Goal: Task Accomplishment & Management: Use online tool/utility

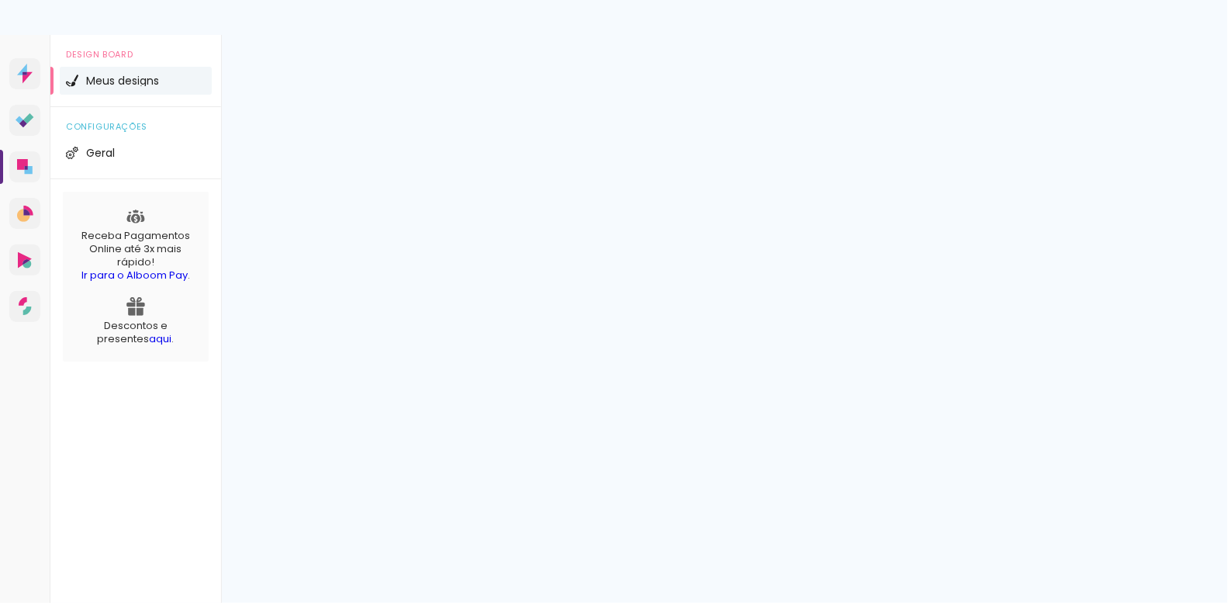
click at [1121, 104] on span "Criar um design" at bounding box center [1137, 103] width 81 height 10
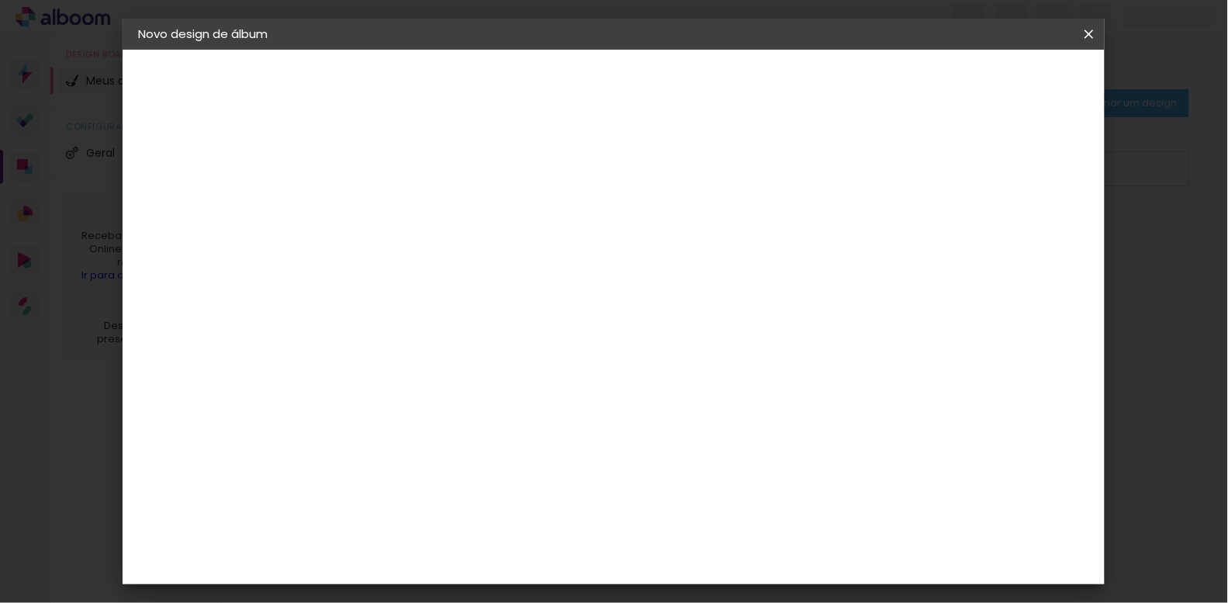
click at [392, 212] on input at bounding box center [392, 208] width 0 height 24
type input "Mãe [PERSON_NAME]"
click at [551, 89] on paper-button "Avançar" at bounding box center [513, 82] width 76 height 26
click at [420, 464] on div "Go image" at bounding box center [401, 476] width 38 height 25
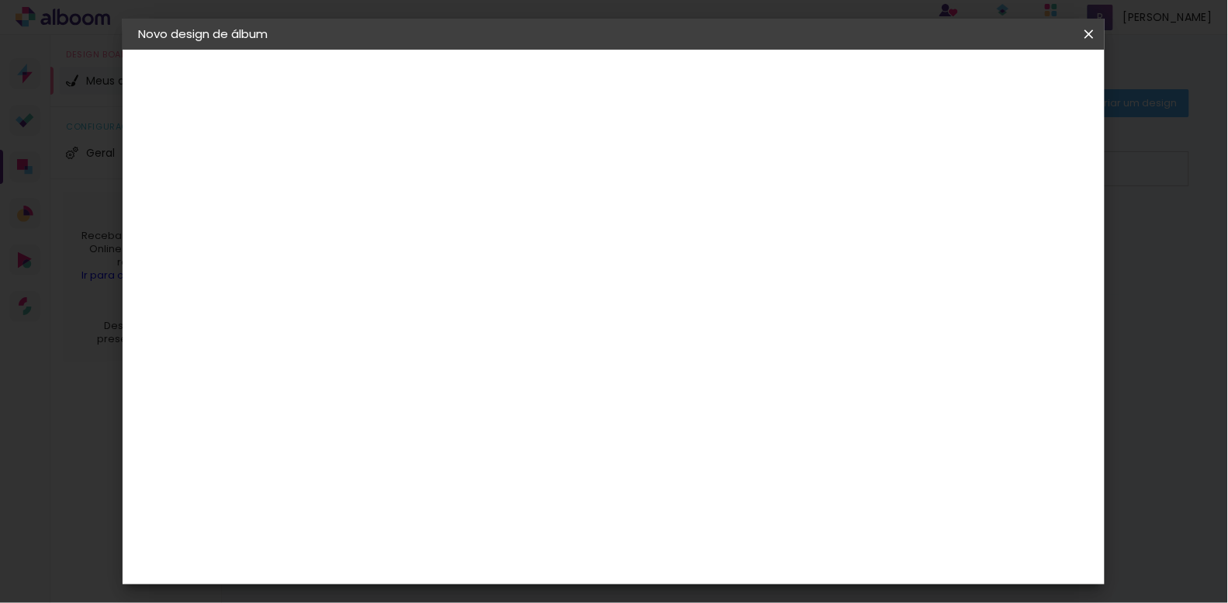
click at [0, 0] on slot "Avançar" at bounding box center [0, 0] width 0 height 0
click at [452, 258] on input "text" at bounding box center [422, 270] width 61 height 24
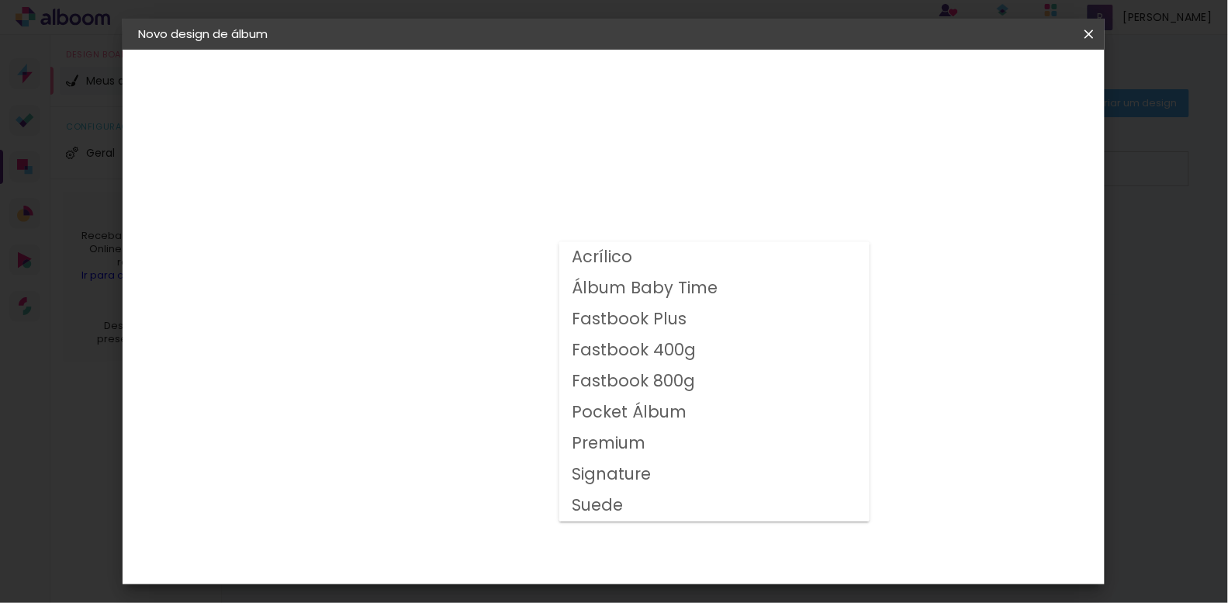
click at [0, 0] on slot "Fastbook 400g" at bounding box center [0, 0] width 0 height 0
type input "Fastbook 400g"
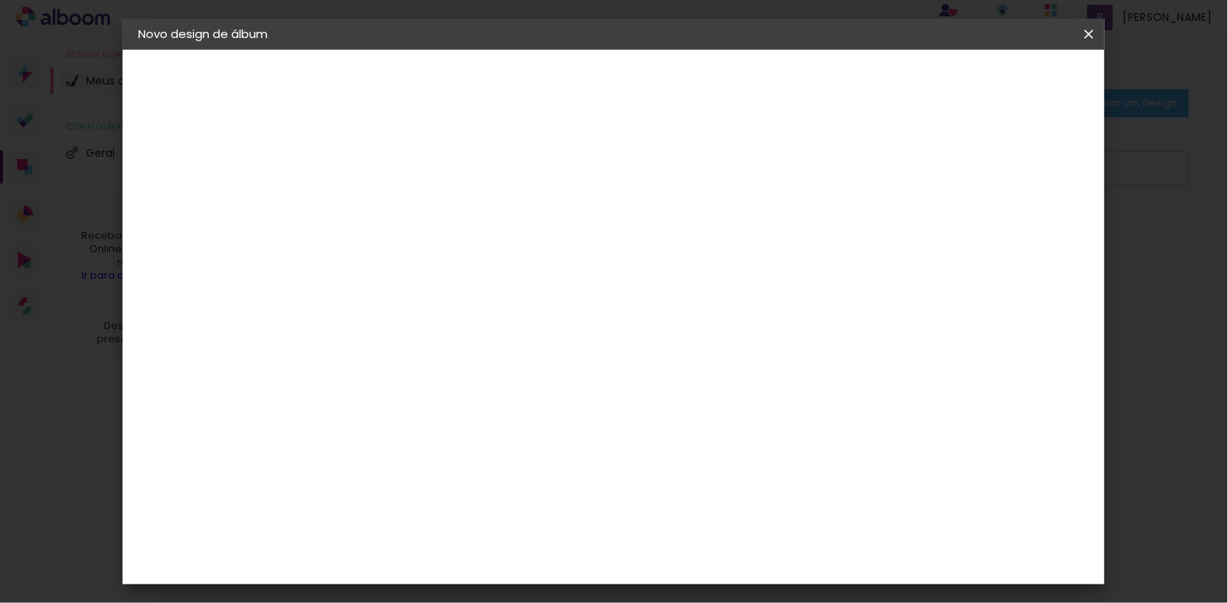
scroll to position [318, 0]
click at [496, 397] on span "20 × 20" at bounding box center [460, 422] width 72 height 50
click at [496, 562] on span "20 × 20" at bounding box center [460, 587] width 72 height 50
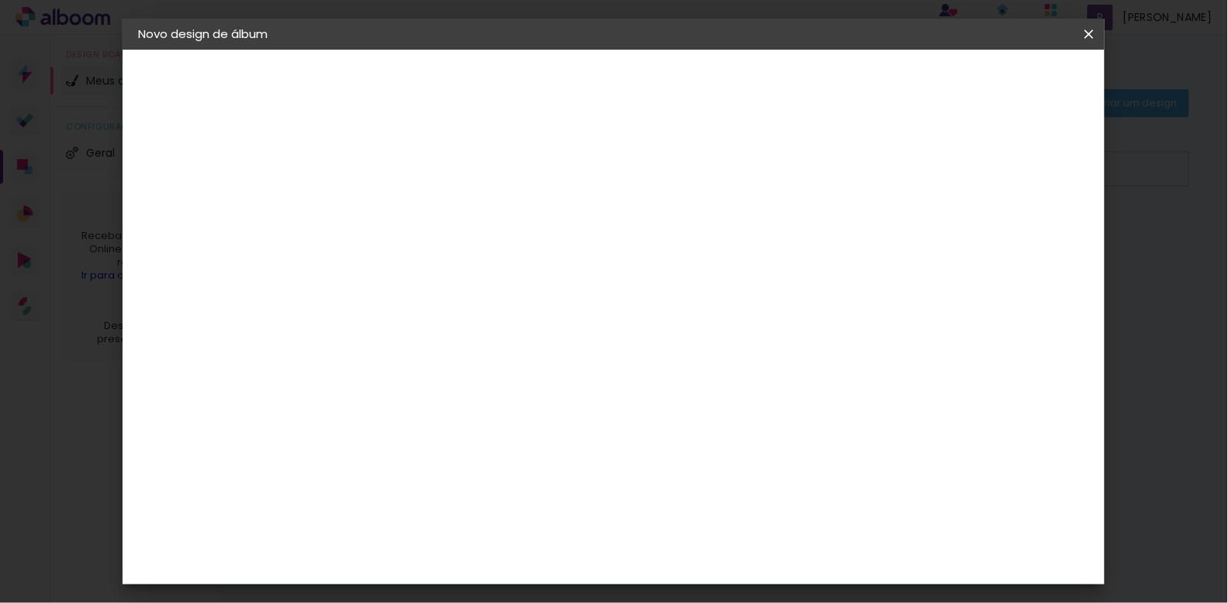
click at [496, 440] on span "20 × 20" at bounding box center [460, 465] width 72 height 50
click at [645, 69] on paper-button "Avançar" at bounding box center [607, 82] width 76 height 26
type input "3"
type paper-input "3"
click at [400, 164] on input "3" at bounding box center [380, 166] width 54 height 19
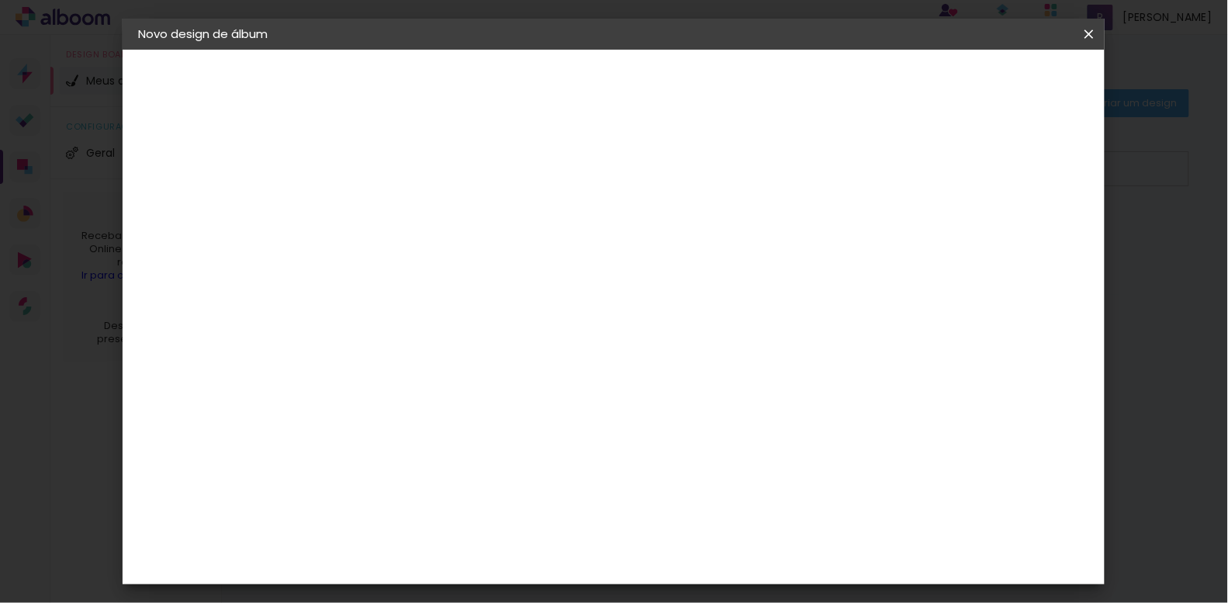
scroll to position [16, 0]
click at [801, 149] on div at bounding box center [794, 151] width 14 height 14
type paper-checkbox "on"
click at [889, 77] on span "Iniciar design" at bounding box center [853, 82] width 71 height 11
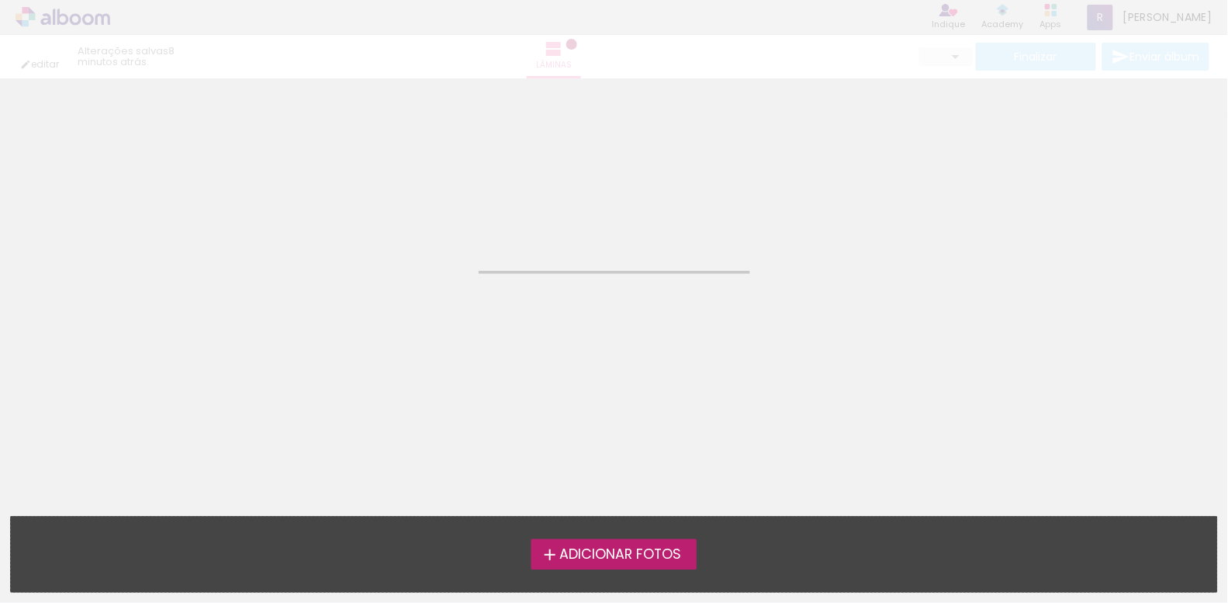
click at [585, 559] on span "Adicionar Fotos" at bounding box center [620, 555] width 122 height 14
click at [0, 0] on input "file" at bounding box center [0, 0] width 0 height 0
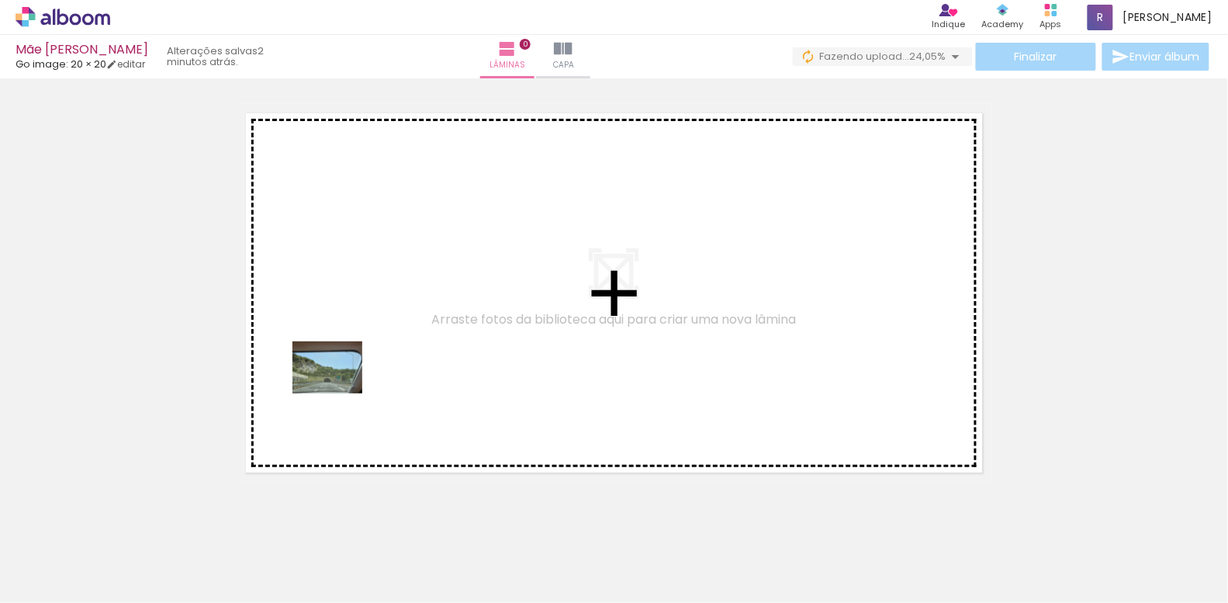
drag, startPoint x: 164, startPoint y: 540, endPoint x: 339, endPoint y: 388, distance: 232.1
click at [339, 388] on quentale-workspace at bounding box center [614, 301] width 1228 height 603
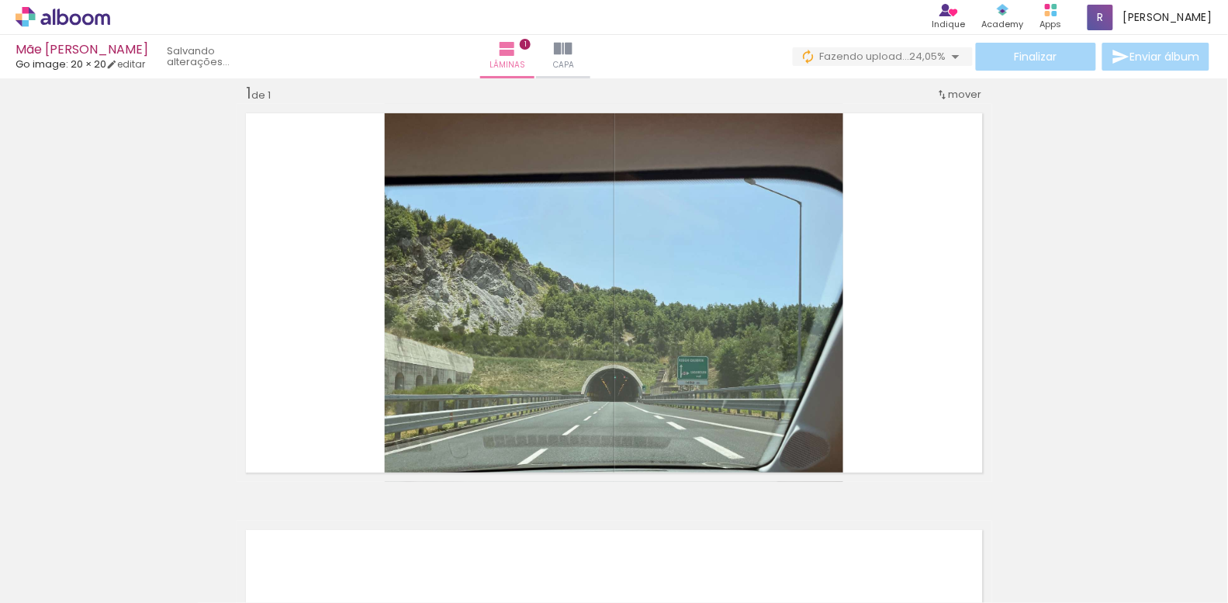
scroll to position [19, 0]
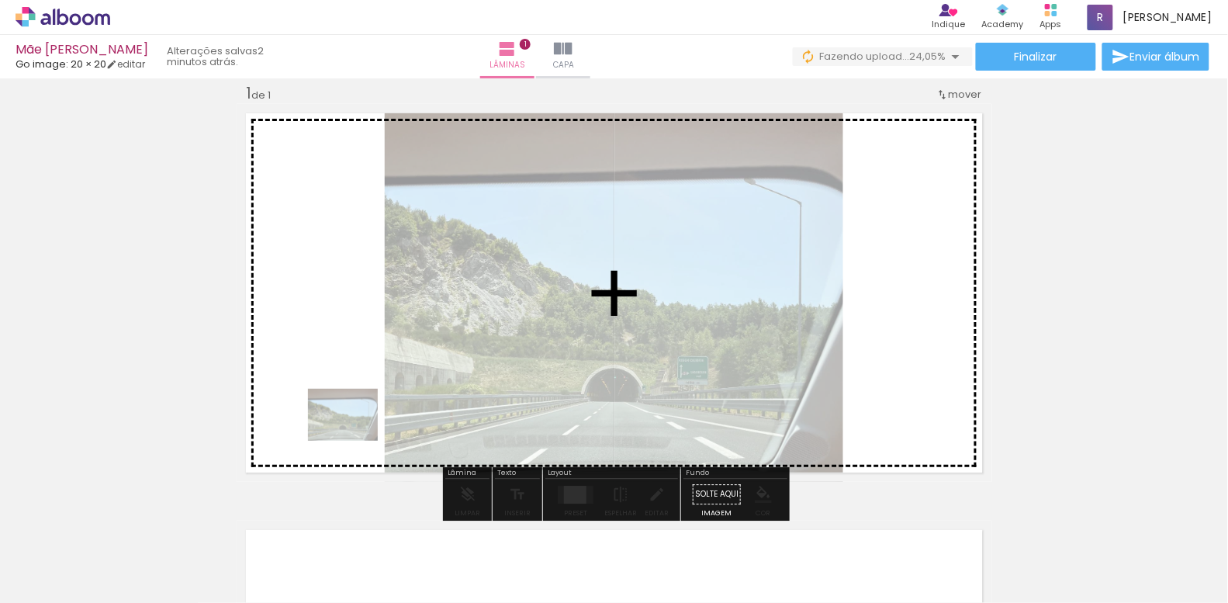
drag, startPoint x: 168, startPoint y: 552, endPoint x: 355, endPoint y: 434, distance: 220.0
click at [355, 434] on quentale-workspace at bounding box center [614, 301] width 1228 height 603
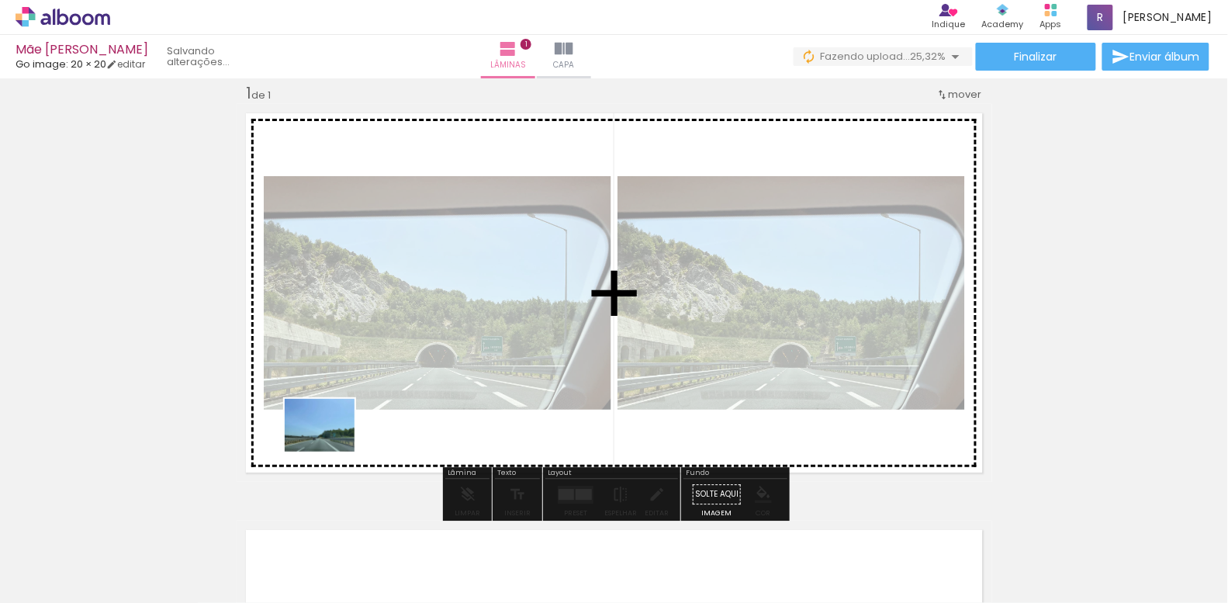
drag, startPoint x: 240, startPoint y: 562, endPoint x: 331, endPoint y: 445, distance: 148.2
click at [331, 445] on quentale-workspace at bounding box center [614, 301] width 1228 height 603
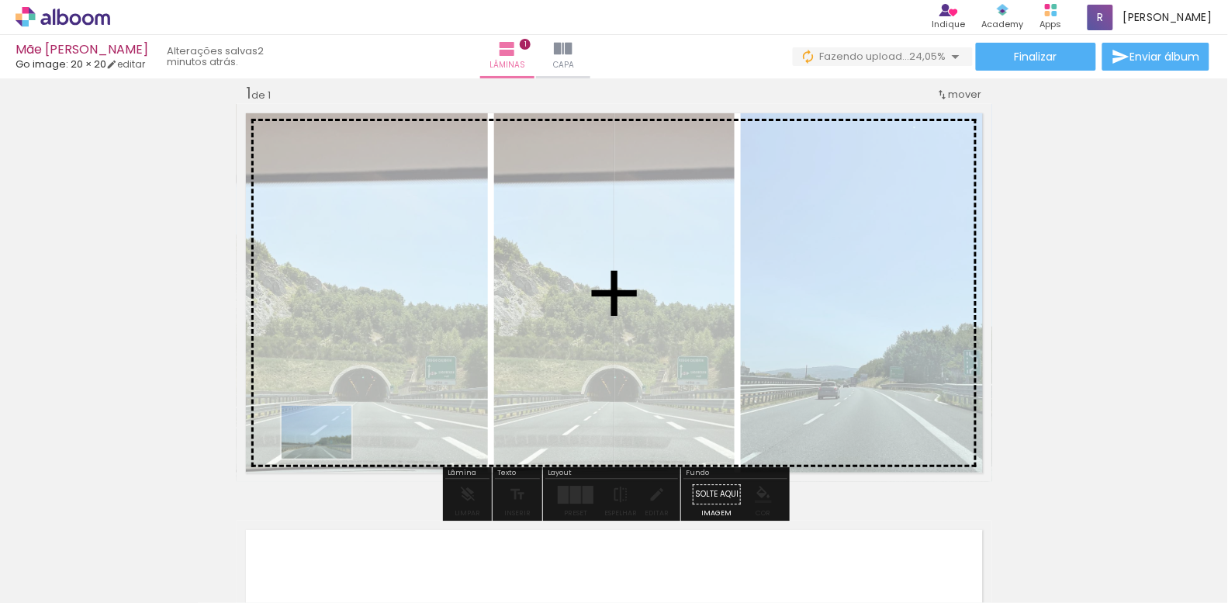
drag, startPoint x: 246, startPoint y: 569, endPoint x: 328, endPoint y: 452, distance: 142.5
click at [328, 452] on quentale-workspace at bounding box center [614, 301] width 1228 height 603
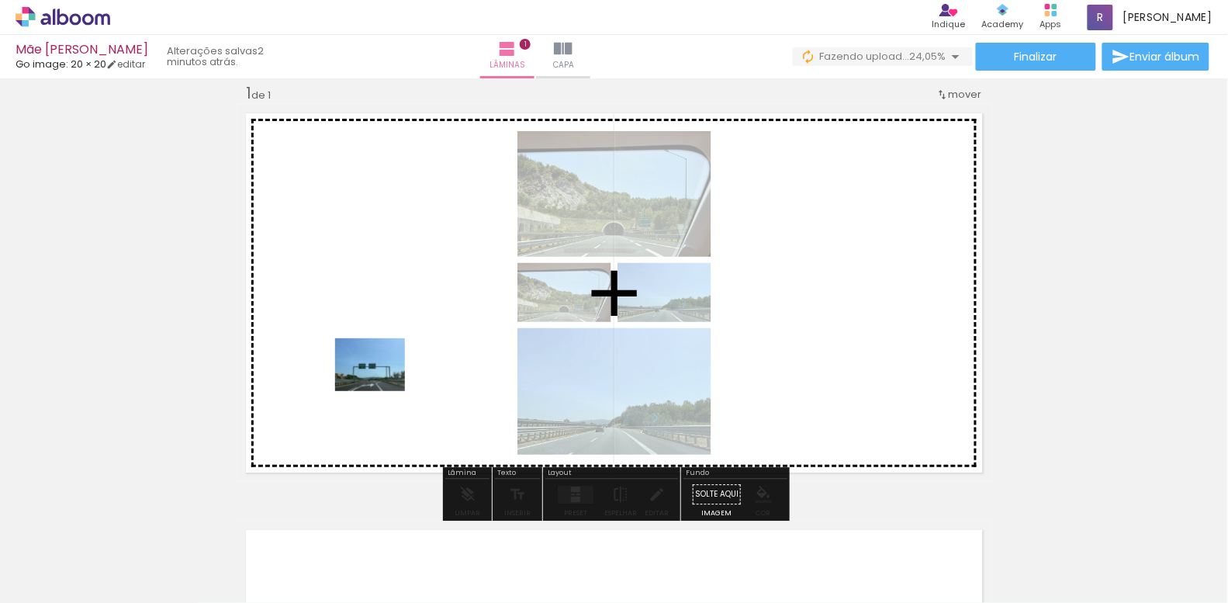
drag, startPoint x: 321, startPoint y: 558, endPoint x: 382, endPoint y: 385, distance: 183.3
click at [382, 385] on quentale-workspace at bounding box center [614, 301] width 1228 height 603
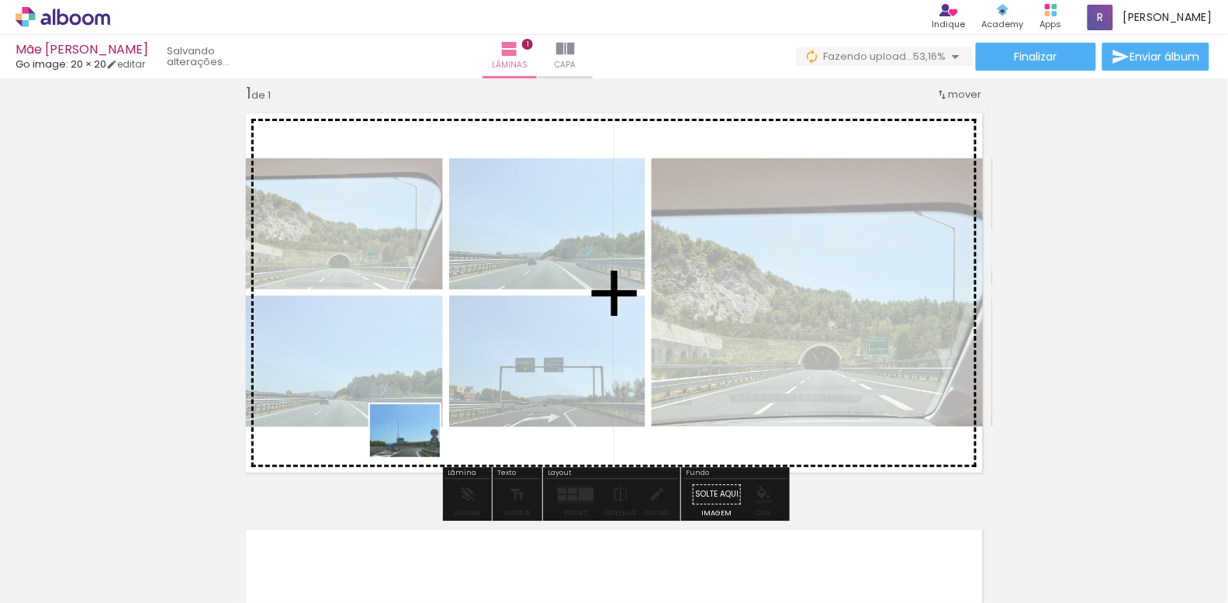
drag, startPoint x: 435, startPoint y: 461, endPoint x: 417, endPoint y: 451, distance: 21.2
click at [417, 451] on quentale-workspace at bounding box center [614, 301] width 1228 height 603
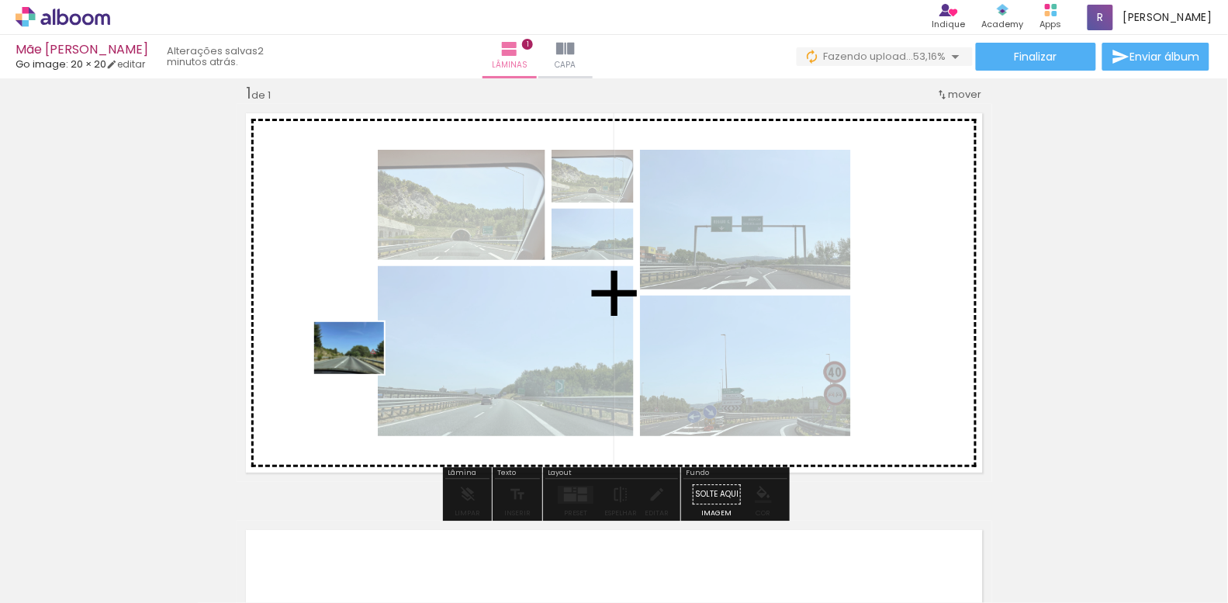
drag, startPoint x: 503, startPoint y: 530, endPoint x: 361, endPoint y: 368, distance: 215.4
click at [361, 368] on quentale-workspace at bounding box center [614, 301] width 1228 height 603
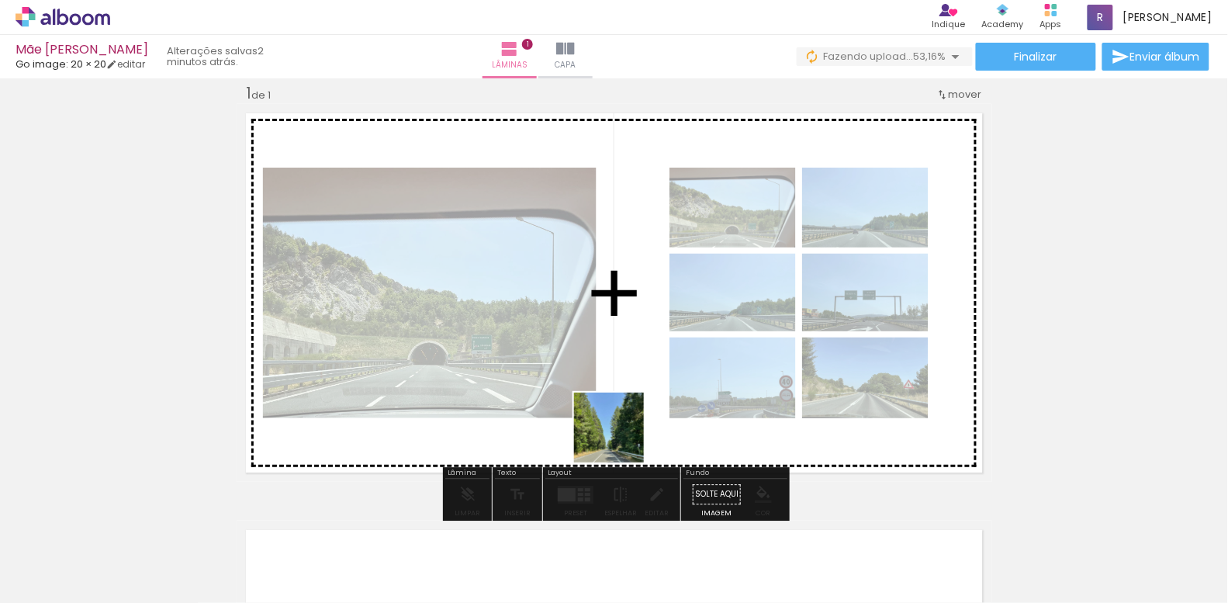
drag, startPoint x: 583, startPoint y: 553, endPoint x: 621, endPoint y: 438, distance: 120.7
click at [621, 438] on quentale-workspace at bounding box center [614, 301] width 1228 height 603
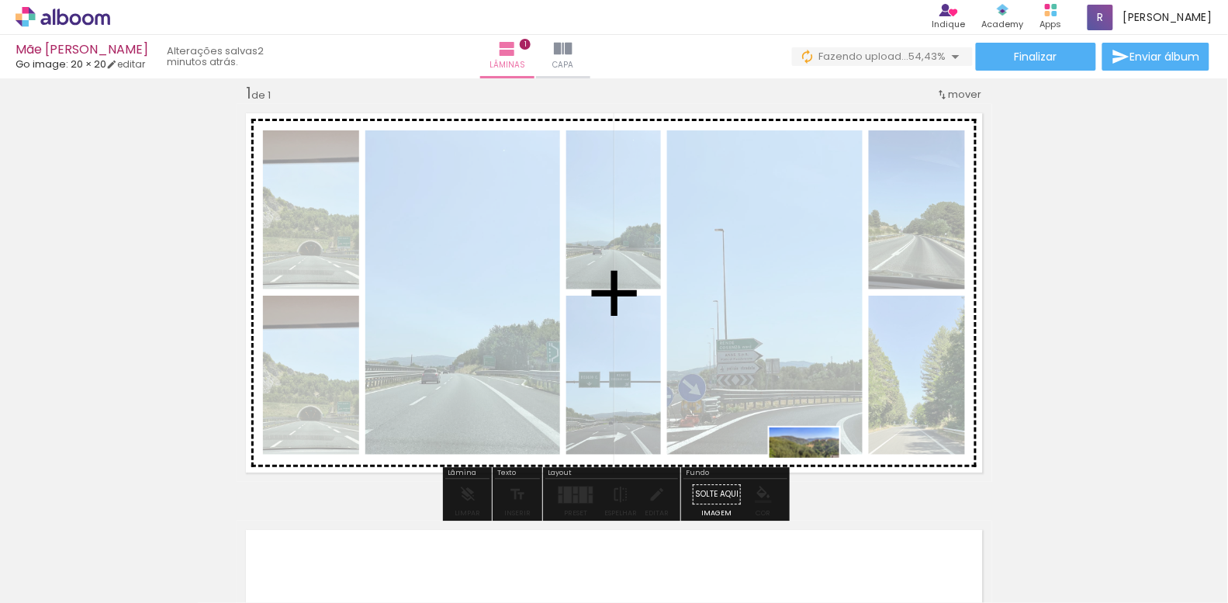
drag, startPoint x: 676, startPoint y: 554, endPoint x: 816, endPoint y: 474, distance: 161.6
click at [816, 474] on quentale-workspace at bounding box center [614, 301] width 1228 height 603
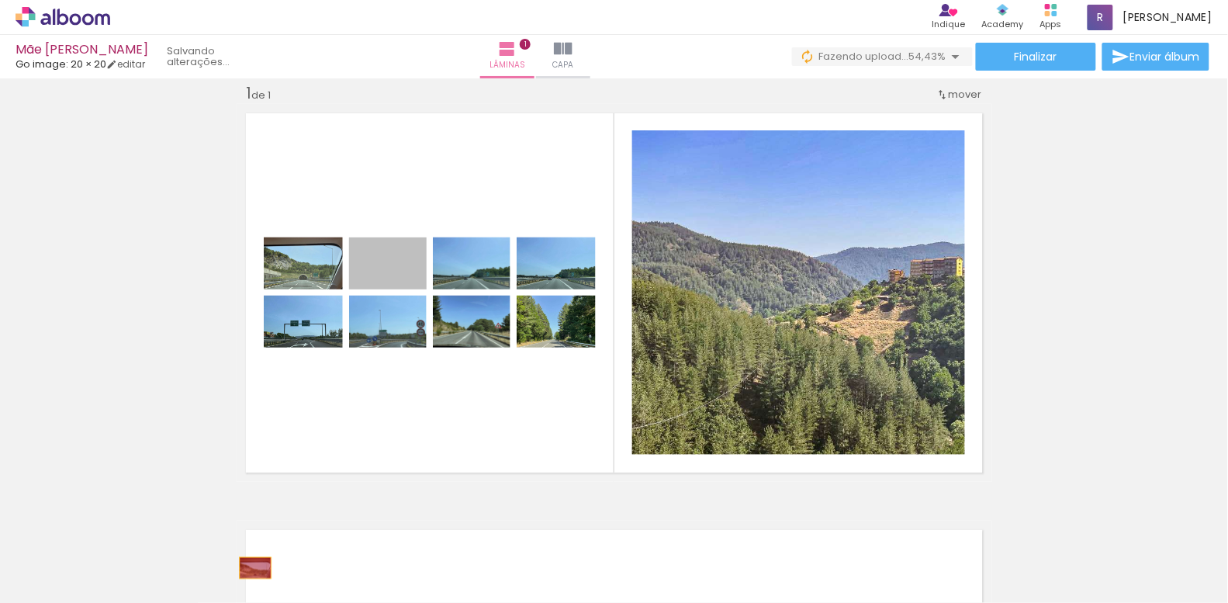
drag, startPoint x: 419, startPoint y: 274, endPoint x: 255, endPoint y: 568, distance: 336.5
click at [255, 568] on quentale-workspace at bounding box center [614, 301] width 1228 height 603
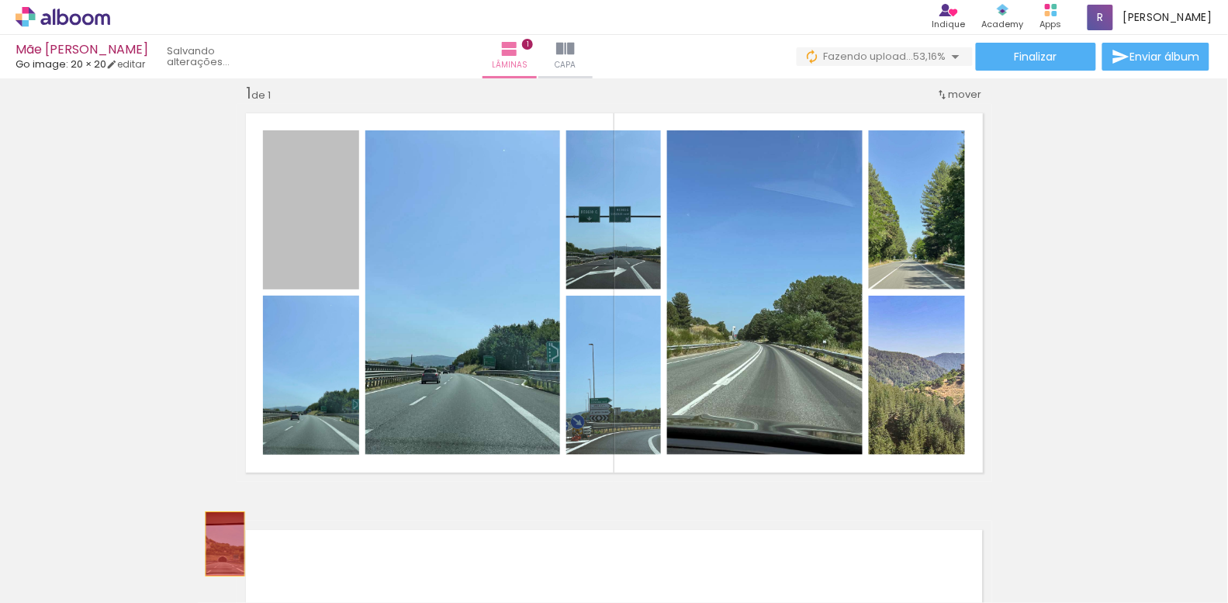
drag, startPoint x: 313, startPoint y: 240, endPoint x: 225, endPoint y: 544, distance: 315.7
click at [225, 544] on quentale-workspace at bounding box center [614, 301] width 1228 height 603
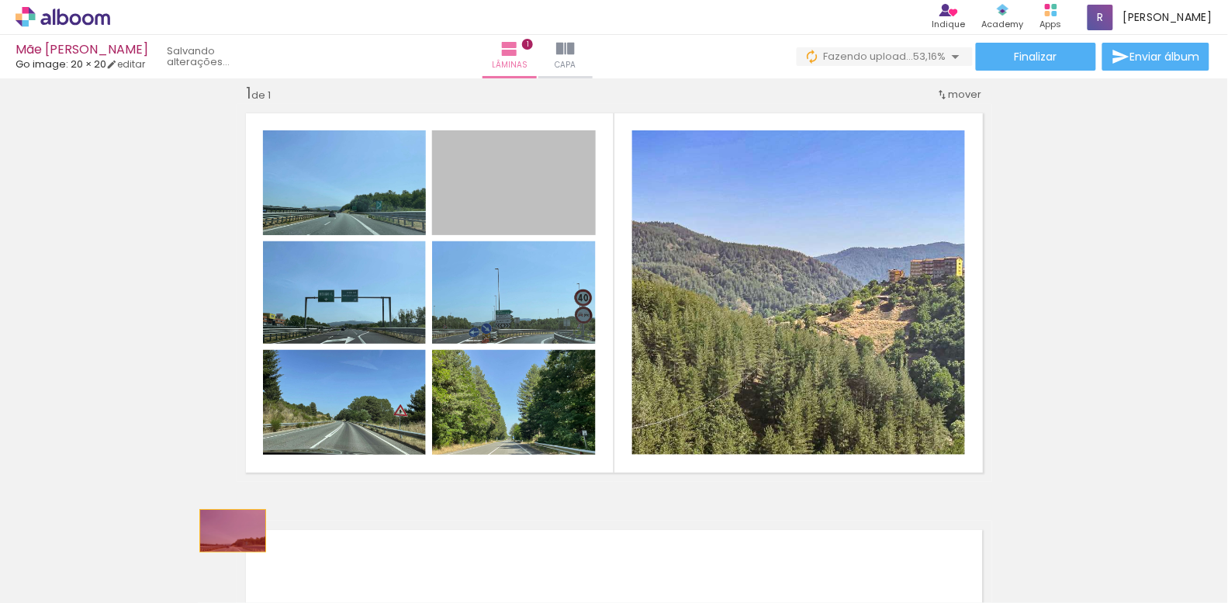
drag, startPoint x: 504, startPoint y: 222, endPoint x: 233, endPoint y: 531, distance: 411.7
click at [233, 531] on quentale-workspace at bounding box center [614, 301] width 1228 height 603
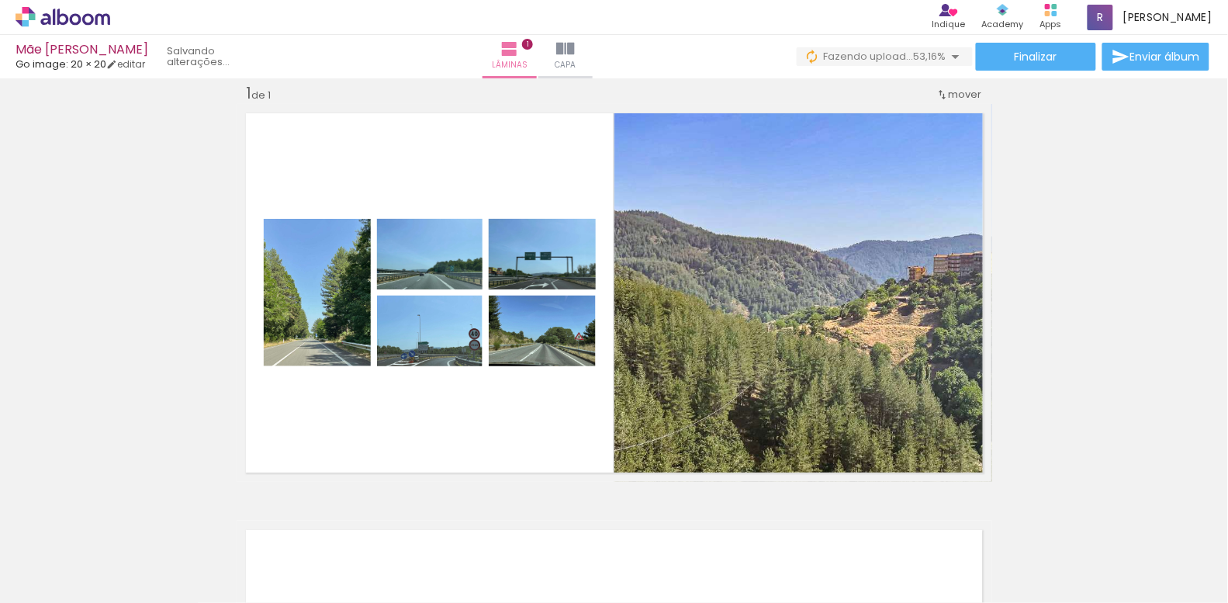
click at [55, 555] on input "Todas as fotos" at bounding box center [43, 555] width 59 height 13
click at [0, 0] on slot "Não utilizadas" at bounding box center [0, 0] width 0 height 0
type input "Não utilizadas"
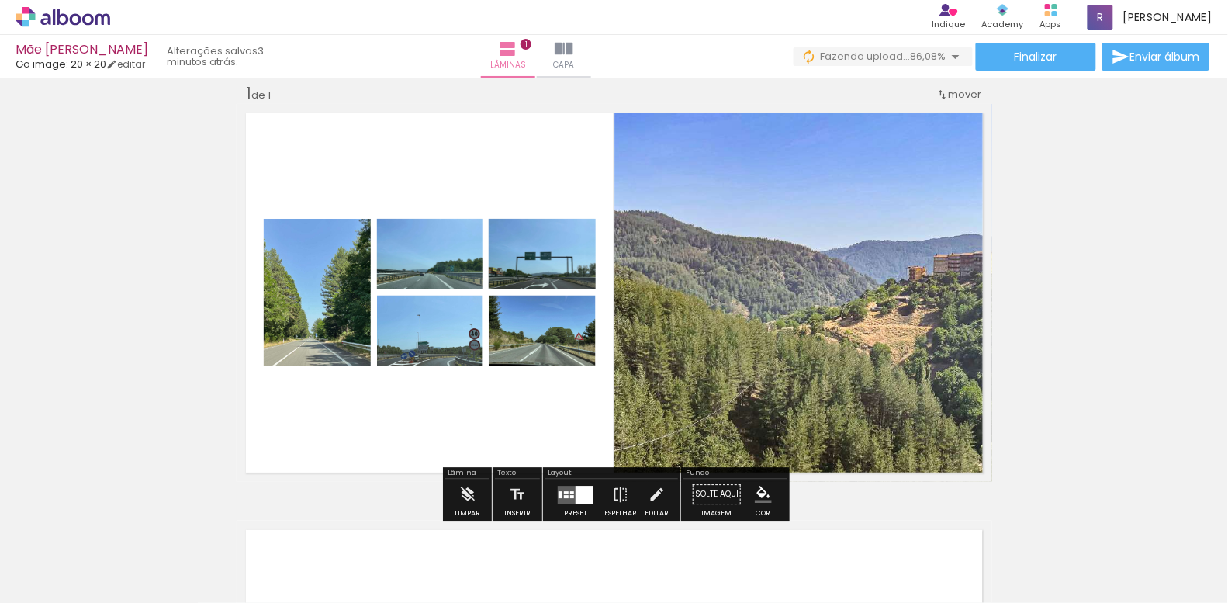
click at [579, 490] on div at bounding box center [585, 495] width 18 height 18
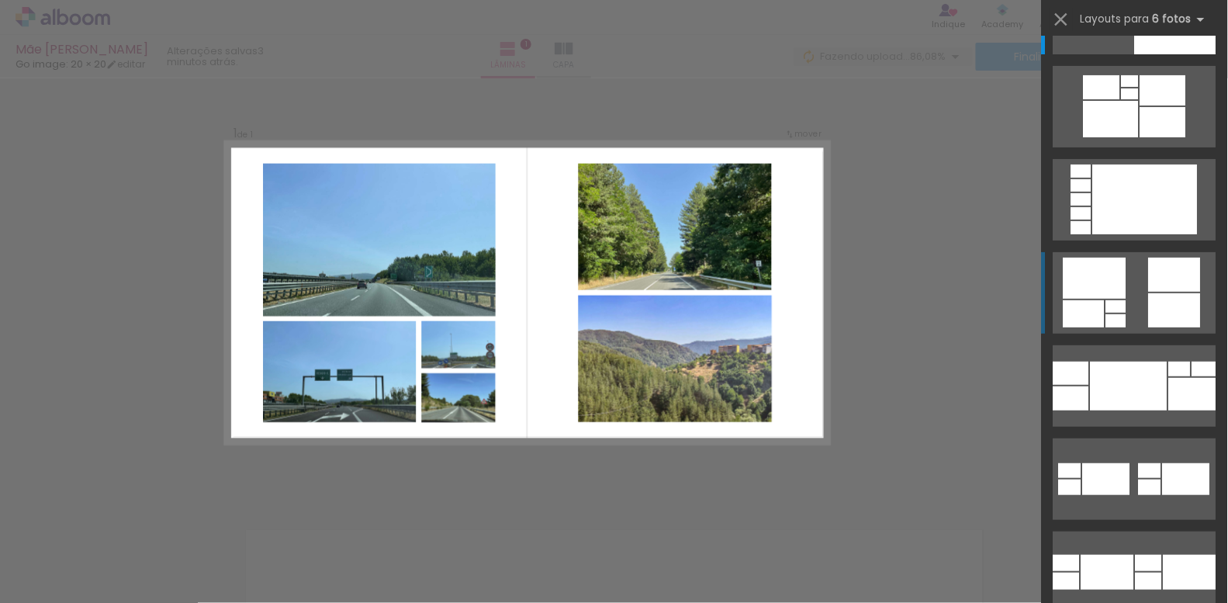
scroll to position [87, 0]
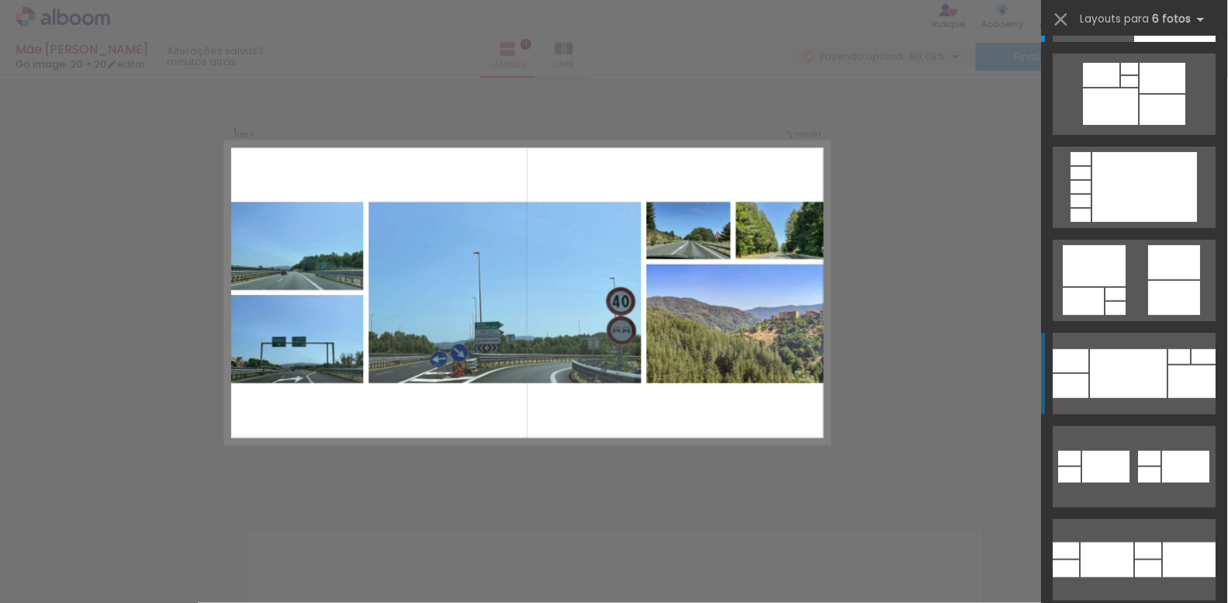
click at [1116, 368] on div at bounding box center [1129, 373] width 77 height 49
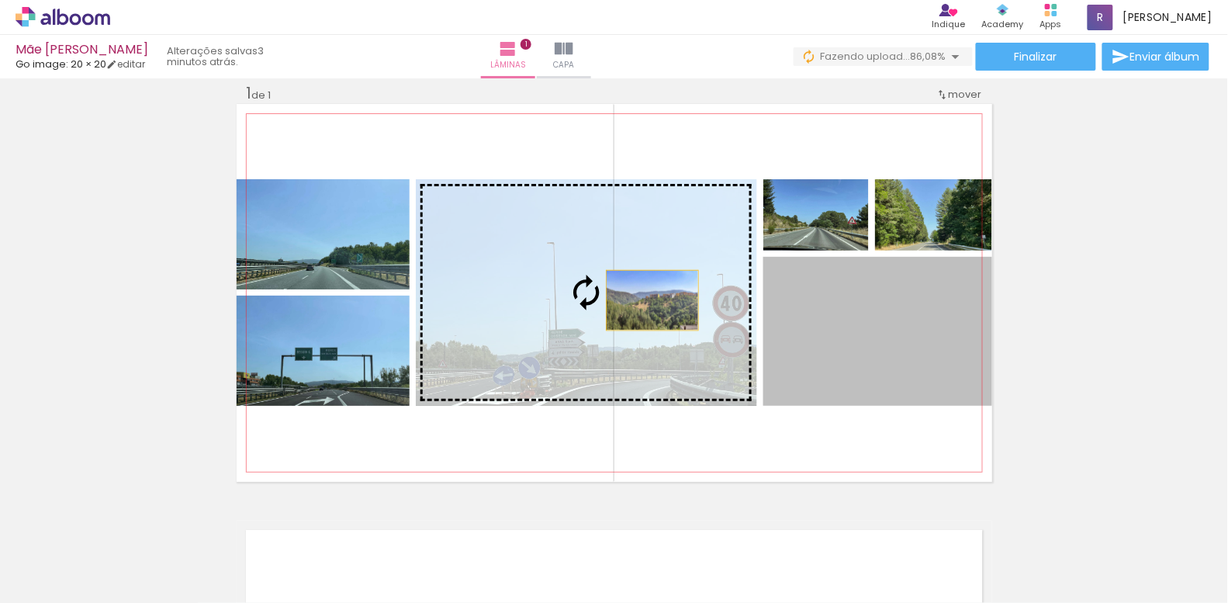
drag, startPoint x: 895, startPoint y: 340, endPoint x: 652, endPoint y: 300, distance: 246.0
click at [0, 0] on slot at bounding box center [0, 0] width 0 height 0
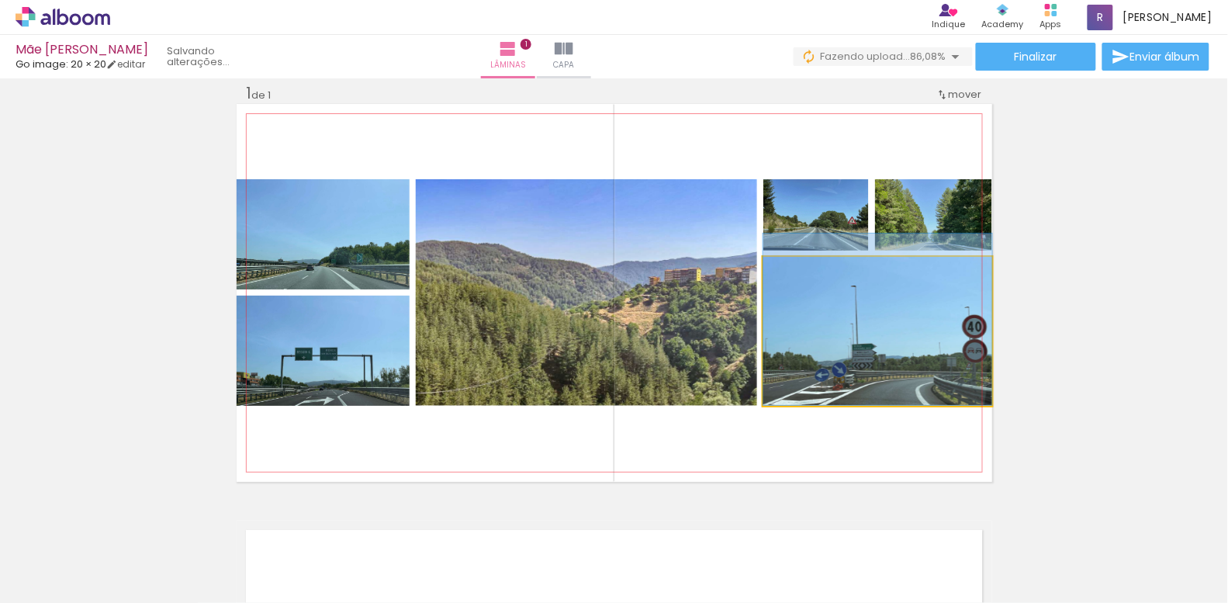
drag, startPoint x: 872, startPoint y: 351, endPoint x: 870, endPoint y: 334, distance: 17.9
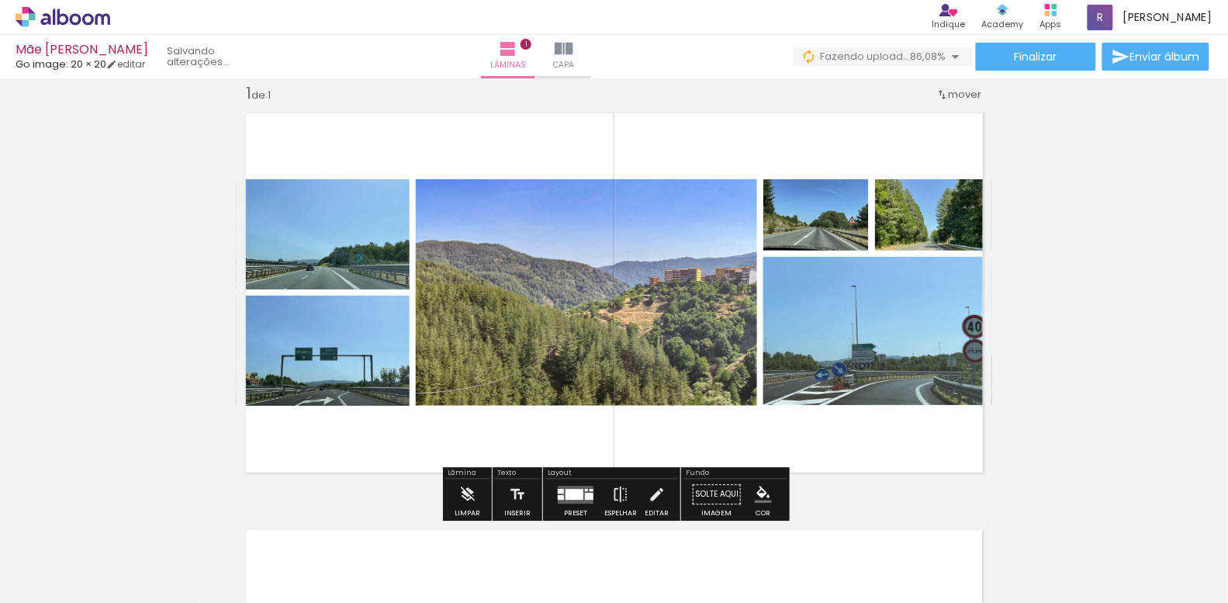
click at [971, 223] on quentale-photo at bounding box center [933, 214] width 117 height 71
click at [957, 222] on quentale-photo at bounding box center [933, 214] width 117 height 71
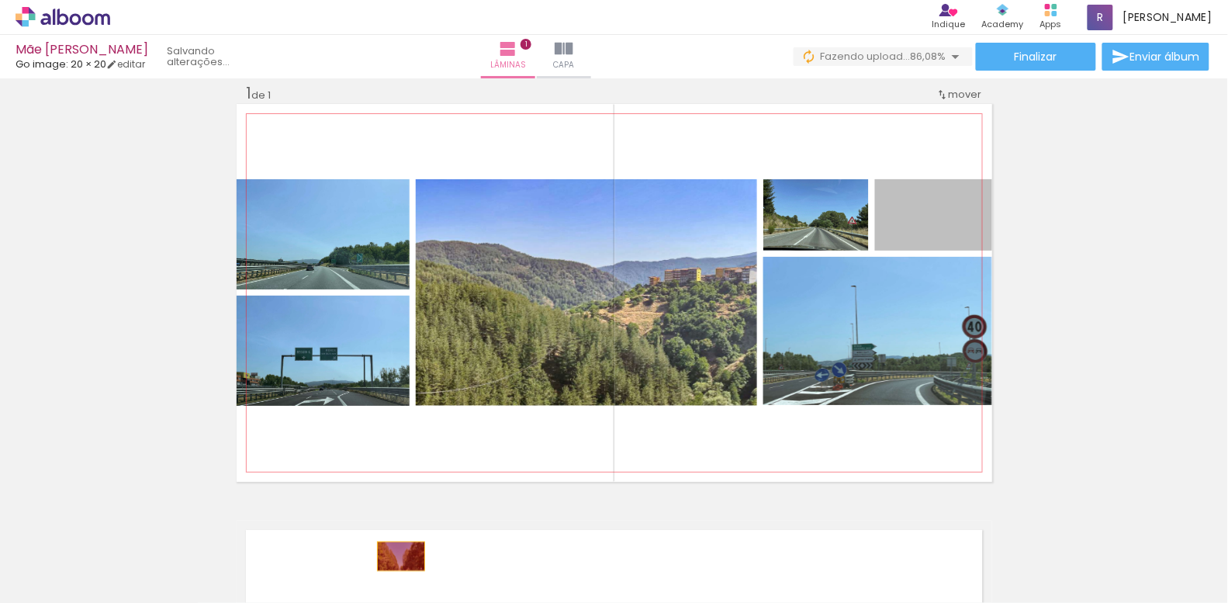
drag, startPoint x: 957, startPoint y: 222, endPoint x: 402, endPoint y: 556, distance: 648.3
click at [402, 556] on quentale-workspace at bounding box center [614, 301] width 1228 height 603
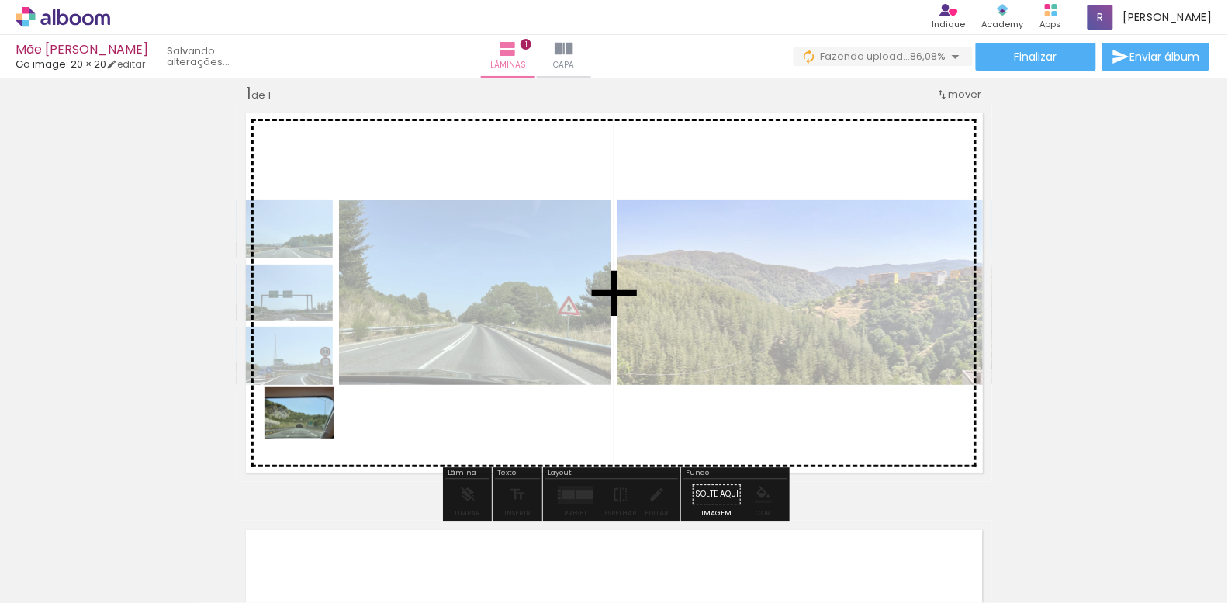
drag, startPoint x: 167, startPoint y: 558, endPoint x: 311, endPoint y: 434, distance: 190.3
click at [311, 434] on quentale-workspace at bounding box center [614, 301] width 1228 height 603
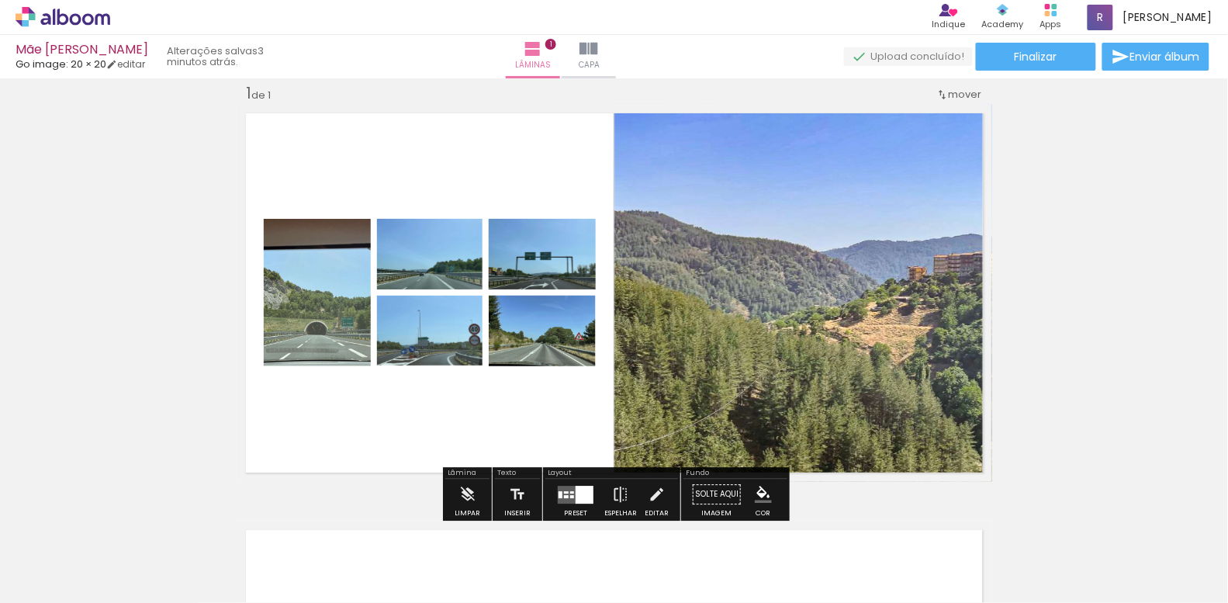
click at [564, 495] on div at bounding box center [566, 496] width 5 height 3
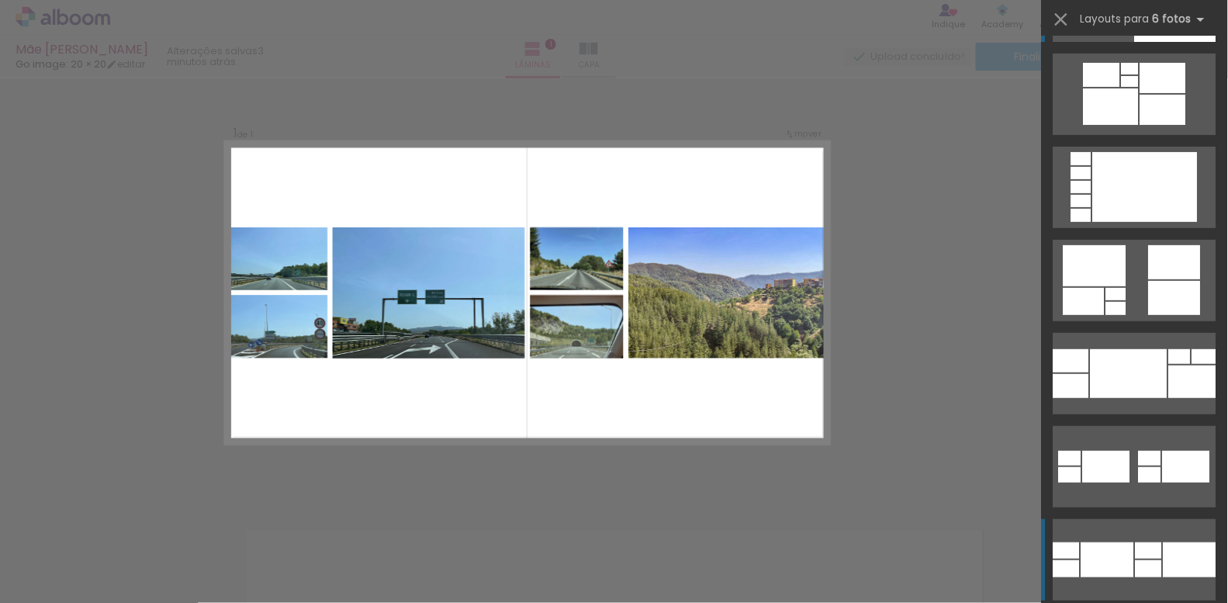
click at [1112, 560] on div at bounding box center [1107, 559] width 53 height 35
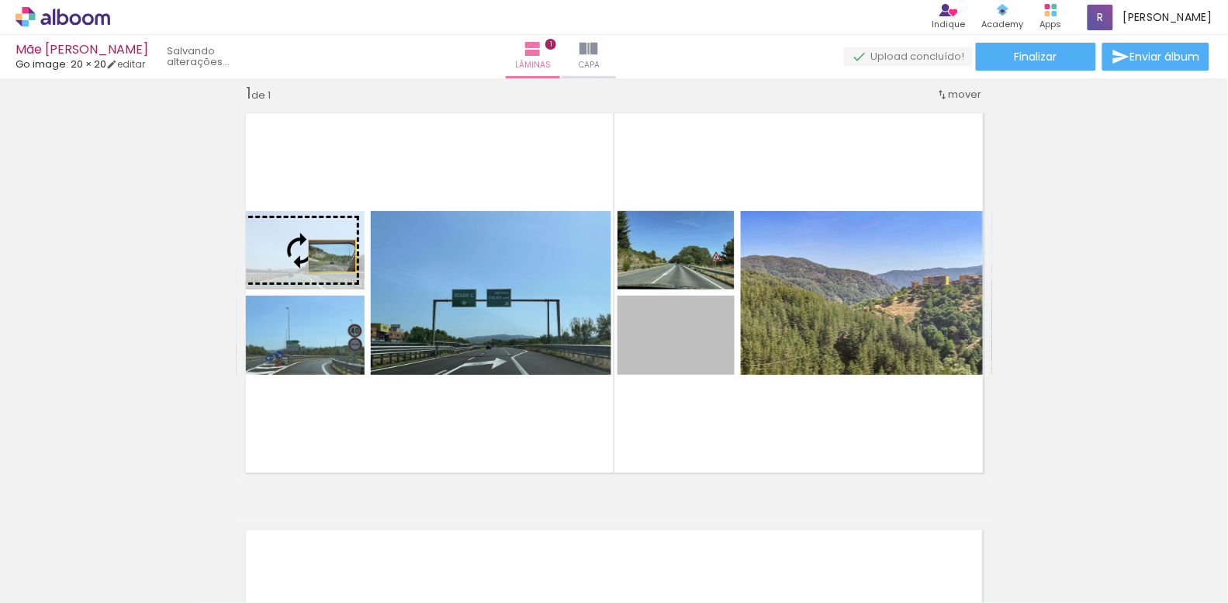
drag, startPoint x: 718, startPoint y: 347, endPoint x: 332, endPoint y: 256, distance: 396.1
click at [0, 0] on slot at bounding box center [0, 0] width 0 height 0
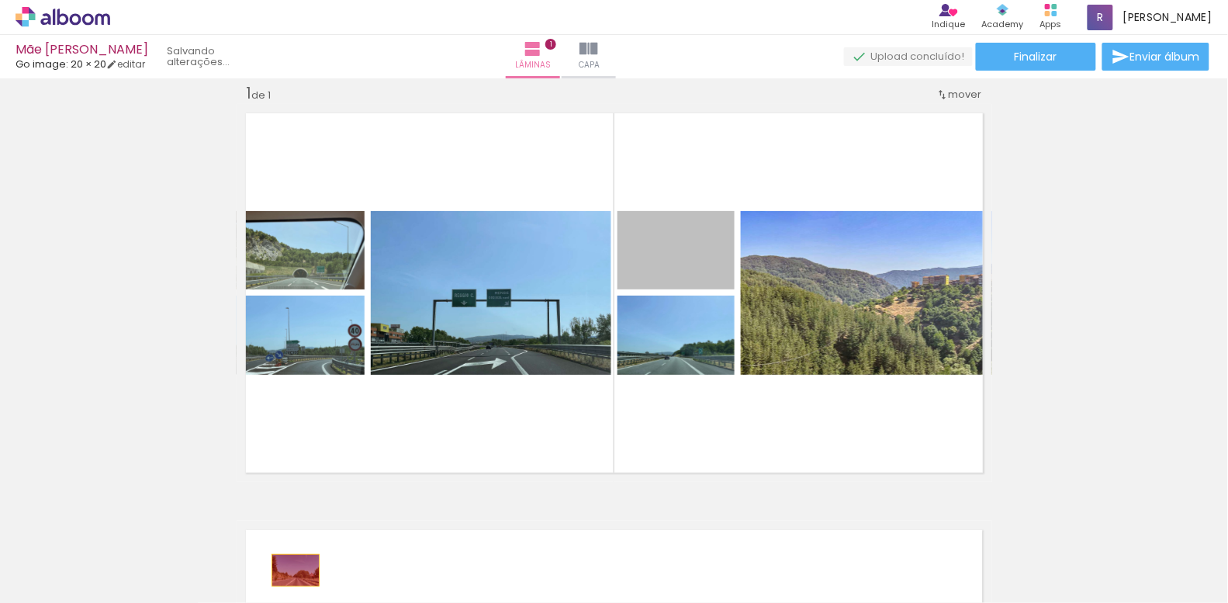
drag, startPoint x: 707, startPoint y: 264, endPoint x: 296, endPoint y: 570, distance: 512.8
click at [296, 570] on quentale-workspace at bounding box center [614, 301] width 1228 height 603
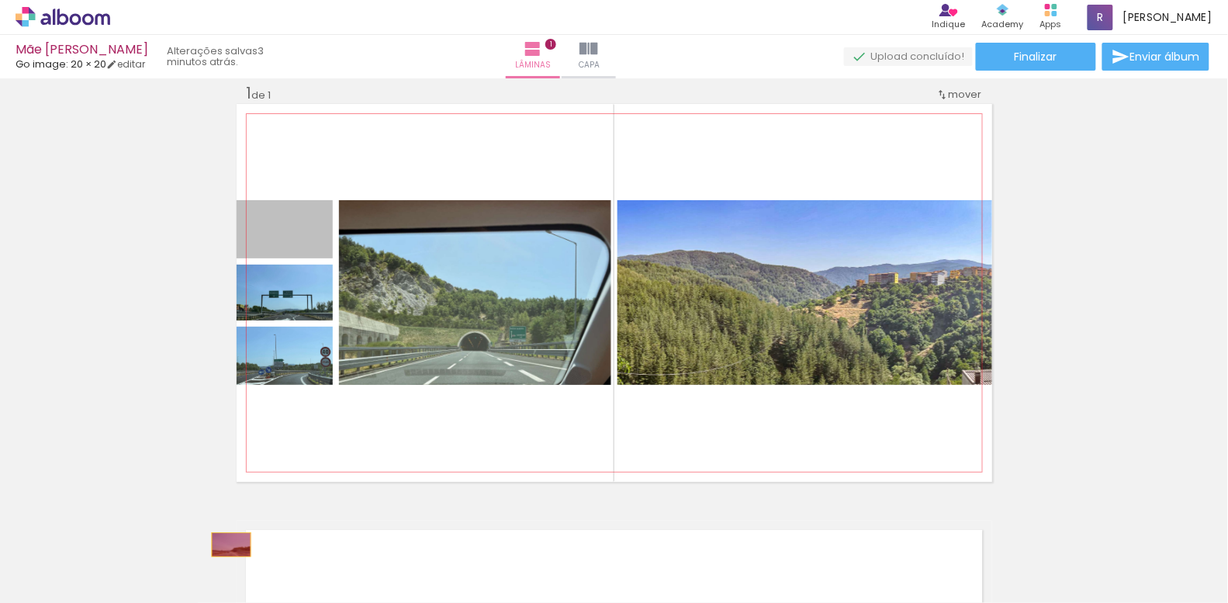
drag, startPoint x: 314, startPoint y: 246, endPoint x: 231, endPoint y: 545, distance: 310.0
click at [231, 545] on quentale-workspace at bounding box center [614, 301] width 1228 height 603
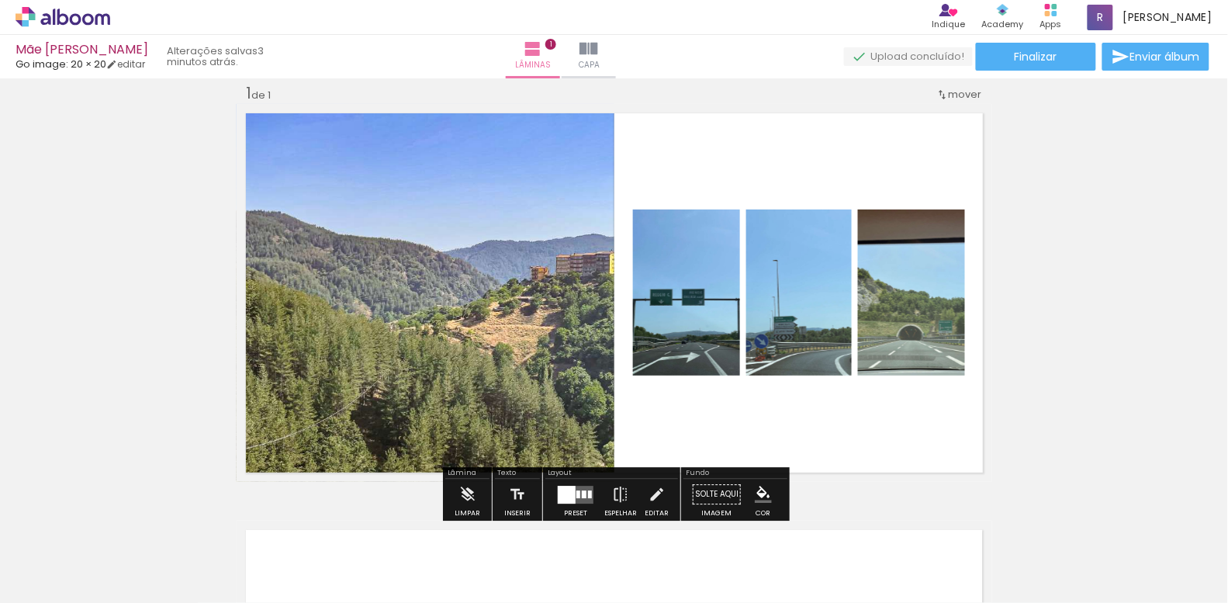
click at [569, 496] on div at bounding box center [567, 495] width 18 height 18
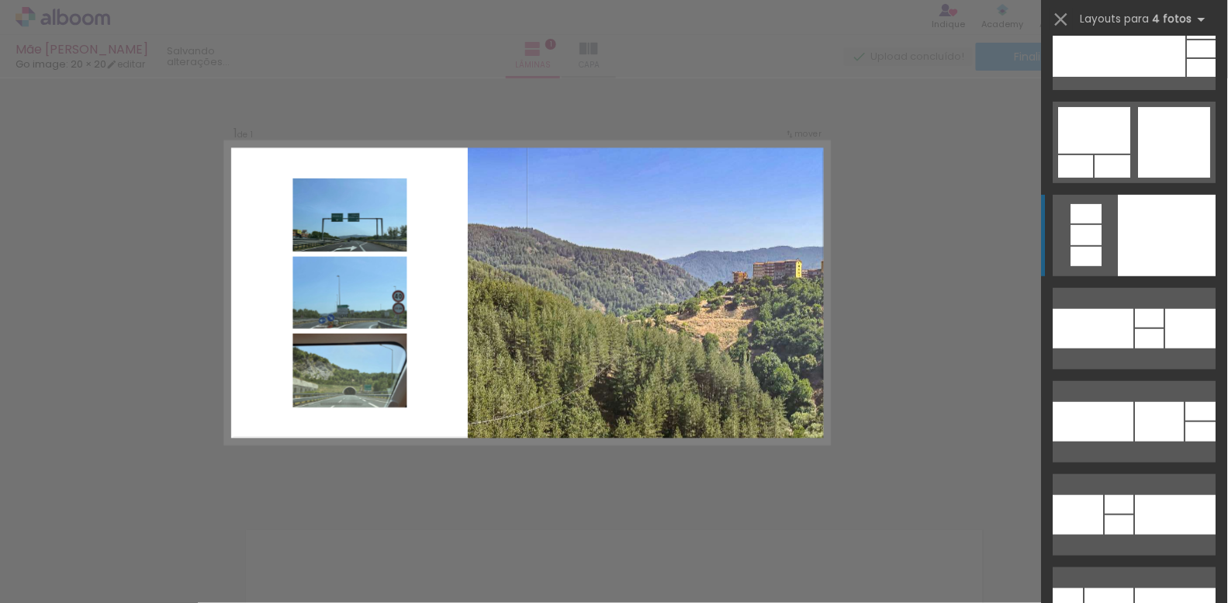
scroll to position [133, 0]
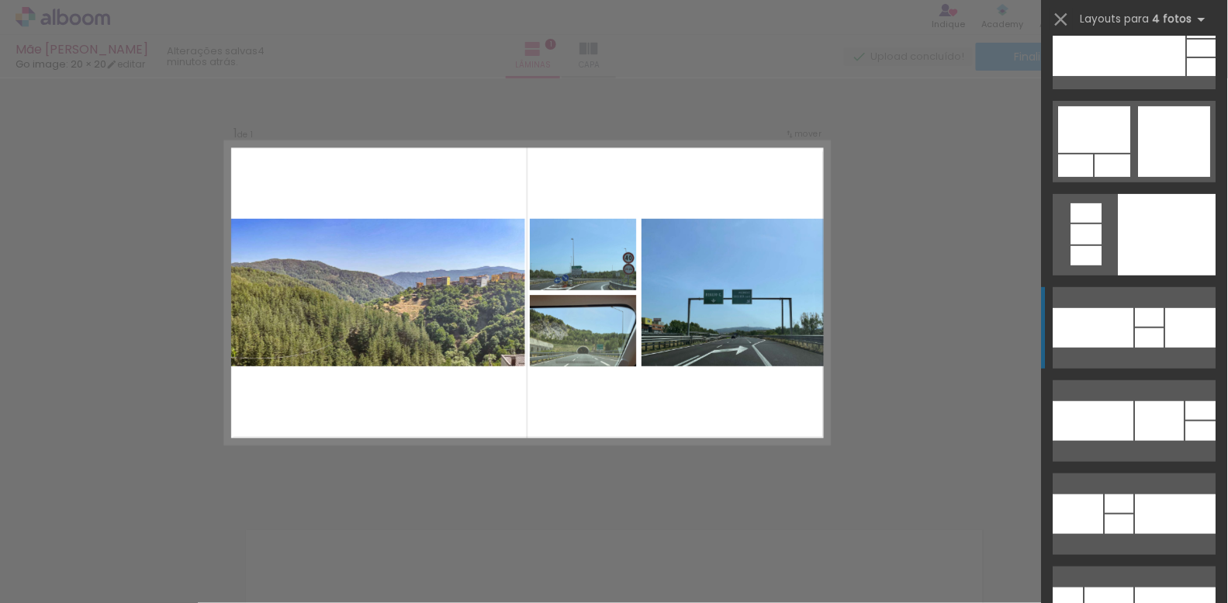
click at [1135, 327] on quentale-layouter at bounding box center [1134, 327] width 163 height 81
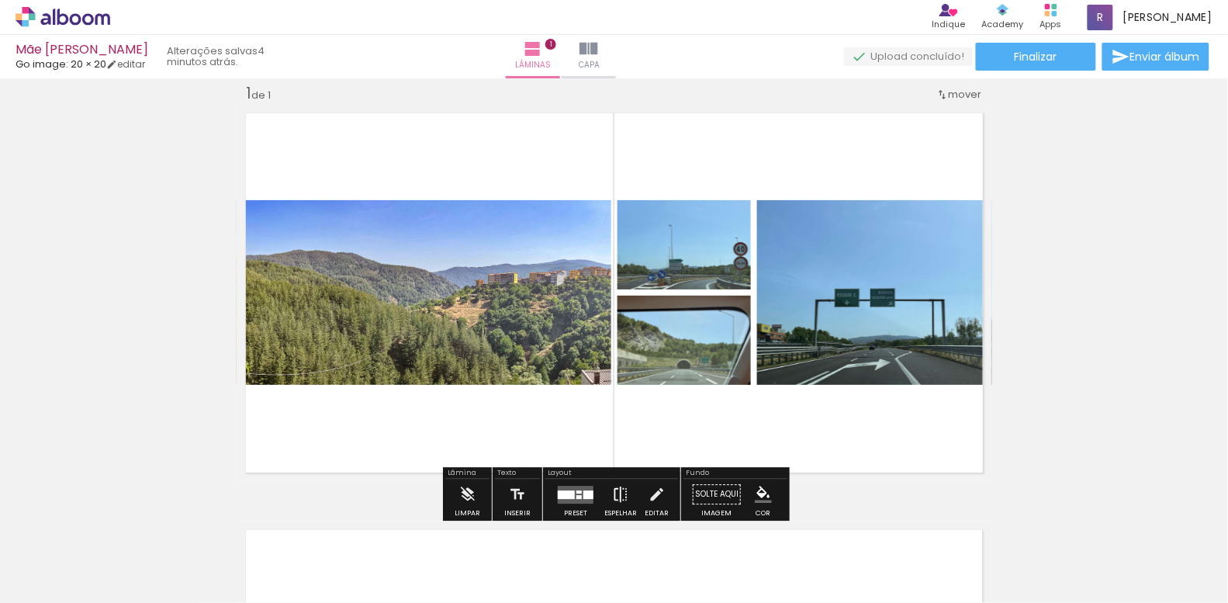
click at [616, 495] on iron-icon at bounding box center [620, 494] width 17 height 31
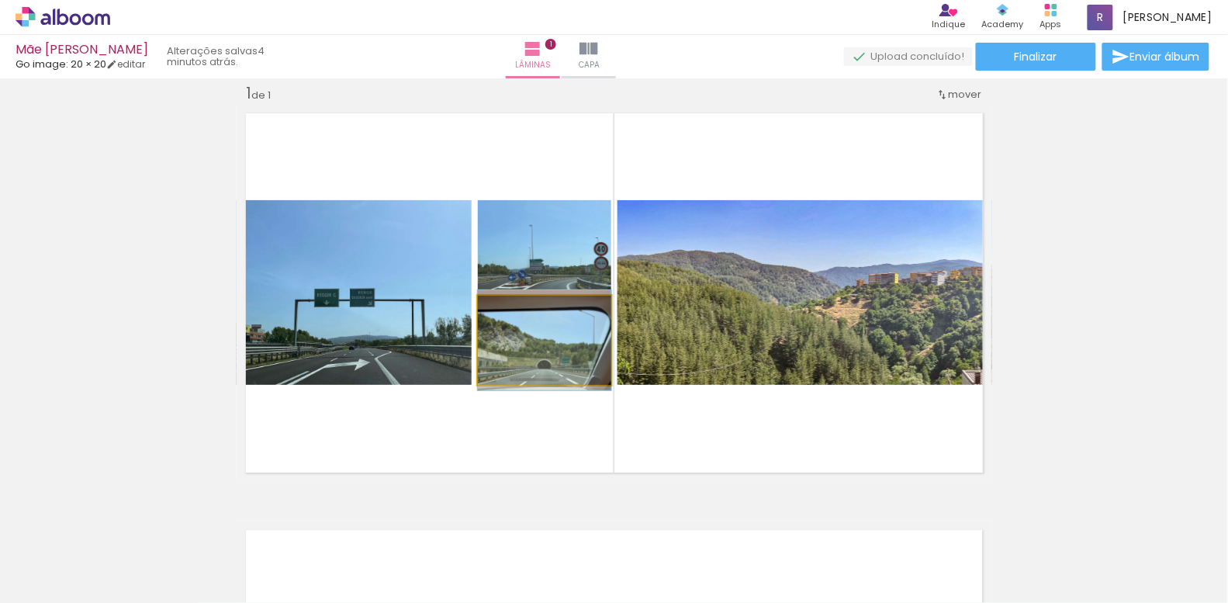
drag, startPoint x: 559, startPoint y: 362, endPoint x: 545, endPoint y: 362, distance: 13.2
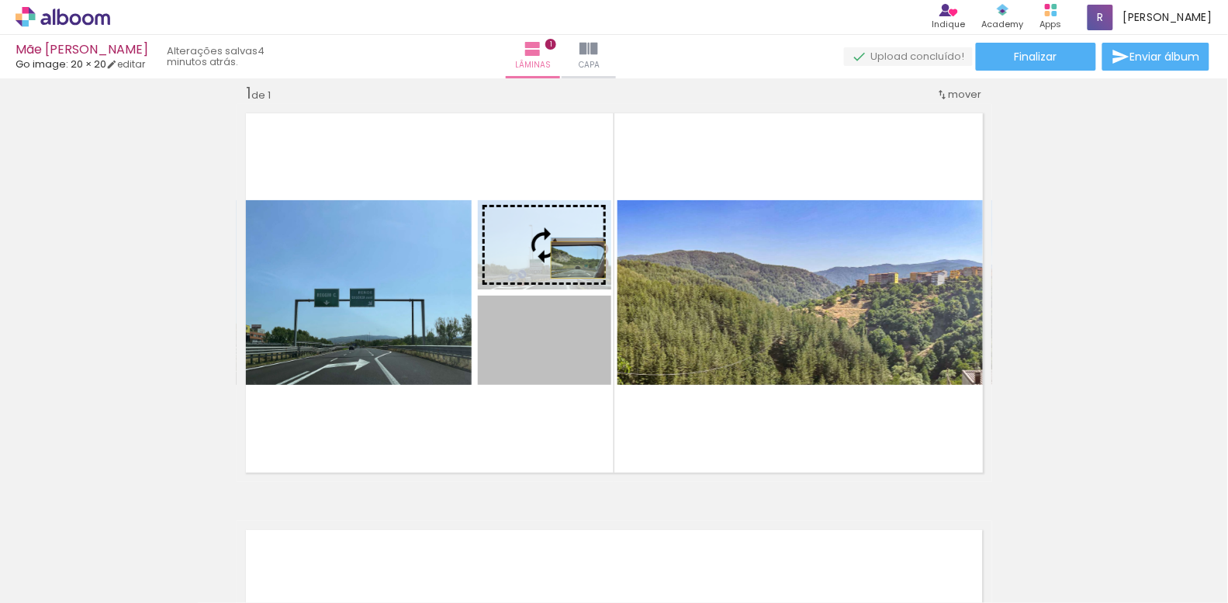
drag, startPoint x: 580, startPoint y: 361, endPoint x: 578, endPoint y: 260, distance: 100.9
click at [0, 0] on slot at bounding box center [0, 0] width 0 height 0
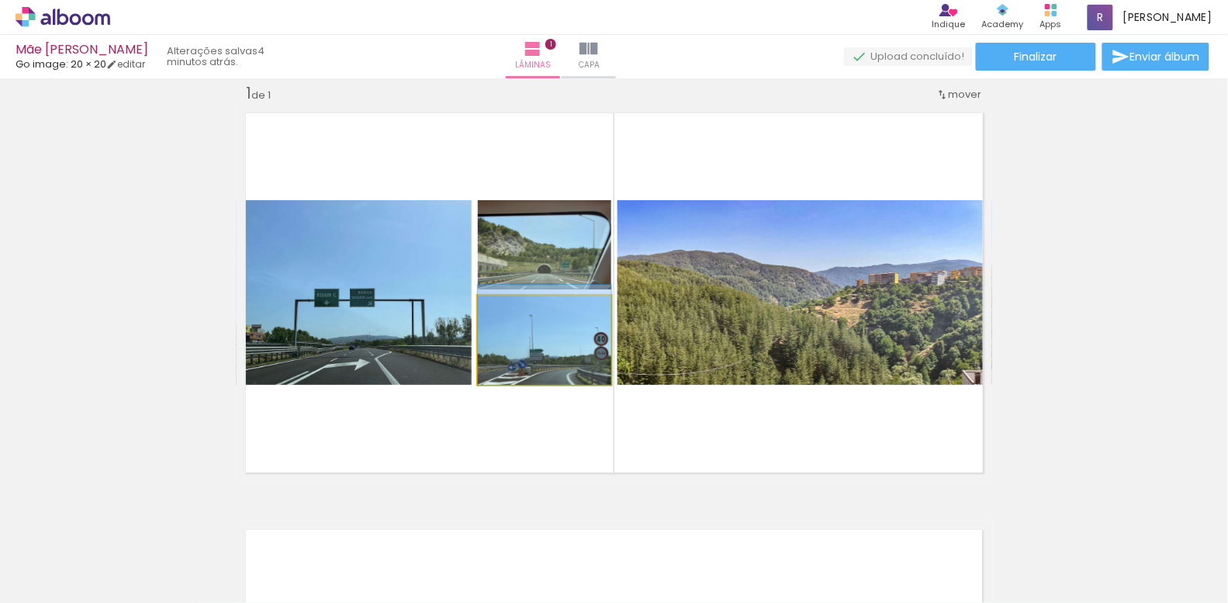
drag, startPoint x: 569, startPoint y: 359, endPoint x: 568, endPoint y: 337, distance: 21.8
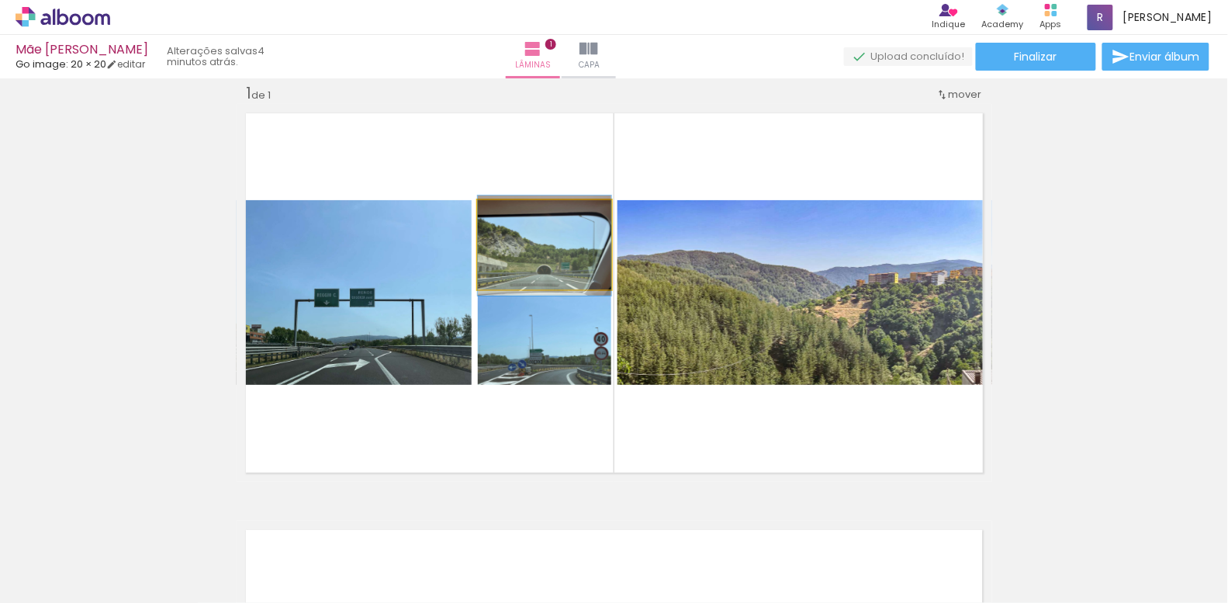
drag, startPoint x: 580, startPoint y: 257, endPoint x: 549, endPoint y: 258, distance: 31.0
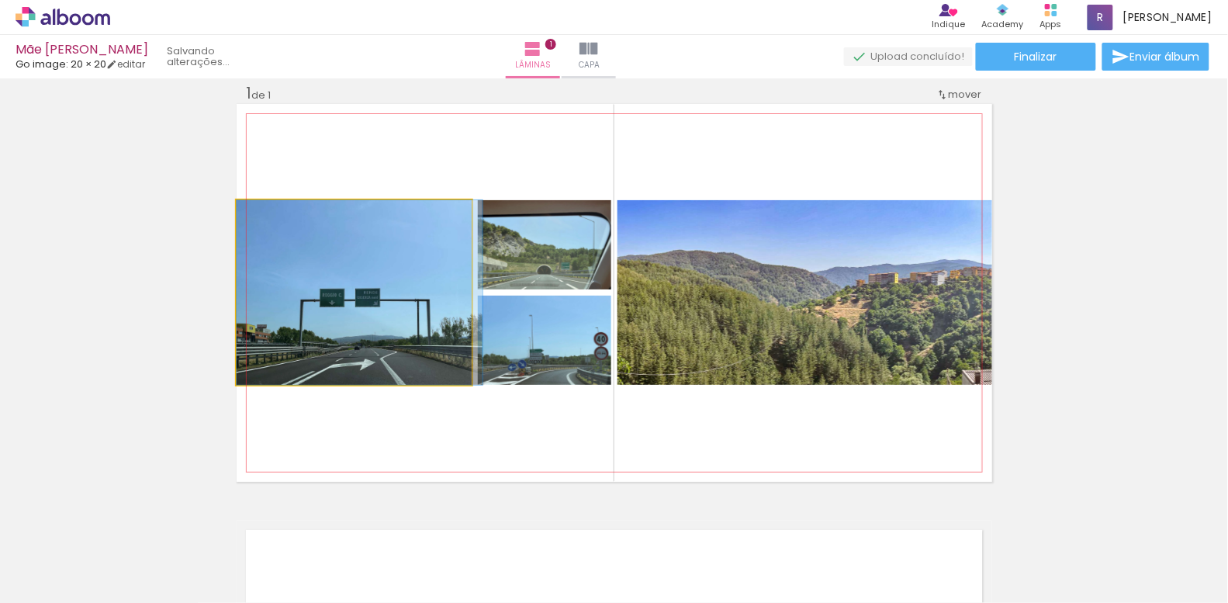
drag, startPoint x: 443, startPoint y: 348, endPoint x: 449, endPoint y: 340, distance: 10.6
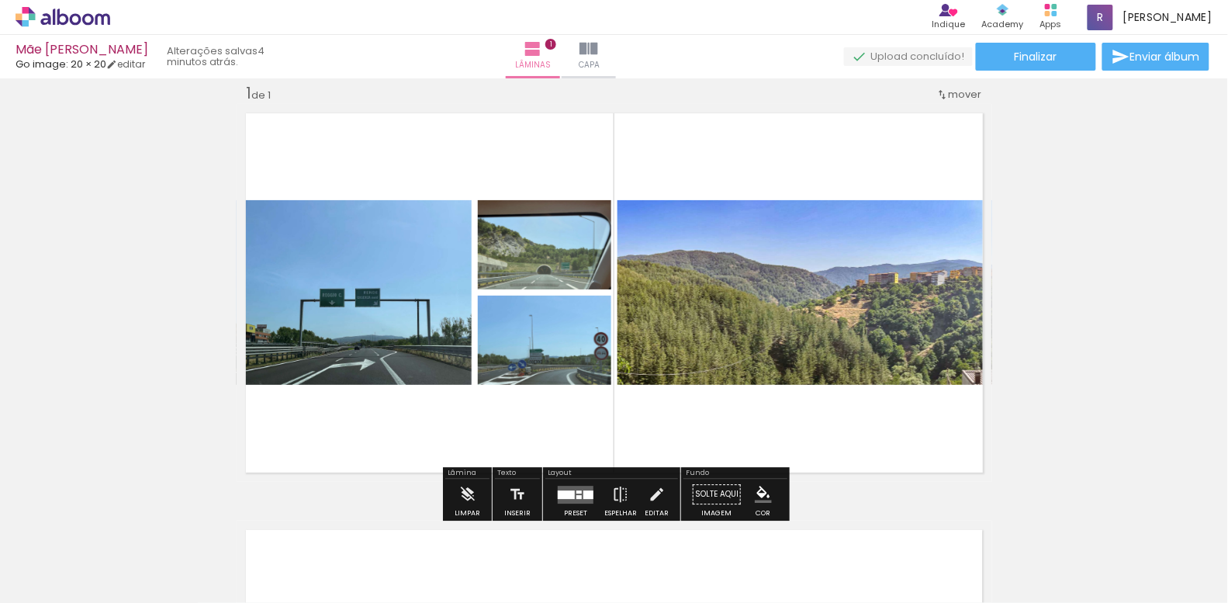
click at [1161, 350] on div "Inserir lâmina 1 de 1" at bounding box center [614, 481] width 1228 height 834
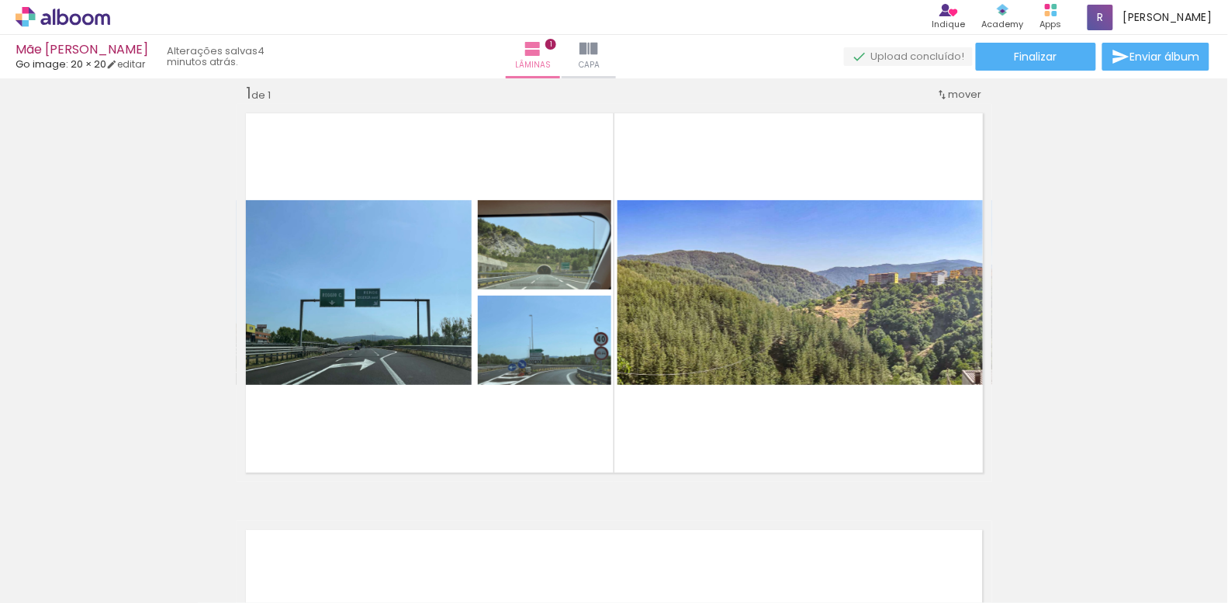
click at [124, 530] on div at bounding box center [155, 549] width 77 height 57
click at [130, 531] on div at bounding box center [155, 549] width 77 height 57
click at [126, 524] on iron-icon at bounding box center [121, 519] width 16 height 16
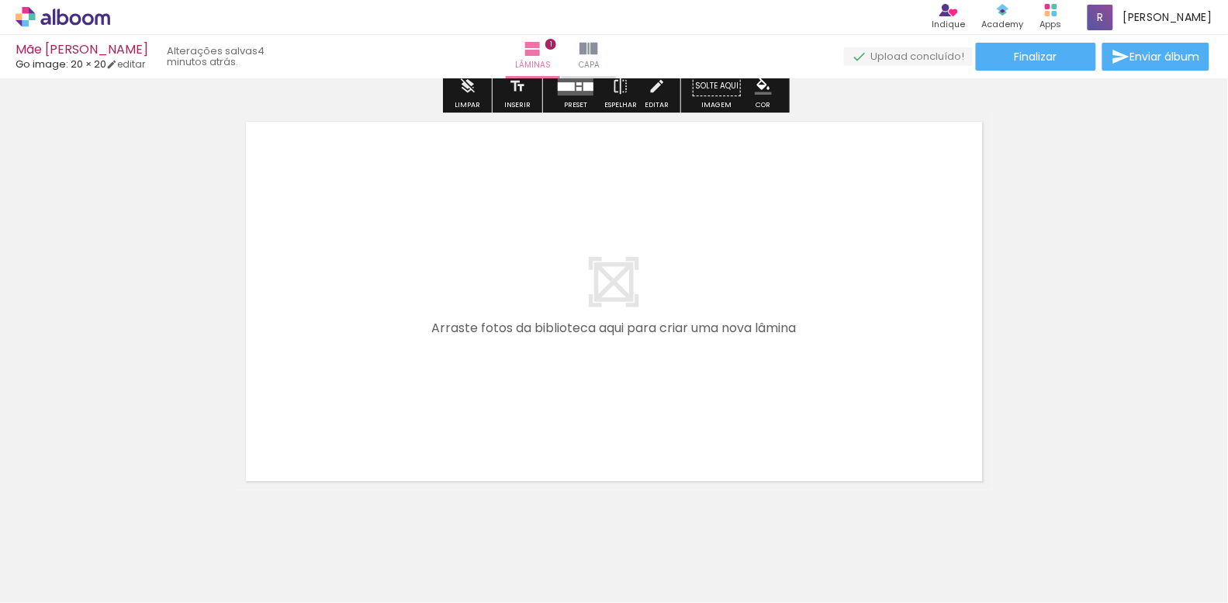
scroll to position [436, 0]
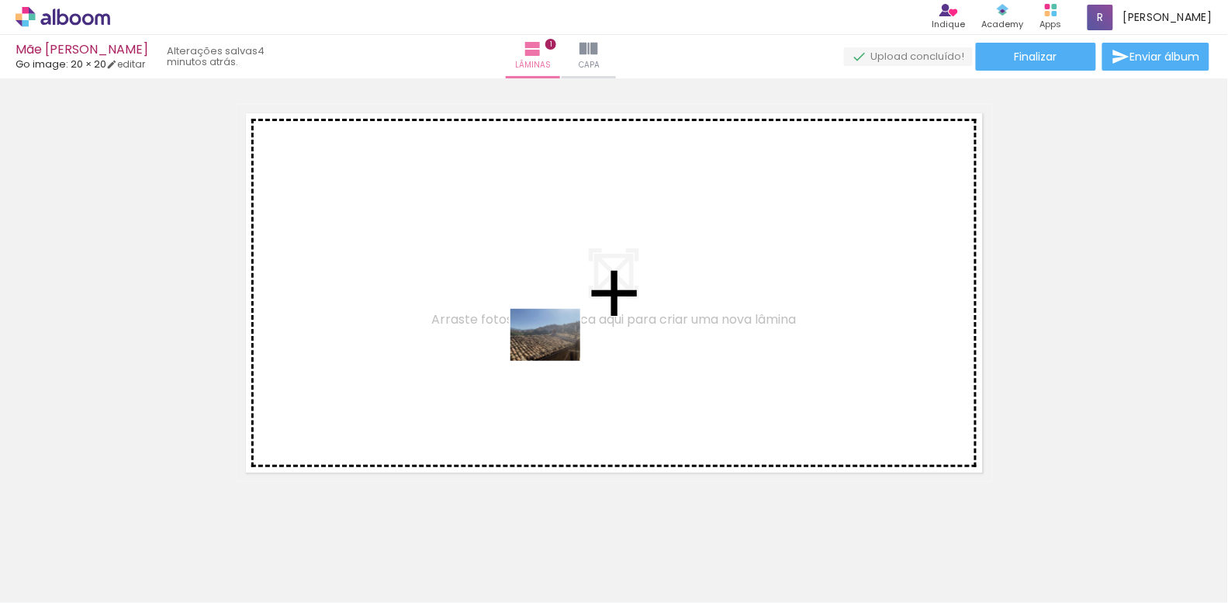
drag, startPoint x: 393, startPoint y: 565, endPoint x: 557, endPoint y: 355, distance: 265.8
click at [557, 355] on quentale-workspace at bounding box center [614, 301] width 1228 height 603
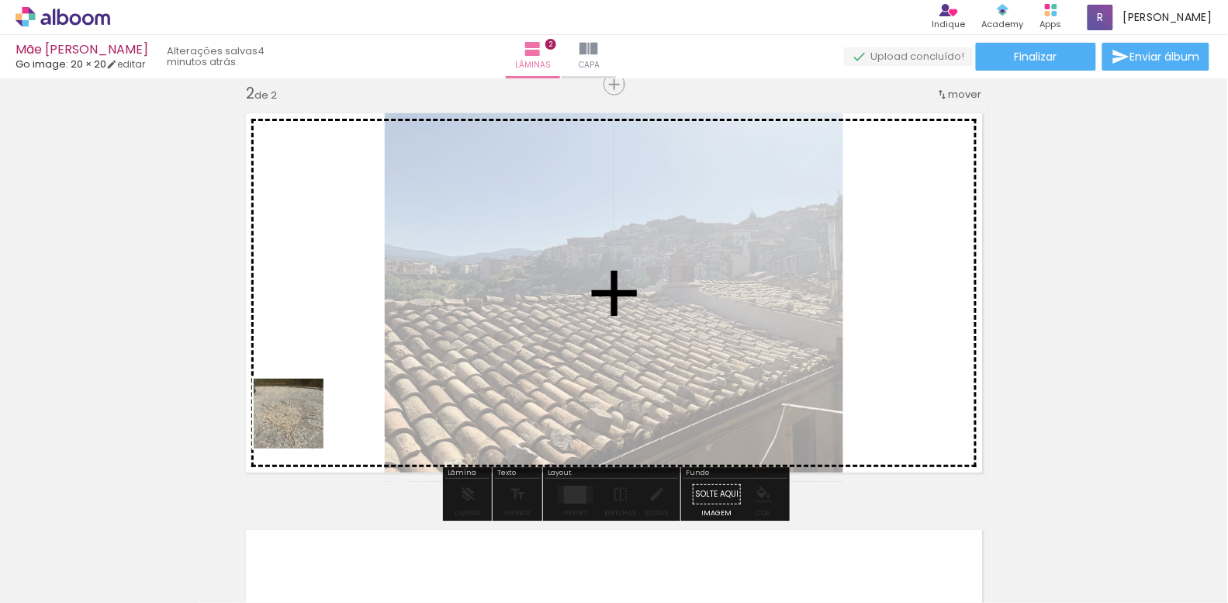
drag, startPoint x: 248, startPoint y: 550, endPoint x: 300, endPoint y: 425, distance: 135.3
click at [300, 425] on quentale-workspace at bounding box center [614, 301] width 1228 height 603
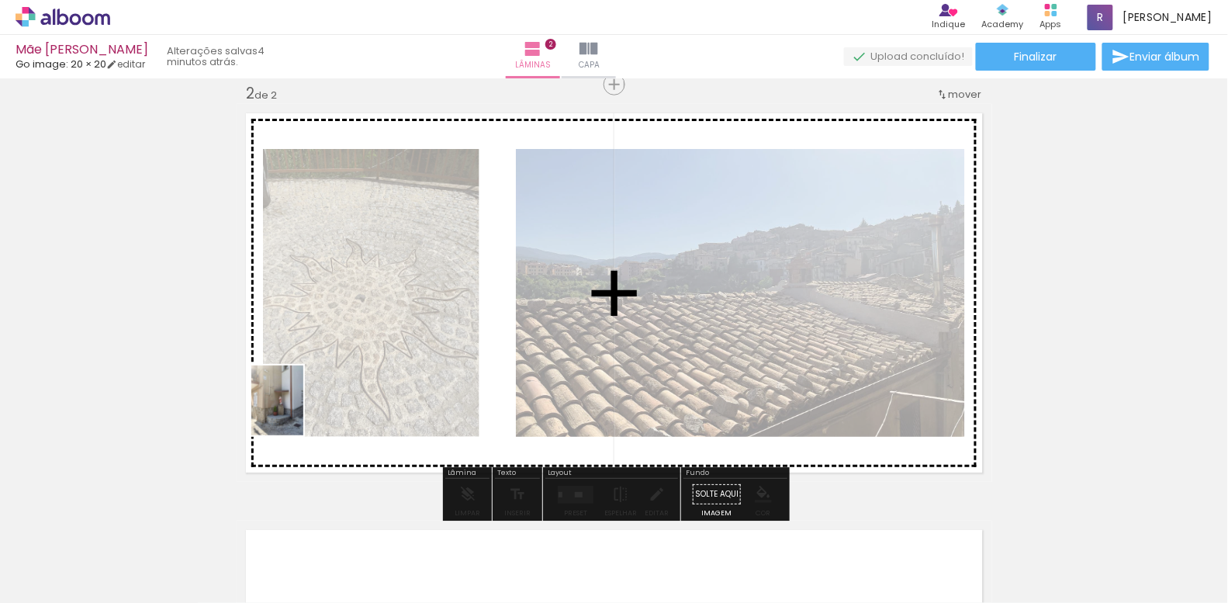
drag, startPoint x: 160, startPoint y: 548, endPoint x: 298, endPoint y: 412, distance: 193.6
click at [298, 412] on quentale-workspace at bounding box center [614, 301] width 1228 height 603
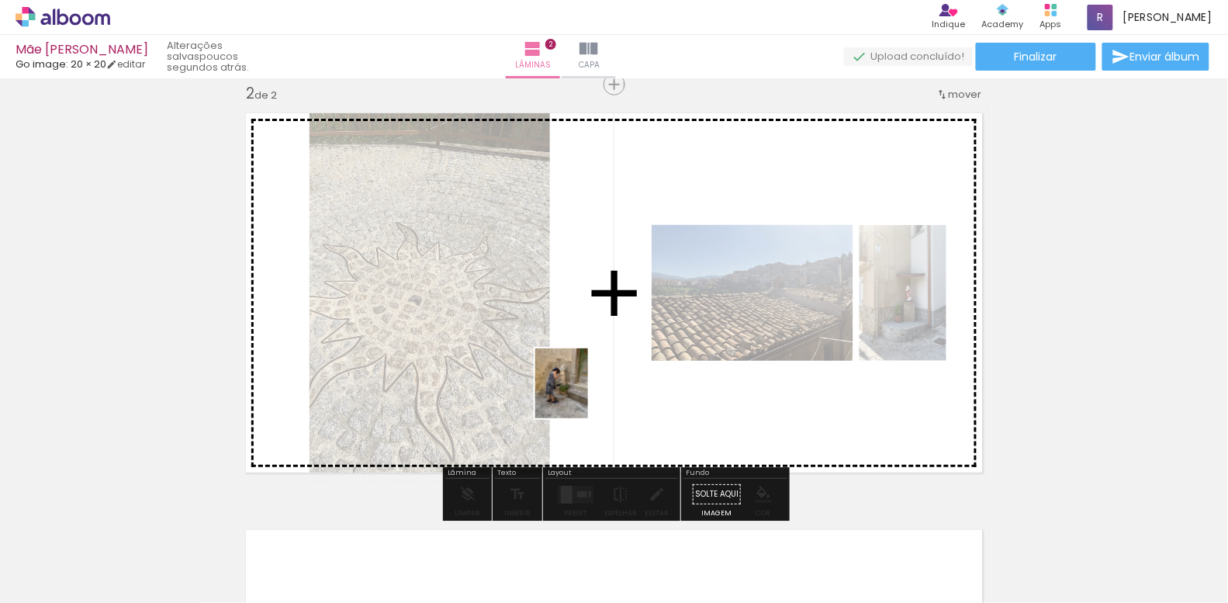
drag, startPoint x: 256, startPoint y: 565, endPoint x: 582, endPoint y: 395, distance: 367.4
click at [582, 395] on quentale-workspace at bounding box center [614, 301] width 1228 height 603
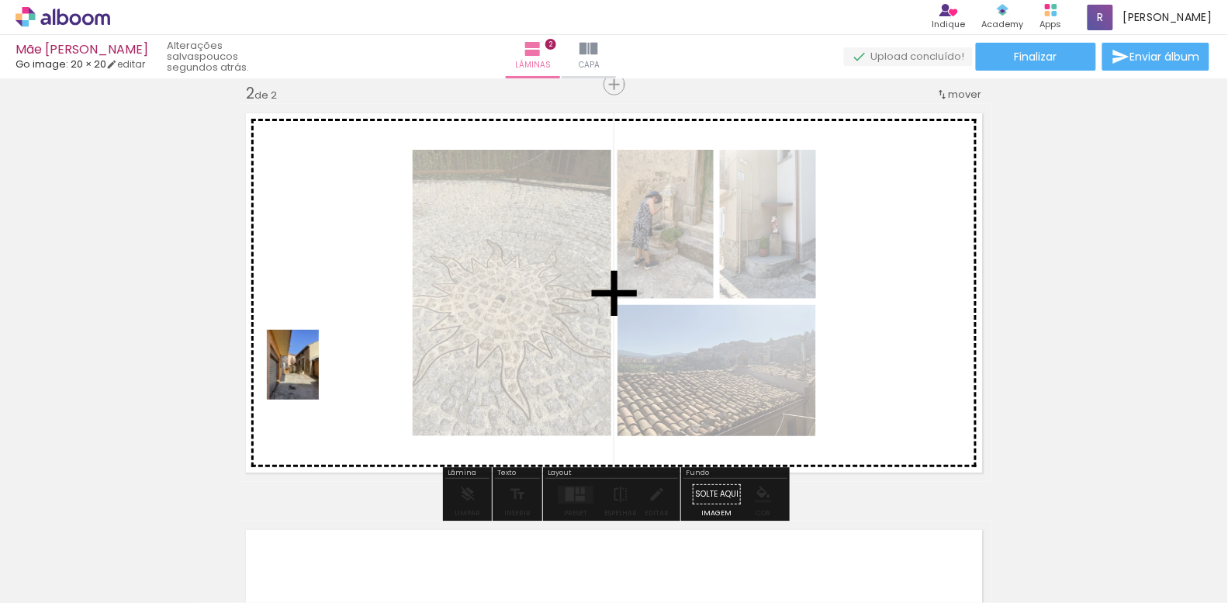
drag, startPoint x: 257, startPoint y: 567, endPoint x: 313, endPoint y: 376, distance: 199.1
click at [313, 376] on quentale-workspace at bounding box center [614, 301] width 1228 height 603
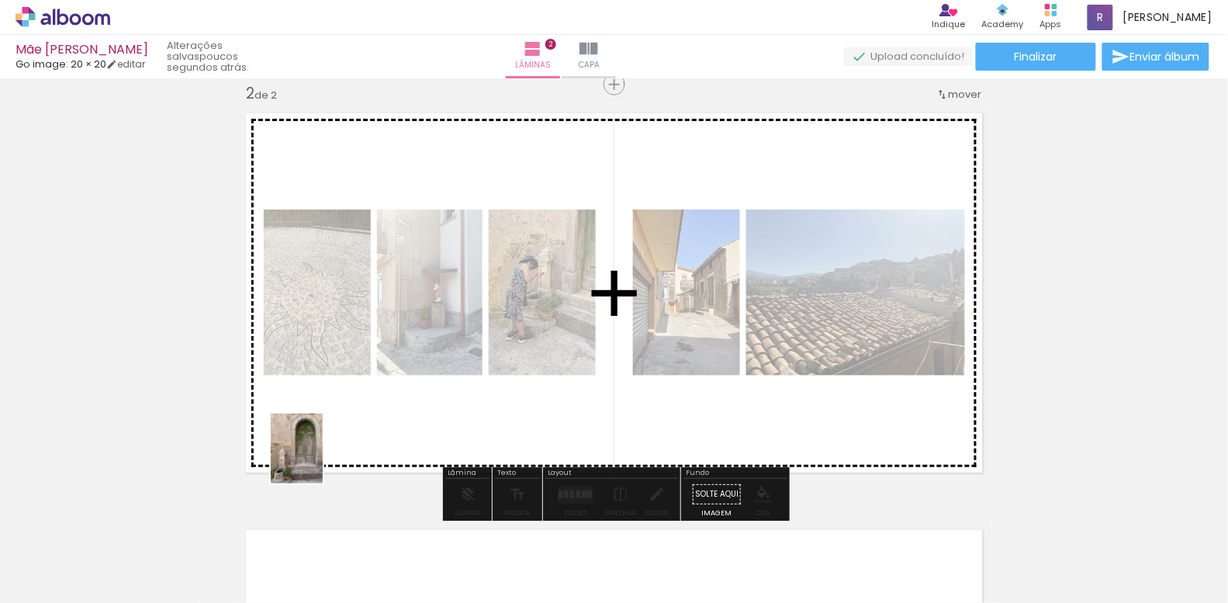
drag, startPoint x: 237, startPoint y: 578, endPoint x: 317, endPoint y: 460, distance: 142.9
click at [317, 460] on quentale-workspace at bounding box center [614, 301] width 1228 height 603
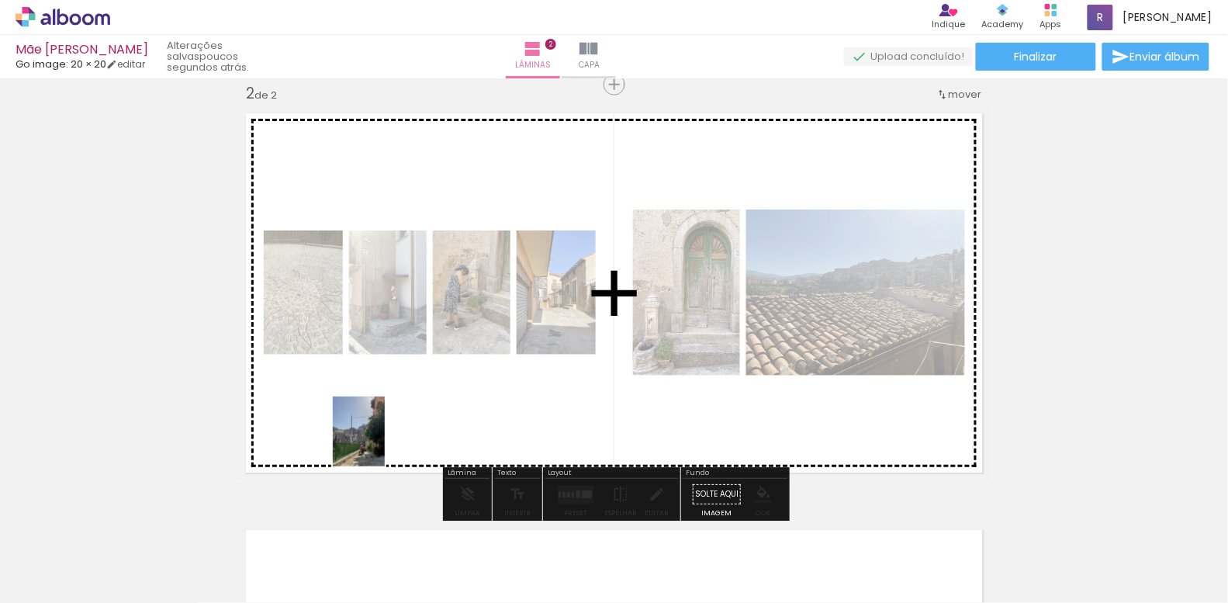
drag, startPoint x: 263, startPoint y: 562, endPoint x: 379, endPoint y: 443, distance: 166.2
click at [379, 443] on quentale-workspace at bounding box center [614, 301] width 1228 height 603
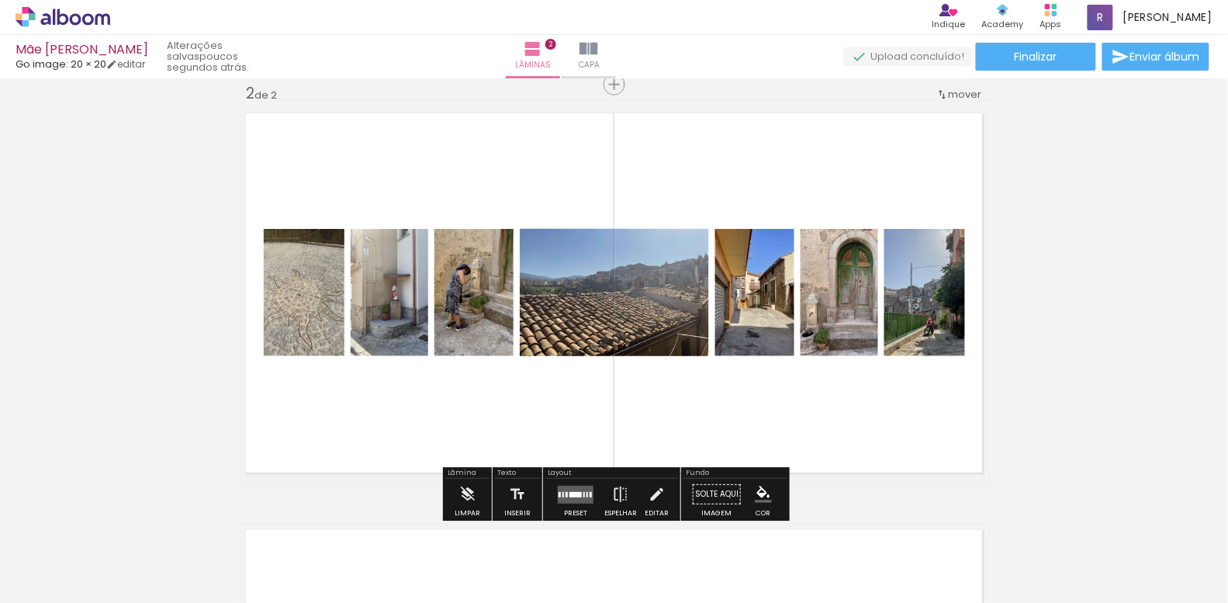
click at [574, 495] on div at bounding box center [575, 494] width 12 height 5
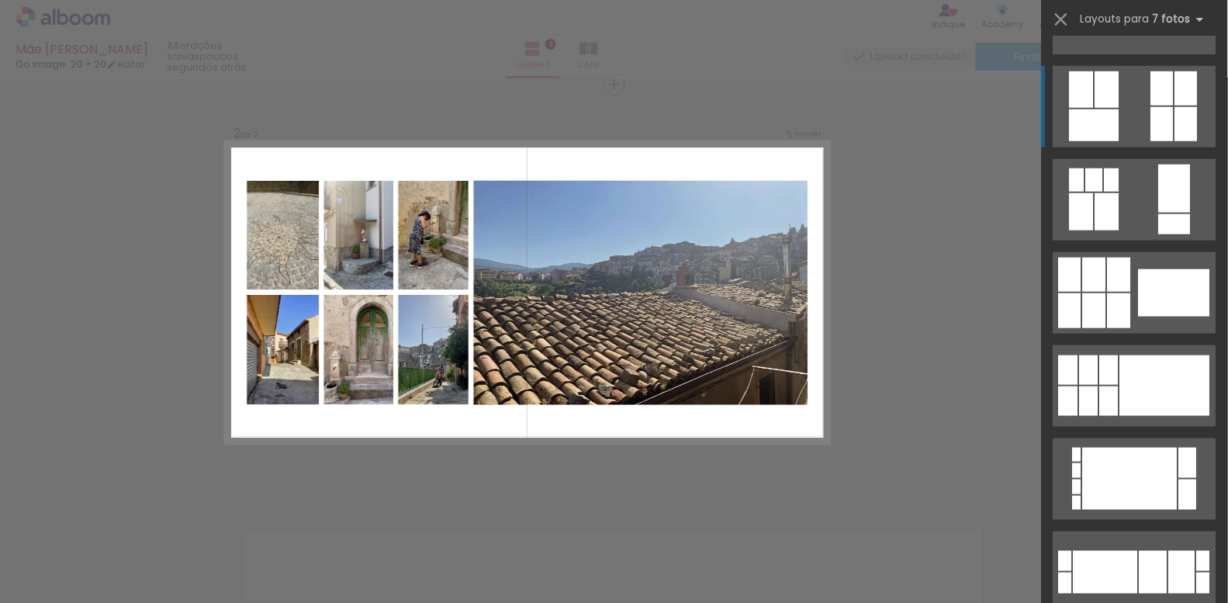
scroll to position [363, 0]
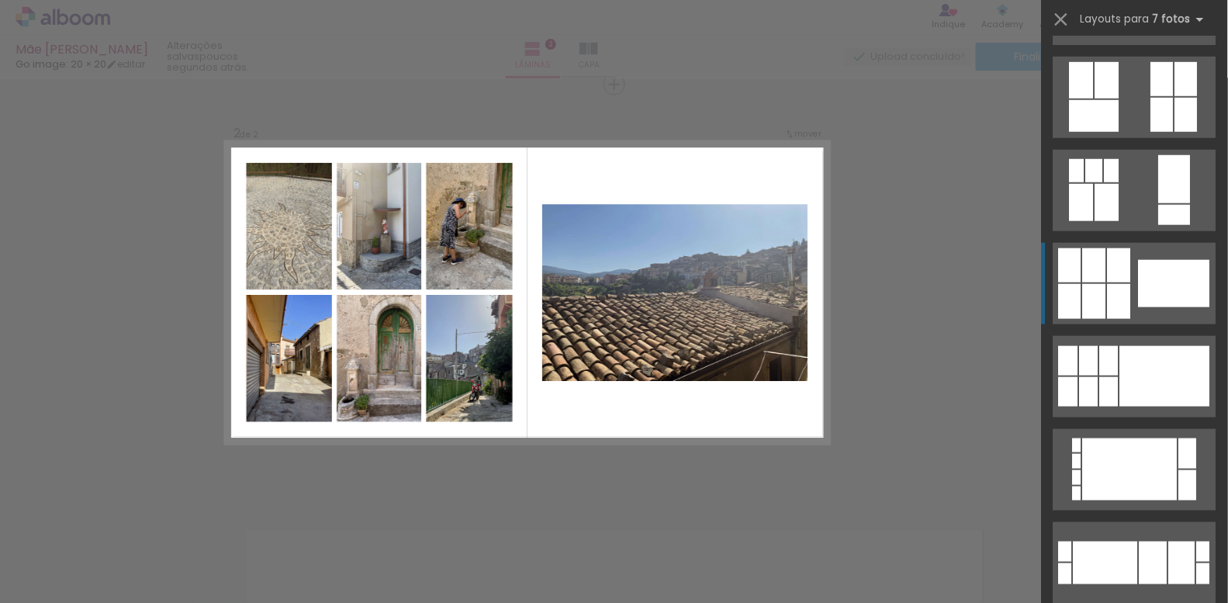
click at [1177, 273] on div at bounding box center [1174, 283] width 71 height 47
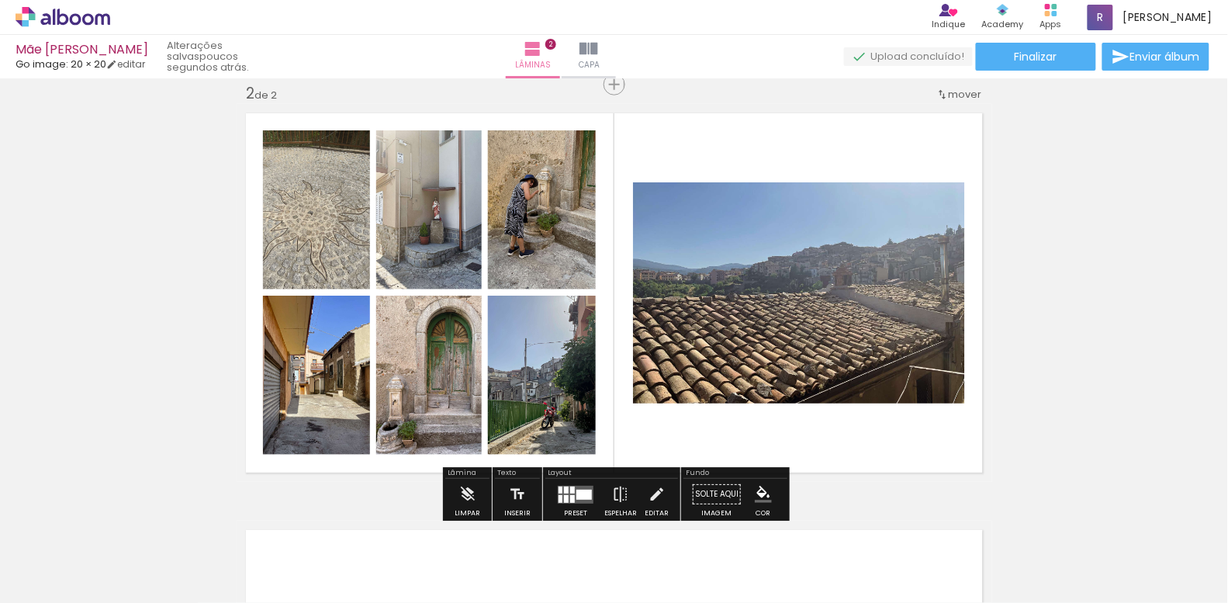
click at [583, 500] on quentale-layouter at bounding box center [576, 495] width 36 height 18
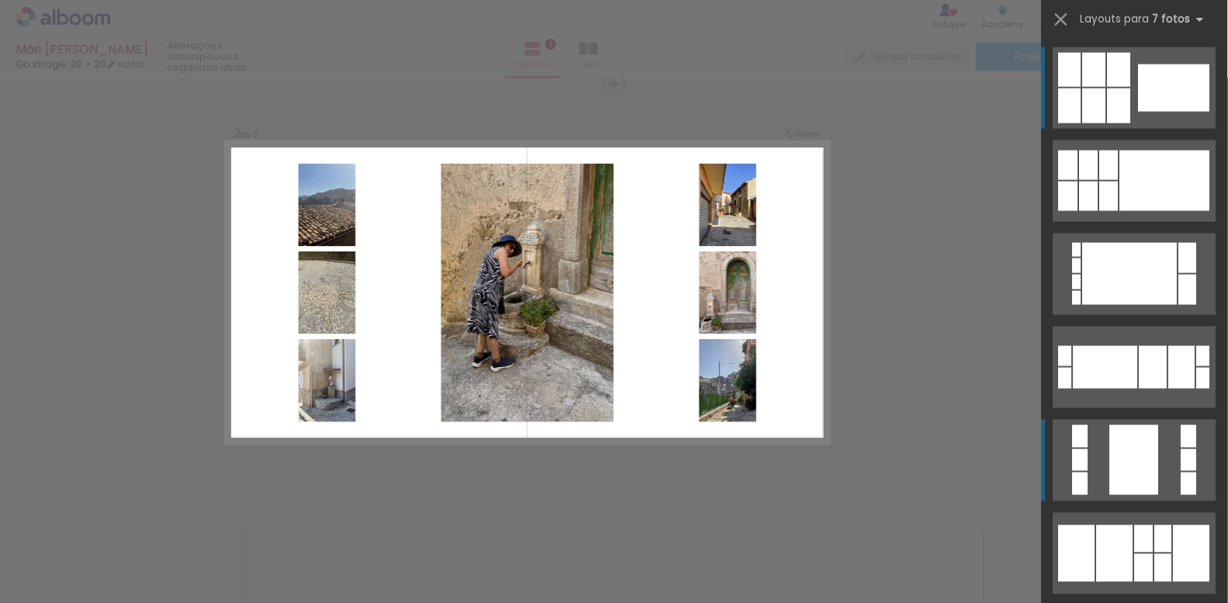
scroll to position [575, 0]
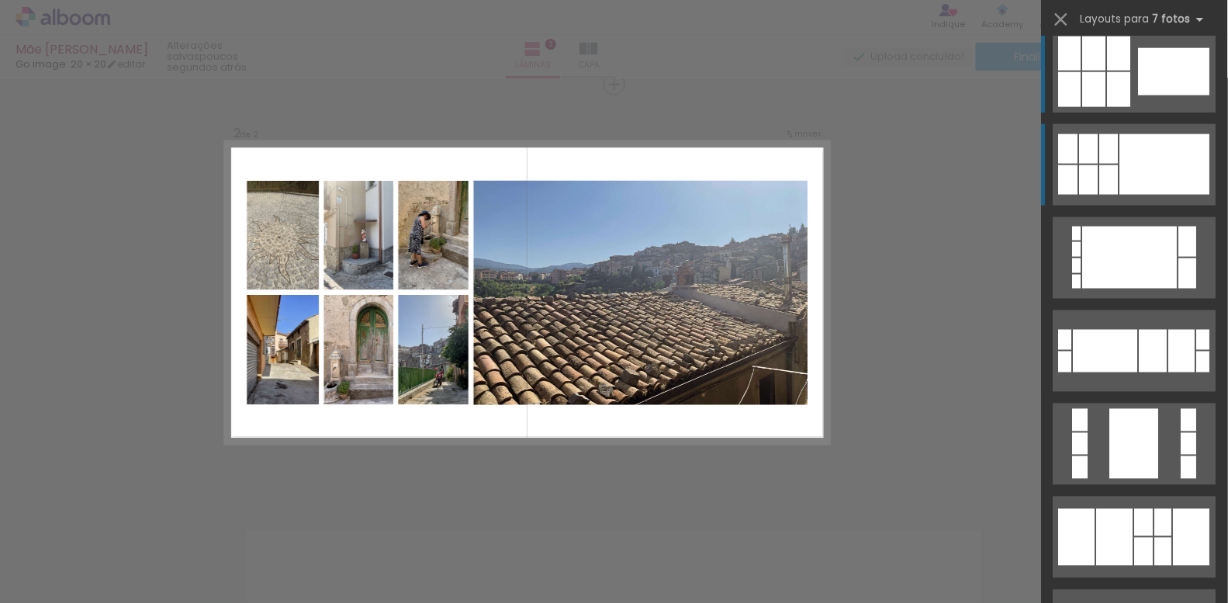
click at [1170, 136] on div at bounding box center [1165, 164] width 90 height 61
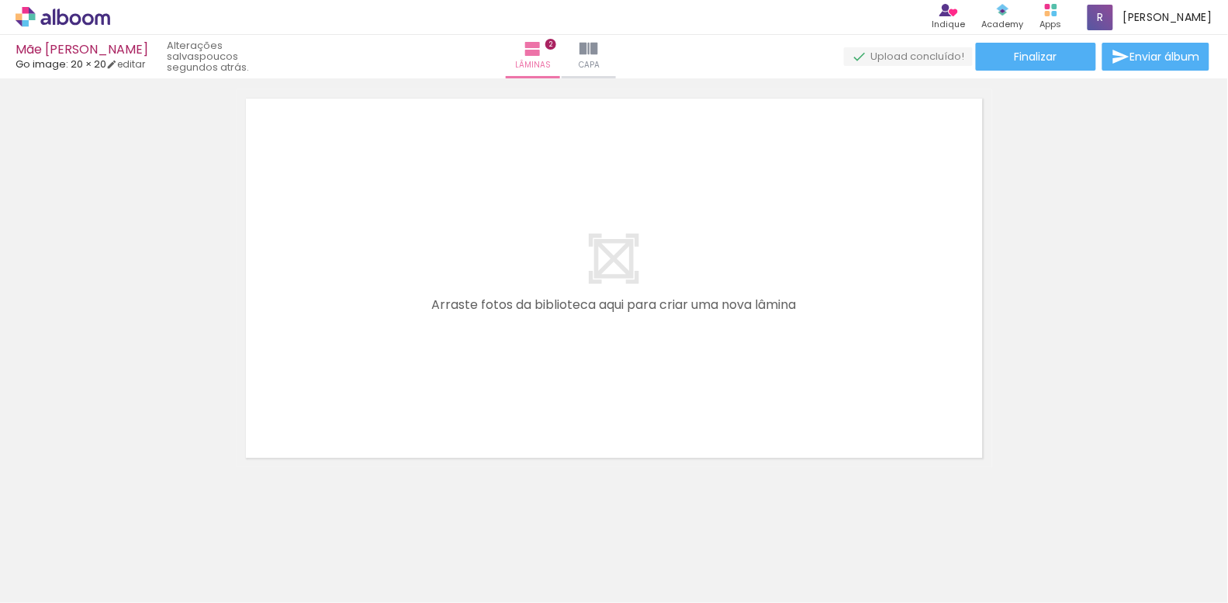
scroll to position [870, 0]
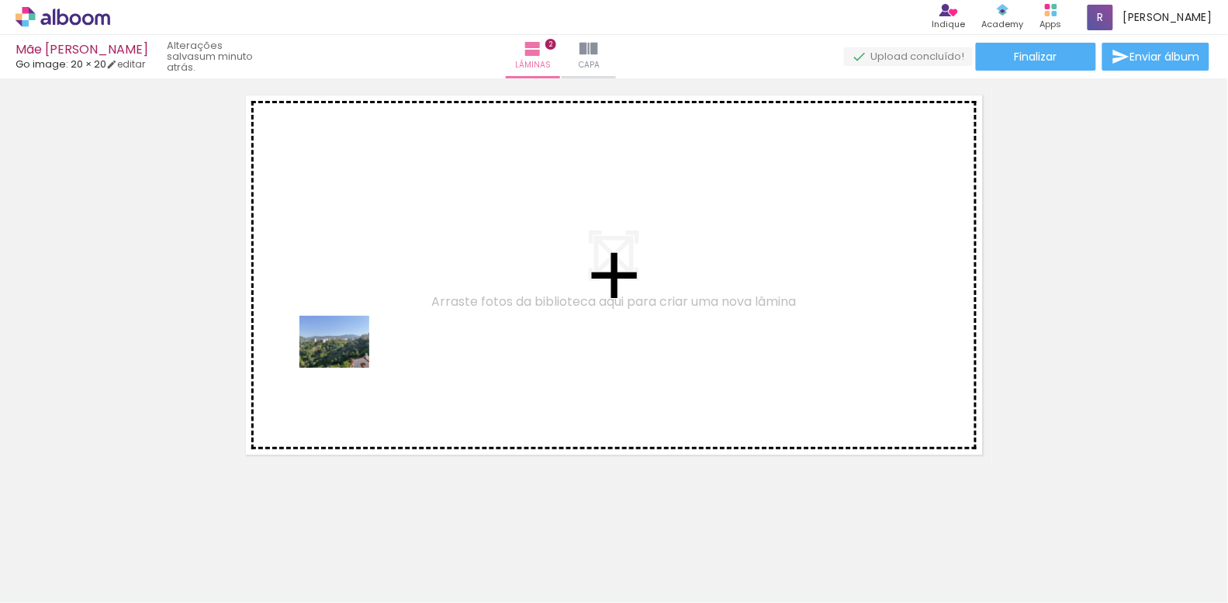
drag, startPoint x: 245, startPoint y: 546, endPoint x: 346, endPoint y: 362, distance: 209.7
click at [346, 362] on quentale-workspace at bounding box center [614, 301] width 1228 height 603
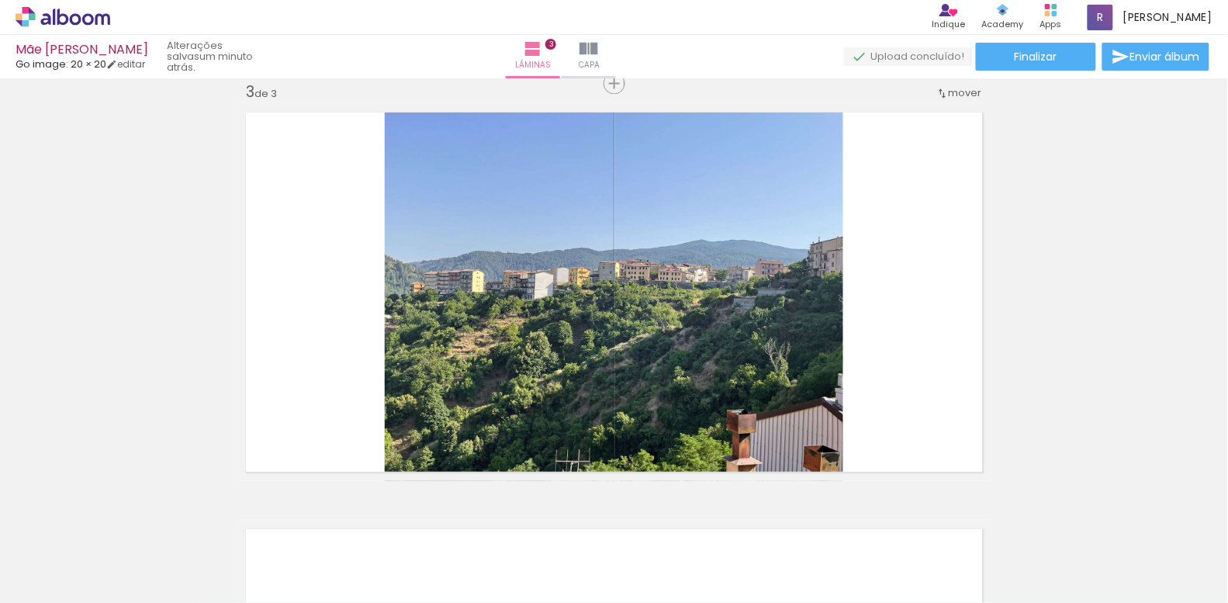
scroll to position [852, 0]
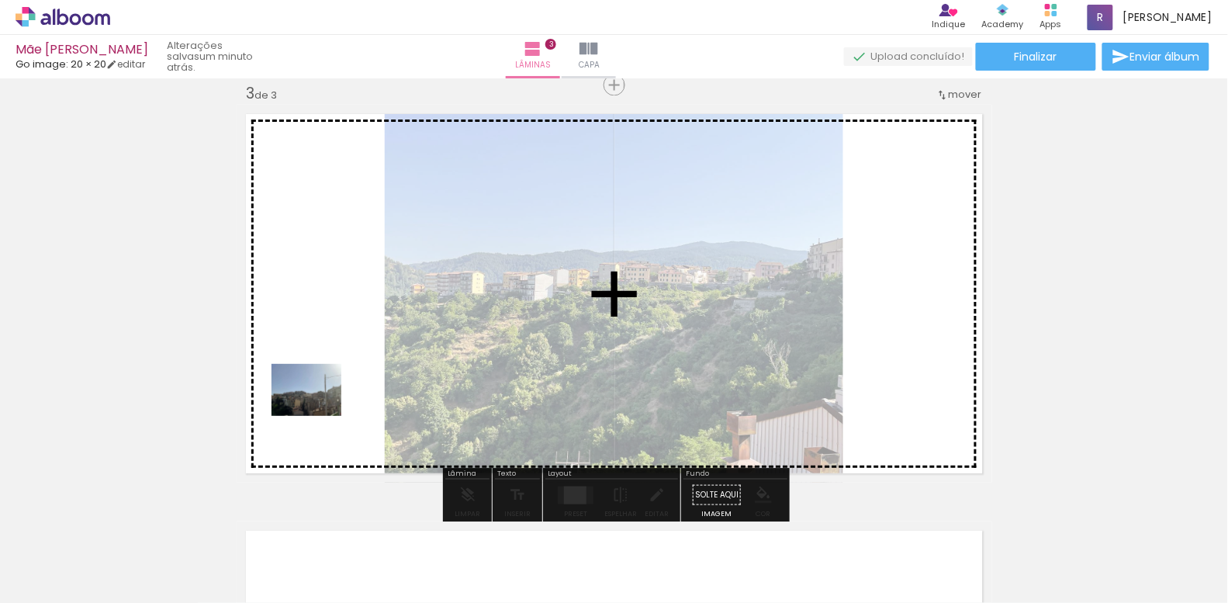
drag, startPoint x: 265, startPoint y: 567, endPoint x: 318, endPoint y: 410, distance: 165.6
click at [318, 410] on quentale-workspace at bounding box center [614, 301] width 1228 height 603
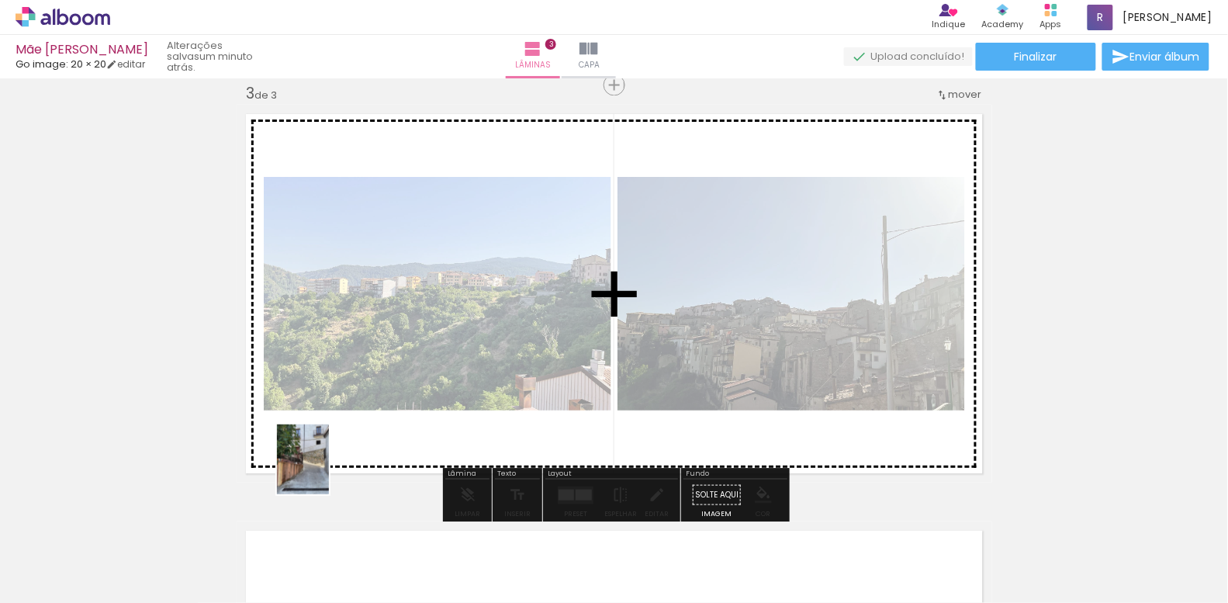
drag, startPoint x: 268, startPoint y: 561, endPoint x: 323, endPoint y: 471, distance: 105.9
click at [323, 471] on quentale-workspace at bounding box center [614, 301] width 1228 height 603
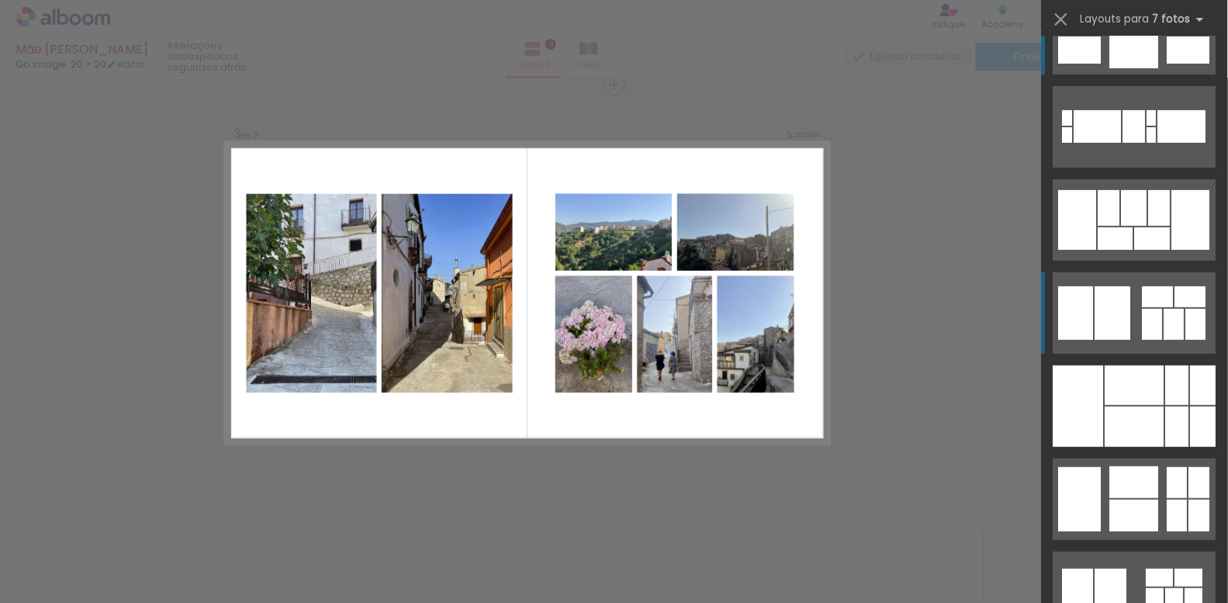
scroll to position [41, 0]
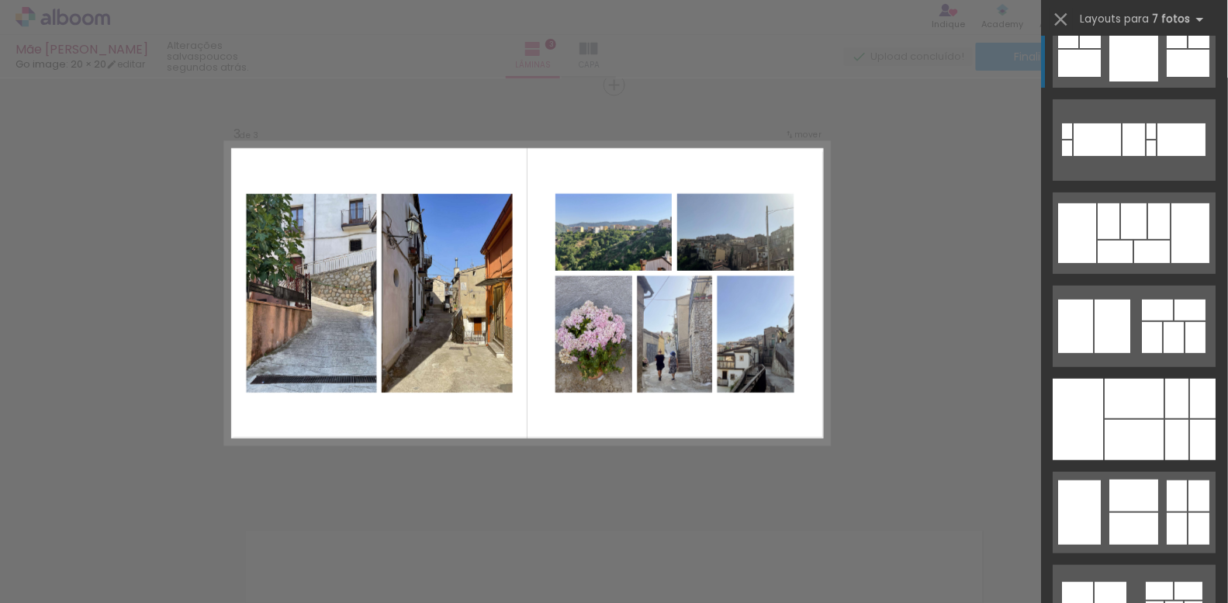
click at [316, 476] on div "Confirmar Cancelar" at bounding box center [614, 79] width 1228 height 1704
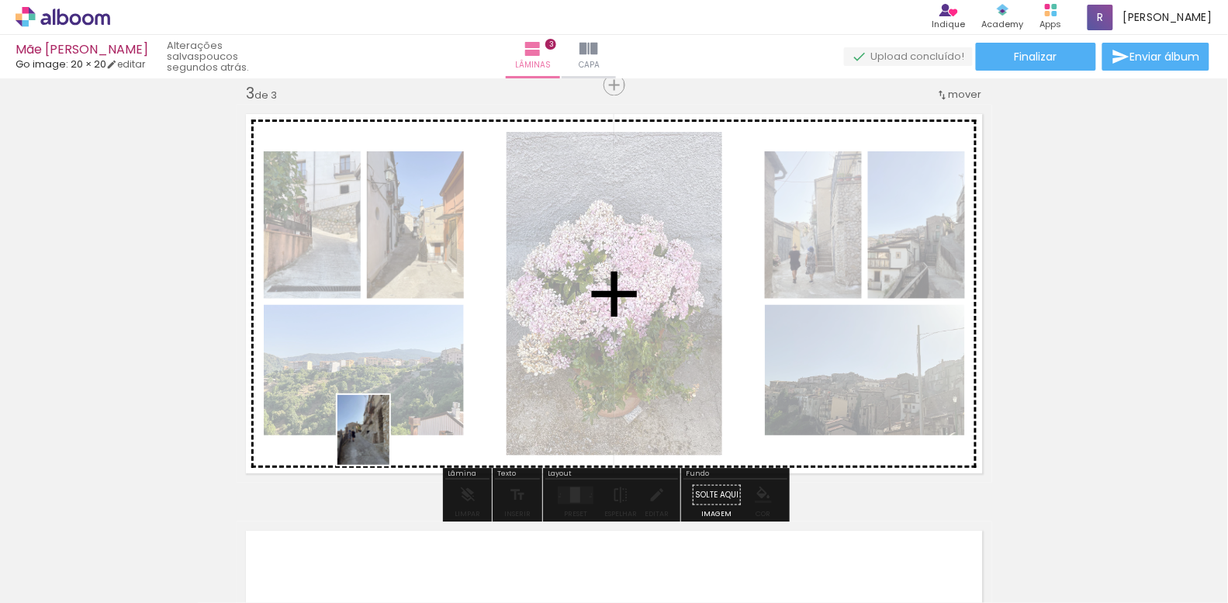
drag, startPoint x: 337, startPoint y: 541, endPoint x: 384, endPoint y: 441, distance: 109.7
click at [384, 441] on quentale-workspace at bounding box center [614, 301] width 1228 height 603
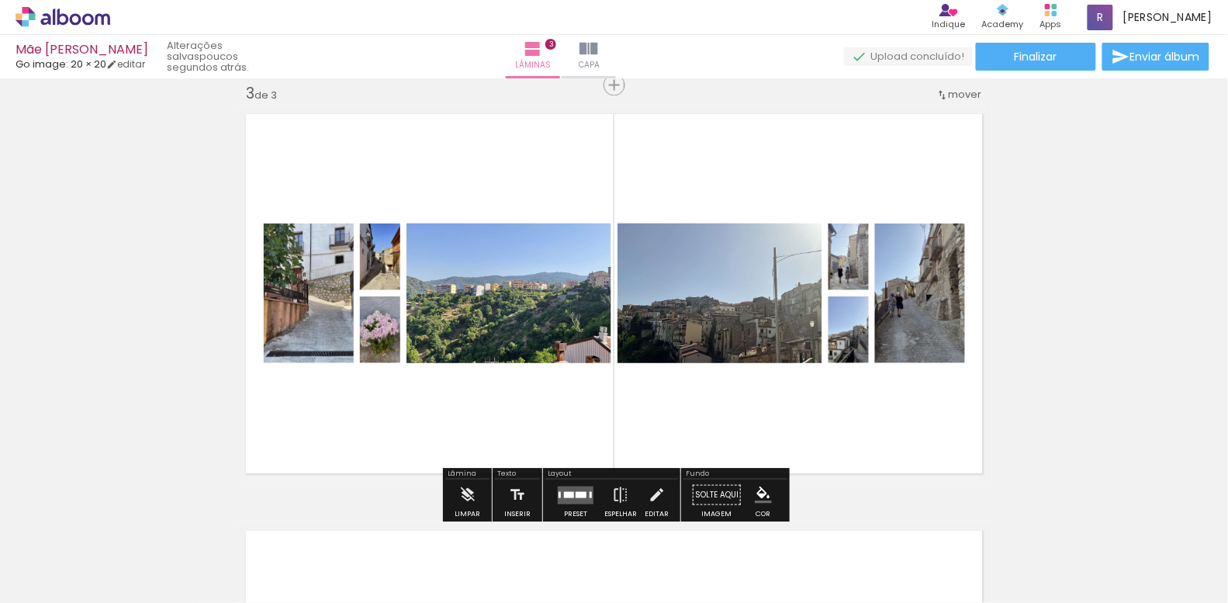
click at [576, 492] on div at bounding box center [581, 495] width 11 height 6
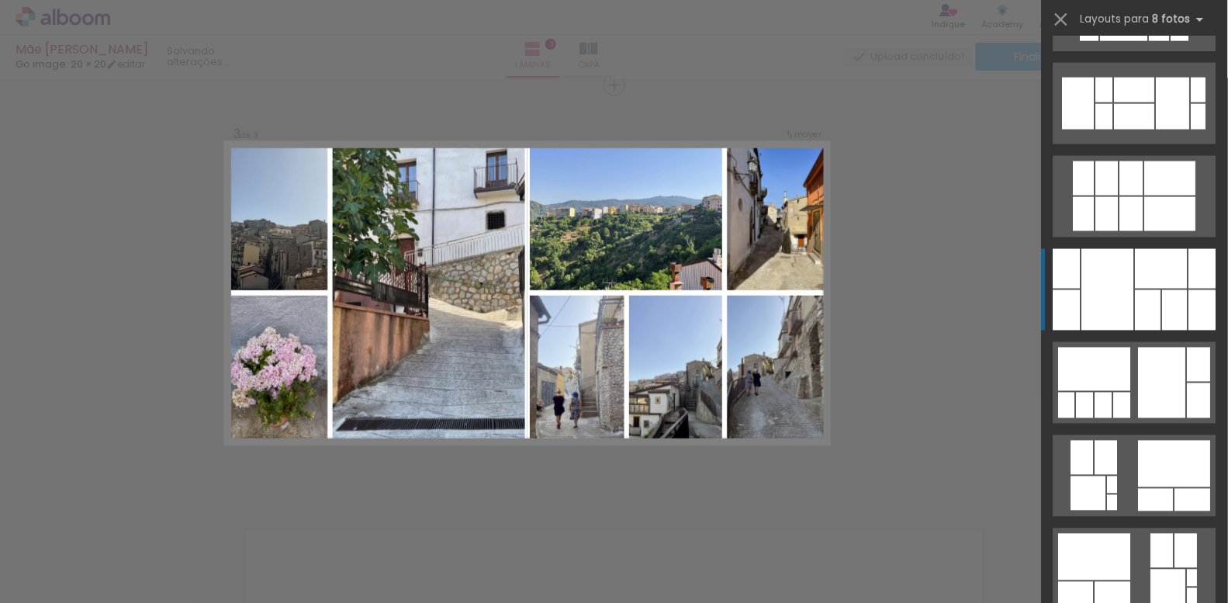
scroll to position [692, 0]
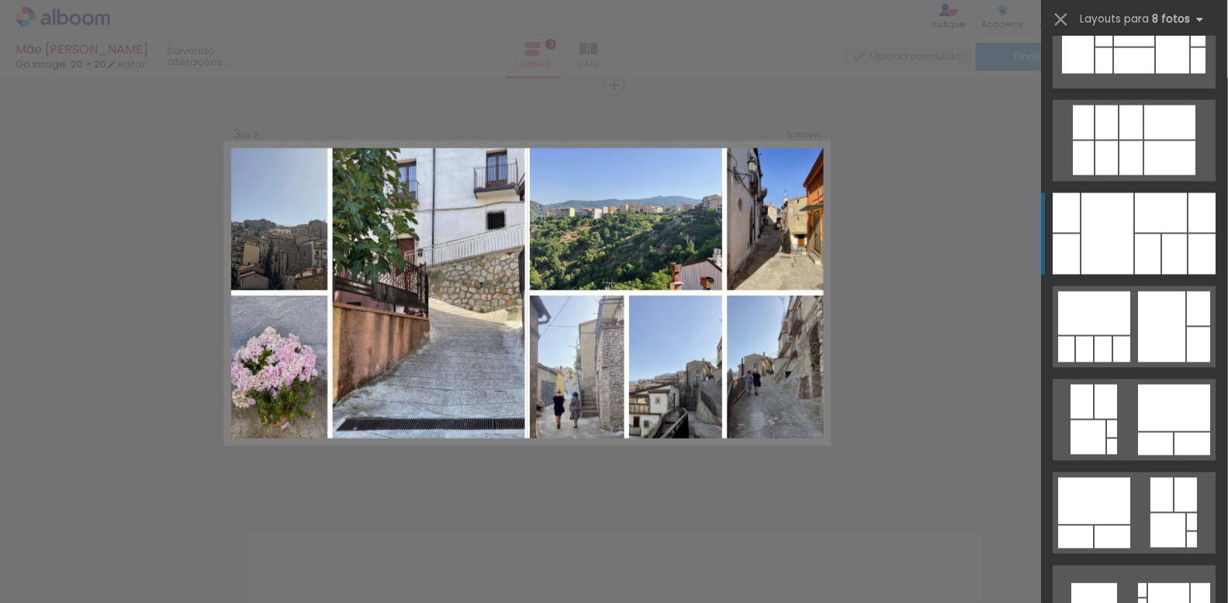
click at [1115, 267] on div at bounding box center [1108, 233] width 52 height 81
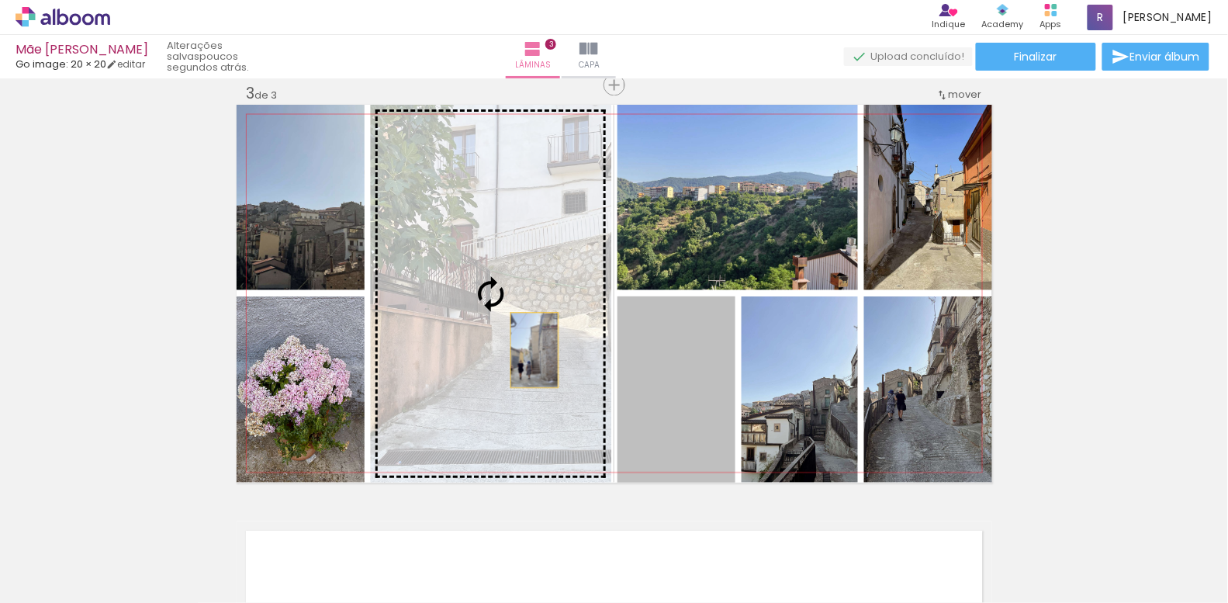
drag, startPoint x: 666, startPoint y: 426, endPoint x: 534, endPoint y: 350, distance: 152.2
click at [0, 0] on slot at bounding box center [0, 0] width 0 height 0
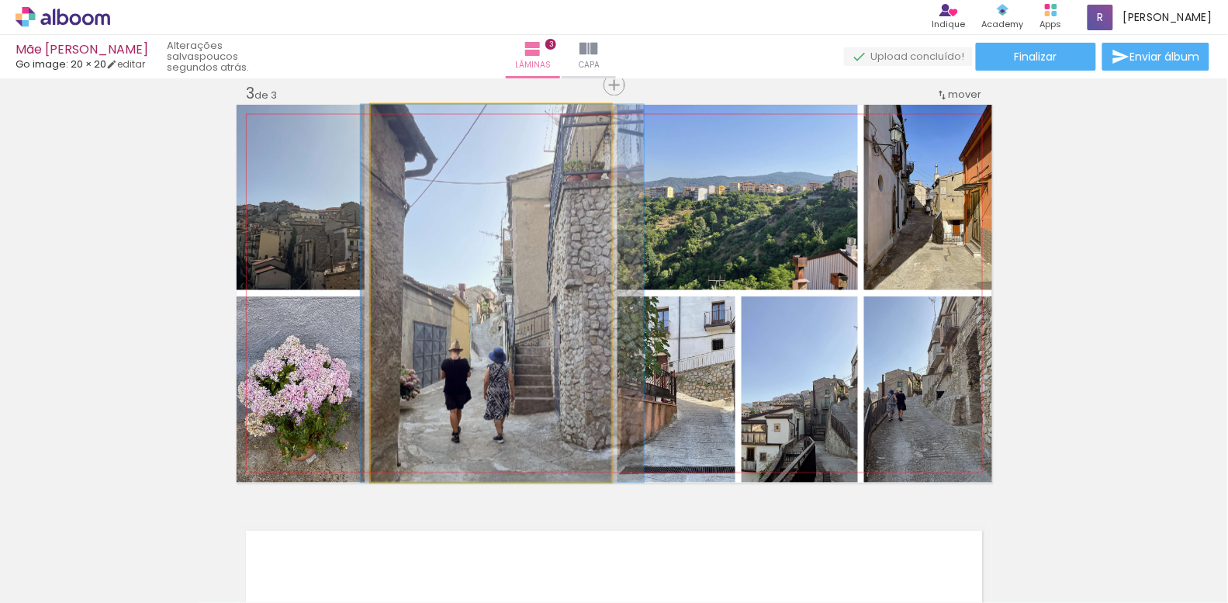
drag, startPoint x: 512, startPoint y: 300, endPoint x: 524, endPoint y: 248, distance: 53.3
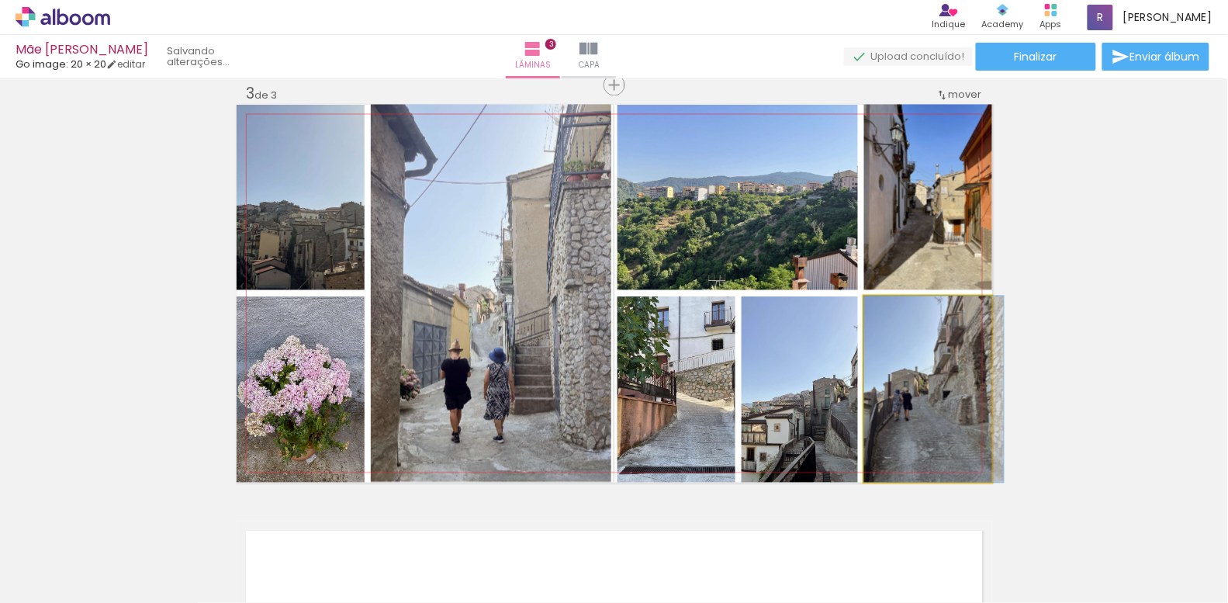
drag, startPoint x: 939, startPoint y: 442, endPoint x: 961, endPoint y: 438, distance: 22.2
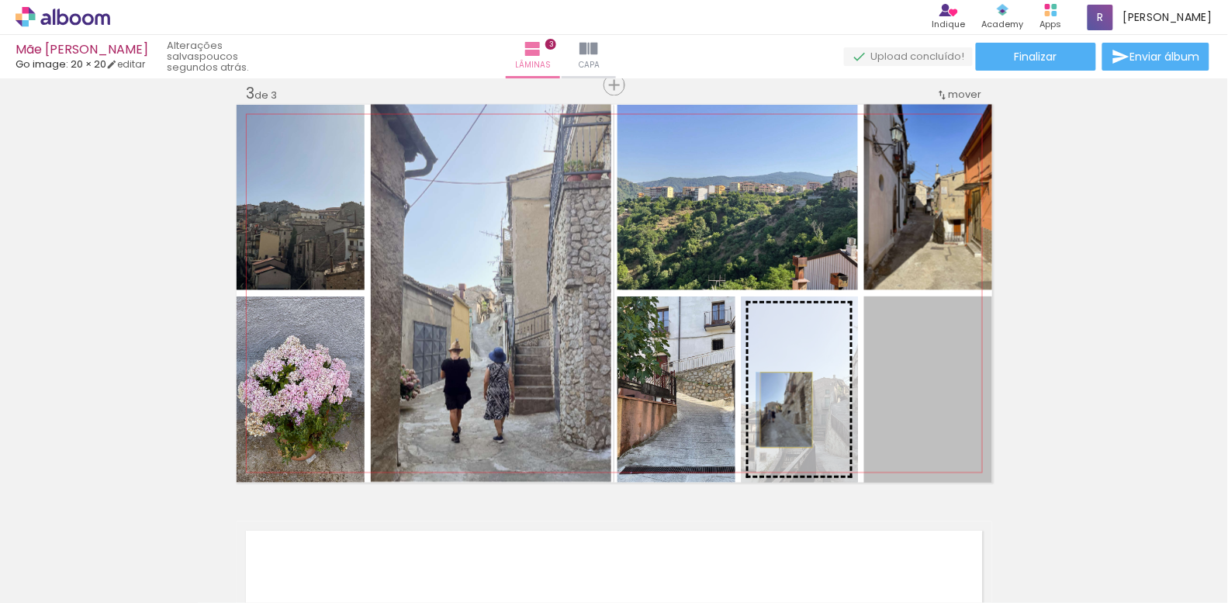
drag, startPoint x: 923, startPoint y: 430, endPoint x: 787, endPoint y: 410, distance: 138.0
click at [0, 0] on slot at bounding box center [0, 0] width 0 height 0
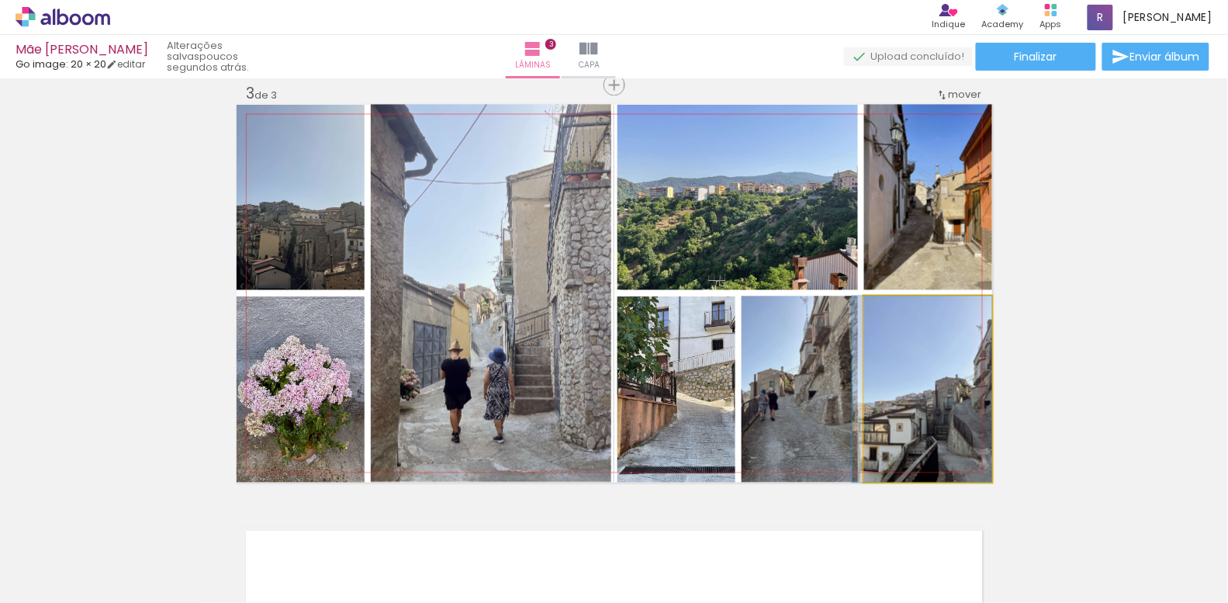
drag, startPoint x: 936, startPoint y: 411, endPoint x: 918, endPoint y: 396, distance: 24.2
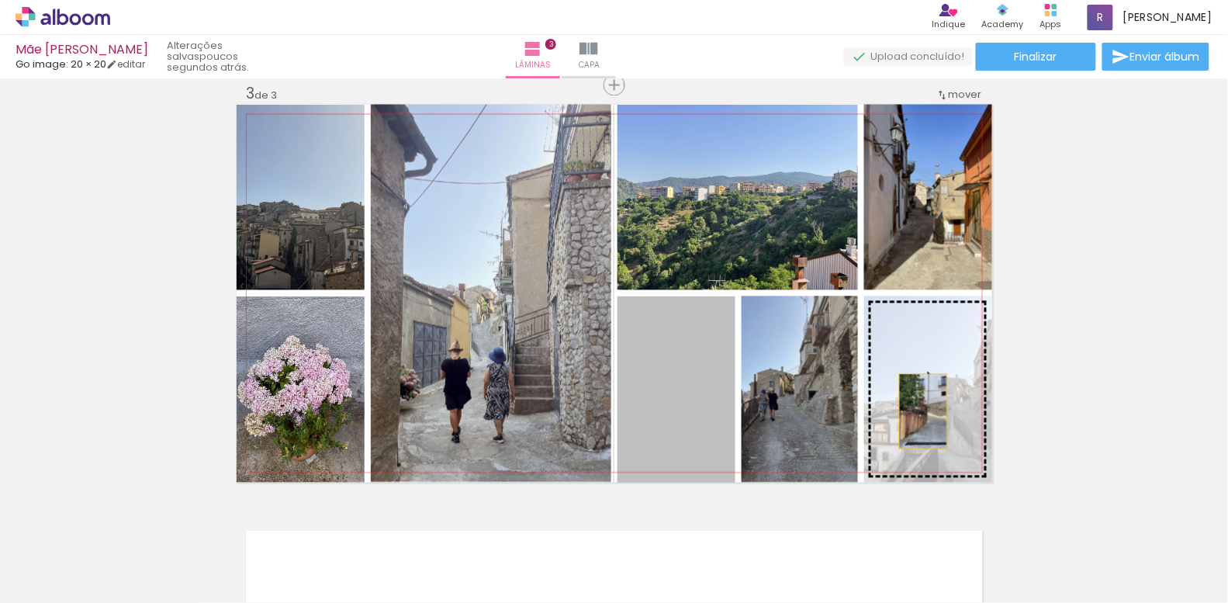
drag, startPoint x: 673, startPoint y: 421, endPoint x: 923, endPoint y: 413, distance: 250.7
click at [0, 0] on slot at bounding box center [0, 0] width 0 height 0
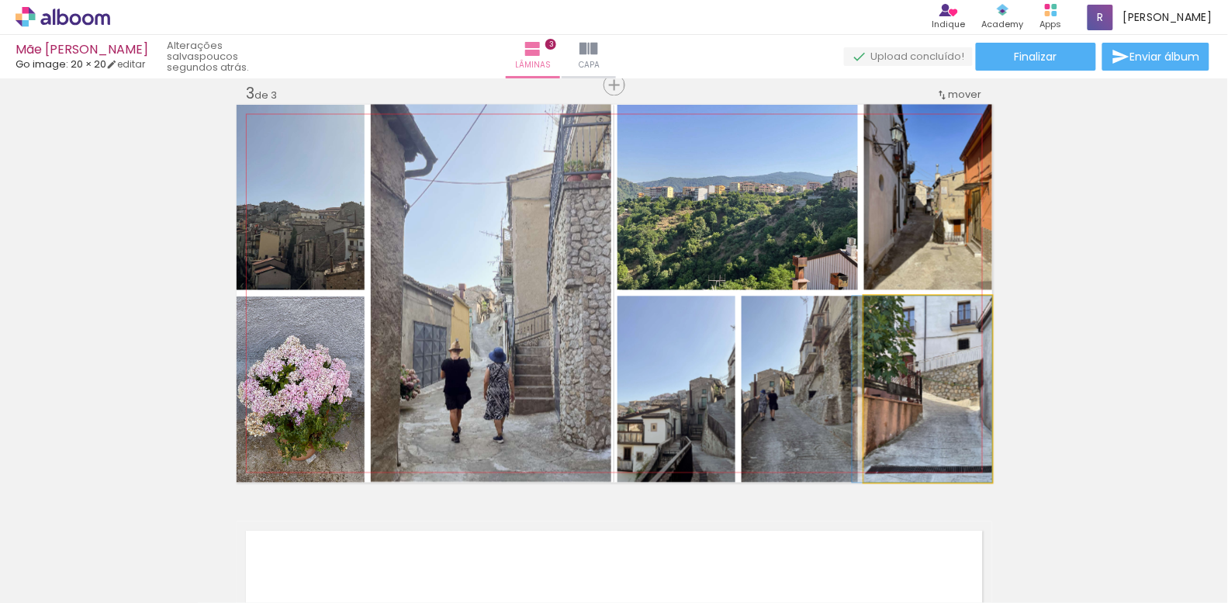
drag, startPoint x: 954, startPoint y: 436, endPoint x: 905, endPoint y: 431, distance: 49.2
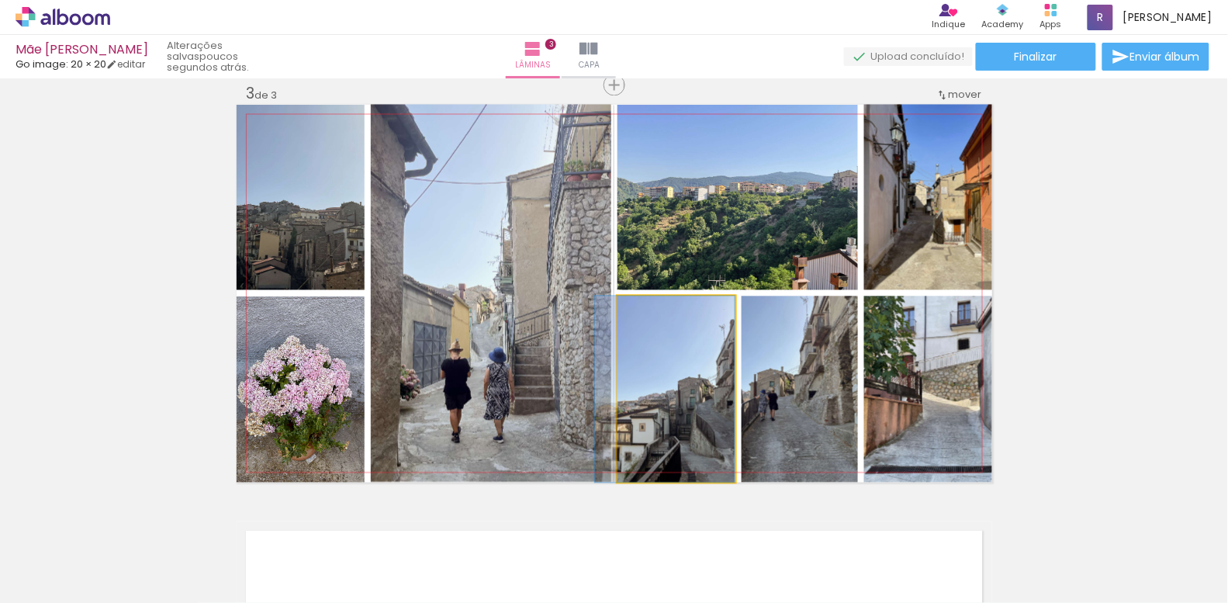
drag, startPoint x: 669, startPoint y: 427, endPoint x: 649, endPoint y: 399, distance: 34.4
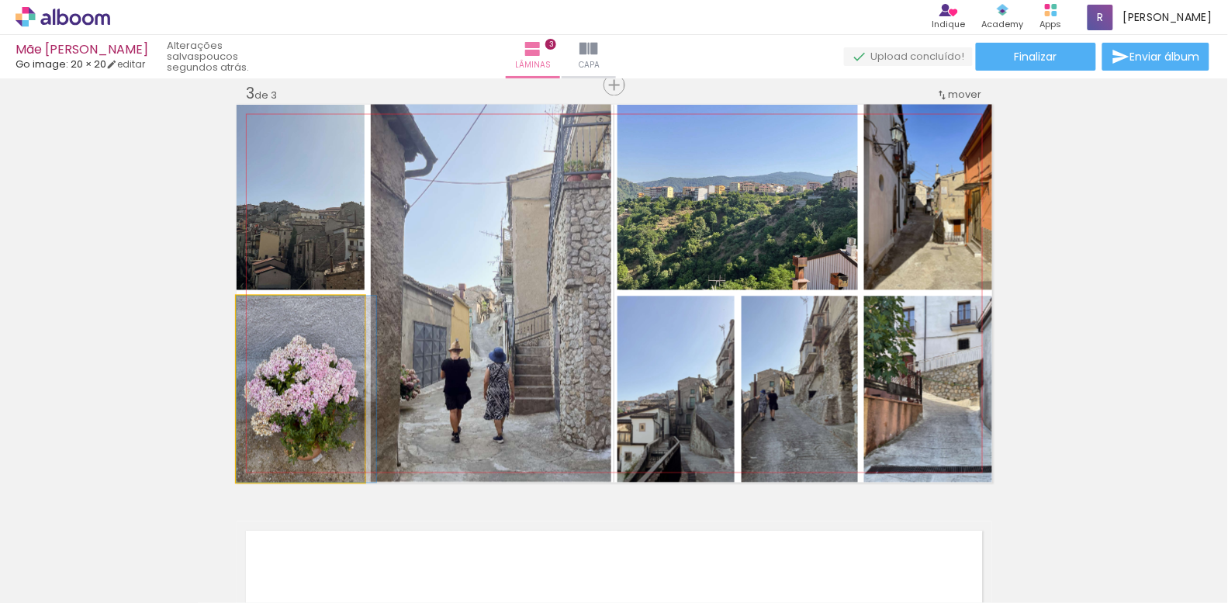
drag, startPoint x: 332, startPoint y: 389, endPoint x: 346, endPoint y: 389, distance: 14.0
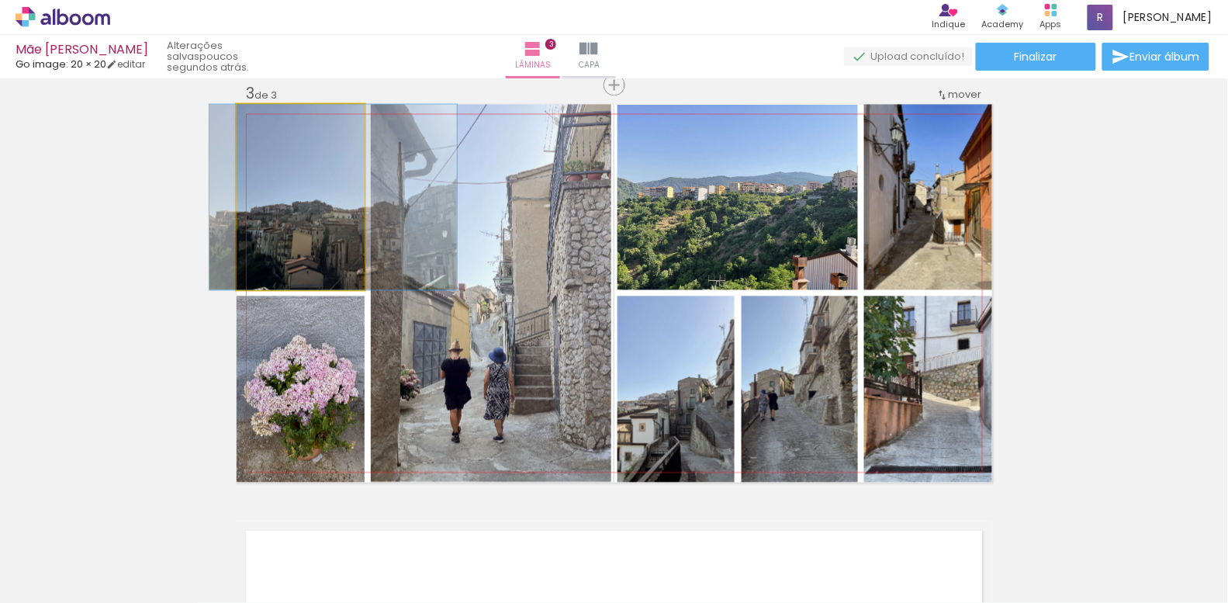
drag, startPoint x: 319, startPoint y: 192, endPoint x: 351, endPoint y: 183, distance: 33.9
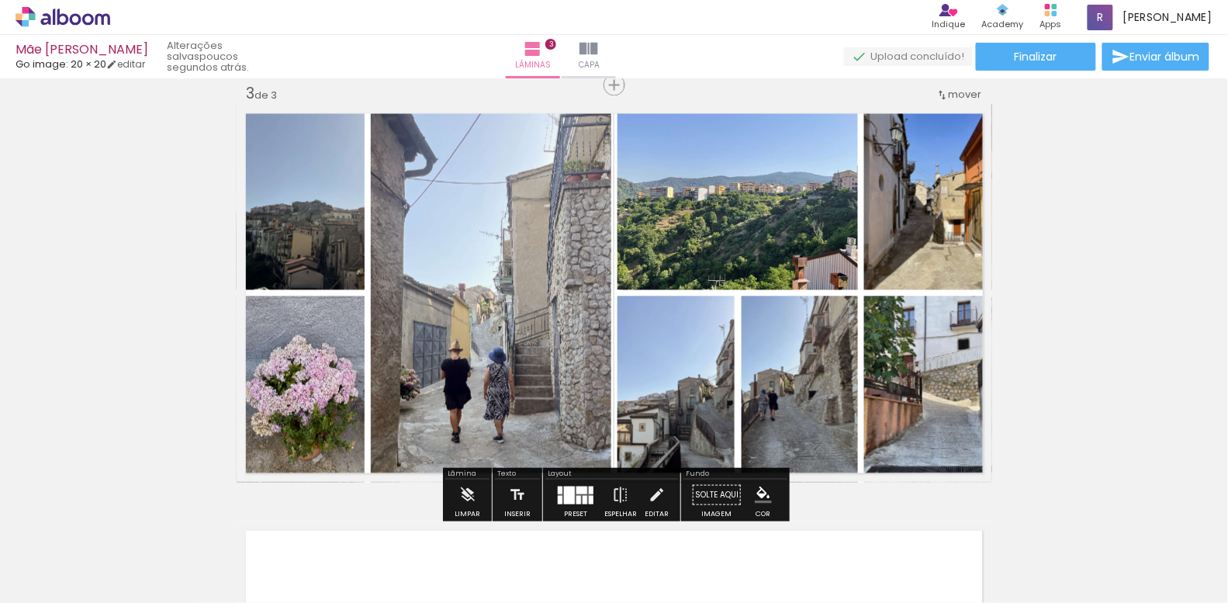
click at [178, 303] on div "Inserir lâmina 1 de 3 Inserir lâmina 2 de 3 Inserir lâmina 3 de 3" at bounding box center [614, 65] width 1228 height 1667
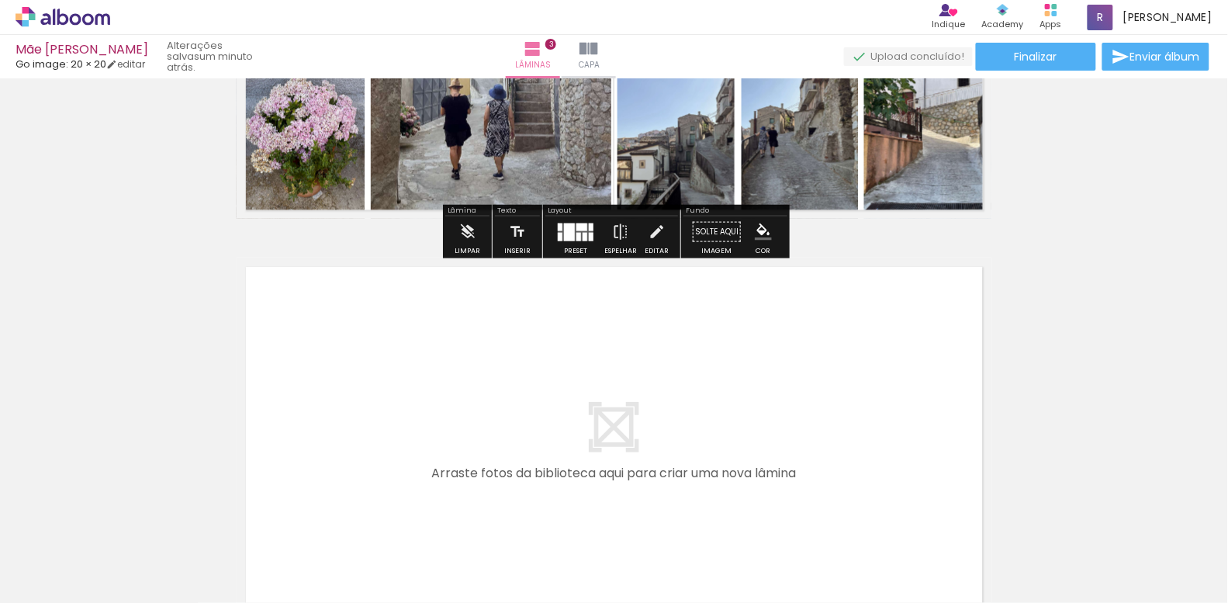
scroll to position [1299, 0]
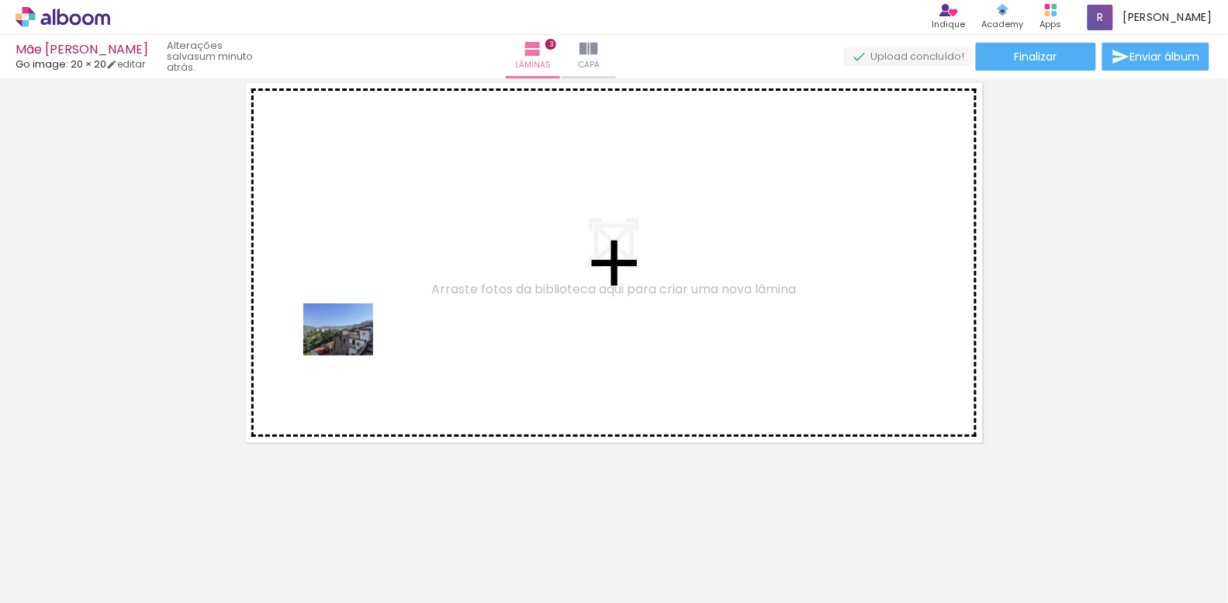
drag, startPoint x: 256, startPoint y: 552, endPoint x: 350, endPoint y: 350, distance: 222.5
click at [350, 350] on quentale-workspace at bounding box center [614, 301] width 1228 height 603
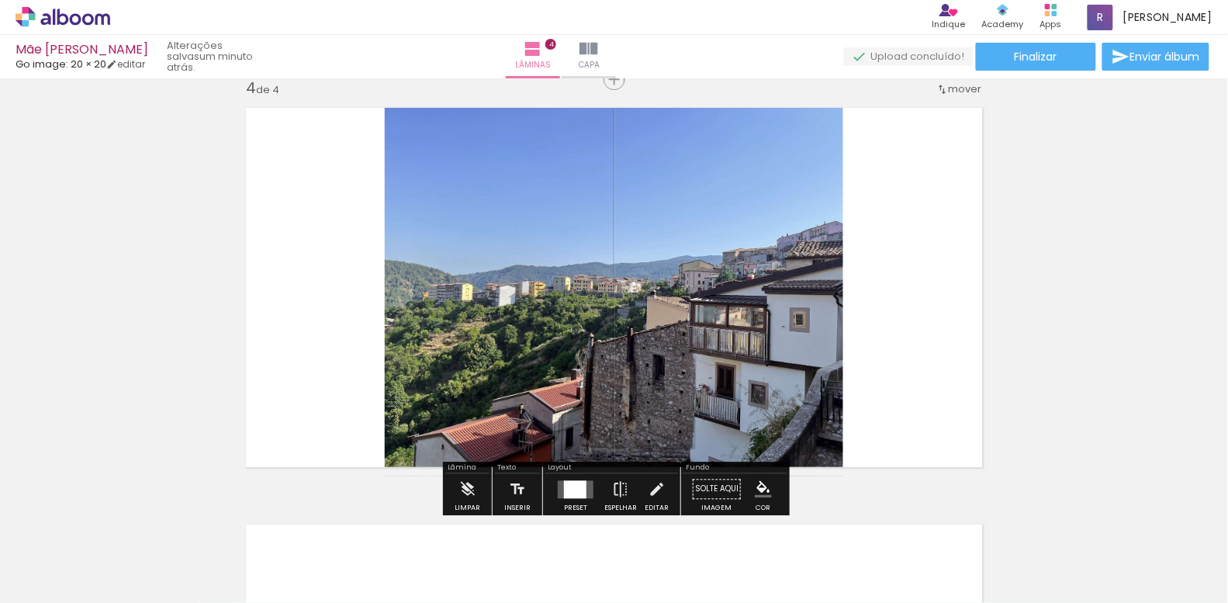
scroll to position [1269, 0]
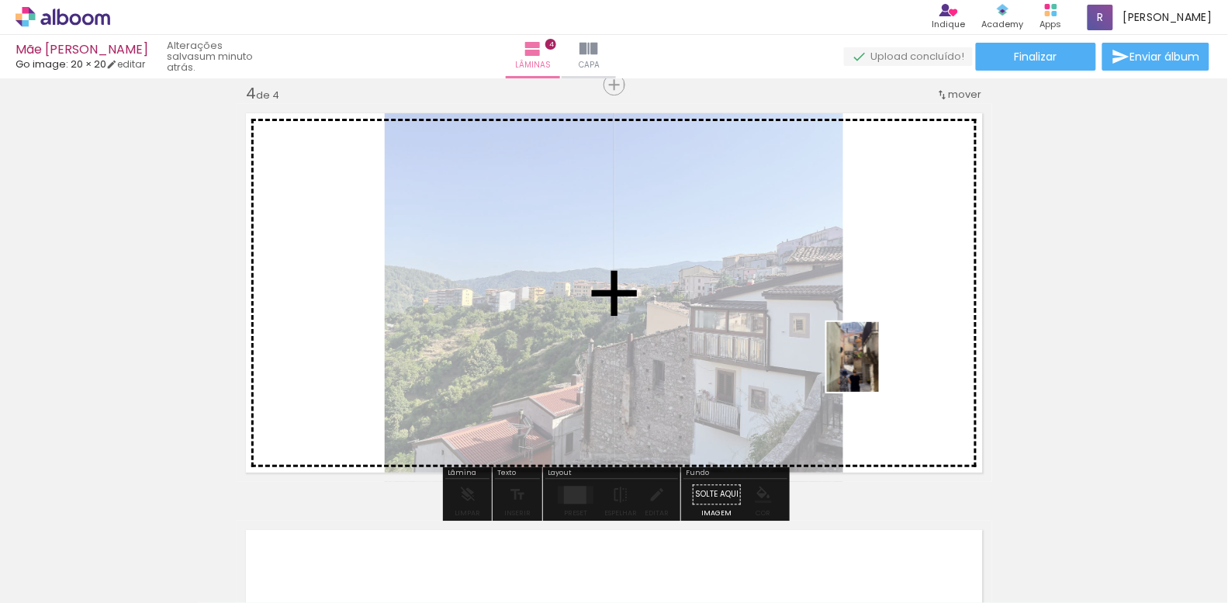
drag, startPoint x: 516, startPoint y: 557, endPoint x: 874, endPoint y: 368, distance: 405.3
click at [874, 368] on quentale-workspace at bounding box center [614, 301] width 1228 height 603
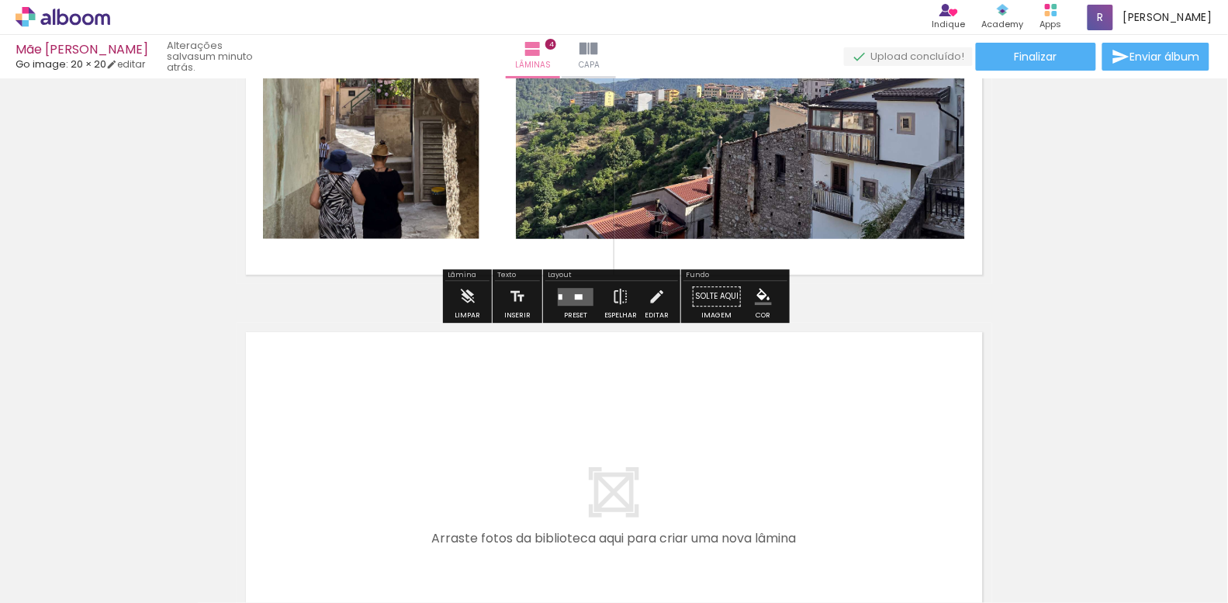
scroll to position [1715, 0]
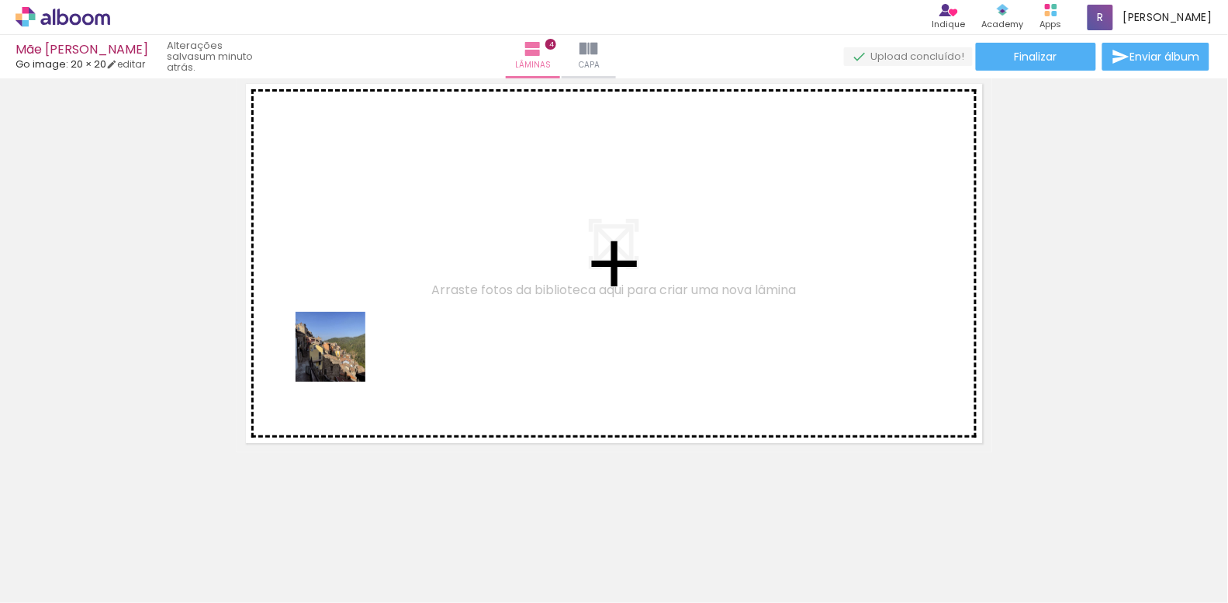
drag, startPoint x: 243, startPoint y: 541, endPoint x: 342, endPoint y: 358, distance: 207.6
click at [342, 358] on quentale-workspace at bounding box center [614, 301] width 1228 height 603
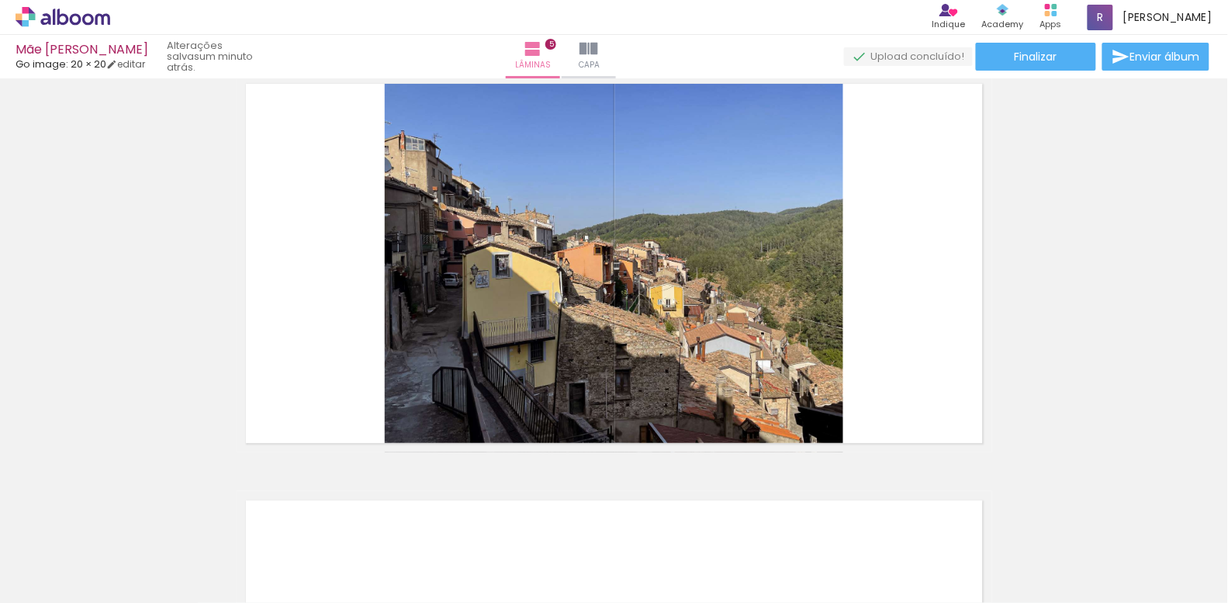
scroll to position [1685, 0]
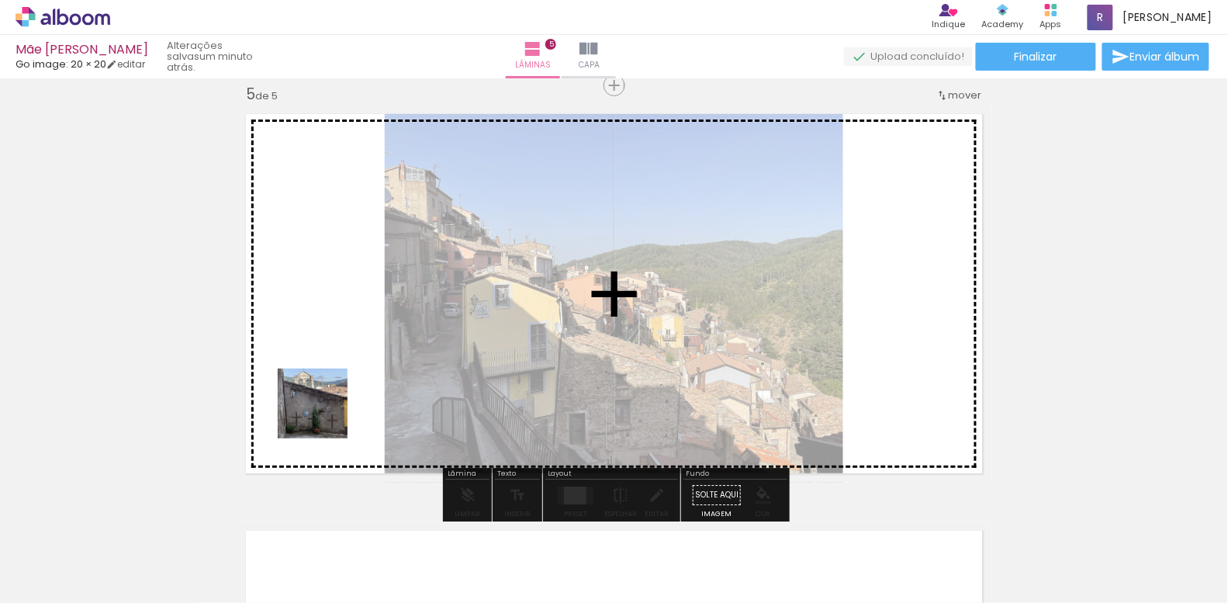
drag, startPoint x: 263, startPoint y: 553, endPoint x: 328, endPoint y: 404, distance: 162.6
click at [328, 404] on quentale-workspace at bounding box center [614, 301] width 1228 height 603
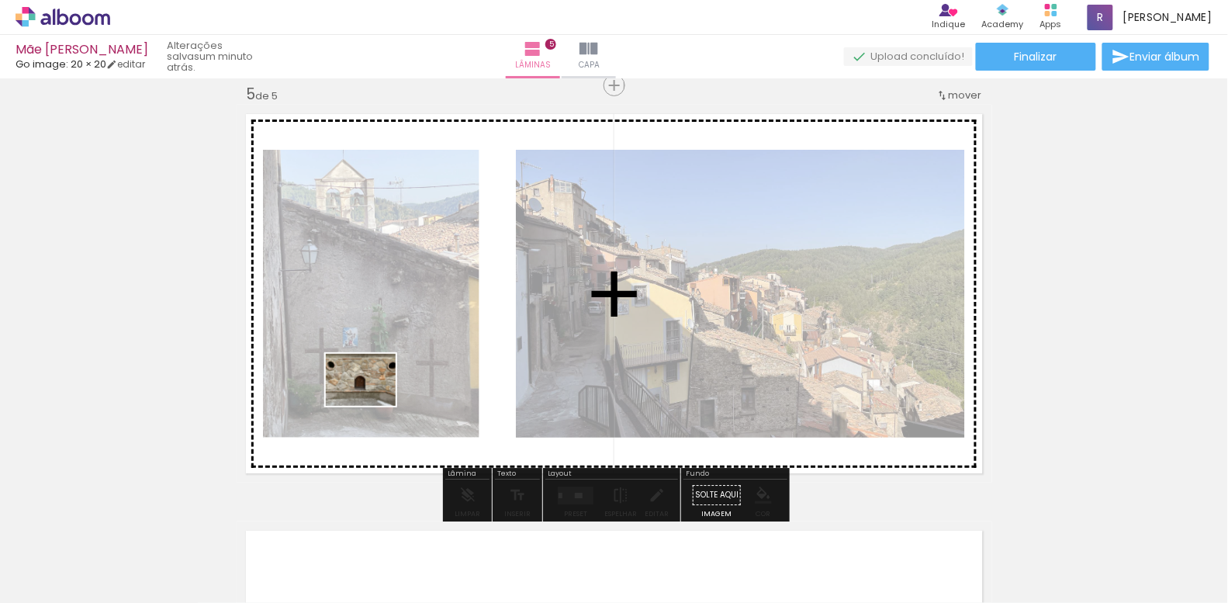
drag, startPoint x: 265, startPoint y: 559, endPoint x: 372, endPoint y: 400, distance: 191.1
click at [372, 400] on quentale-workspace at bounding box center [614, 301] width 1228 height 603
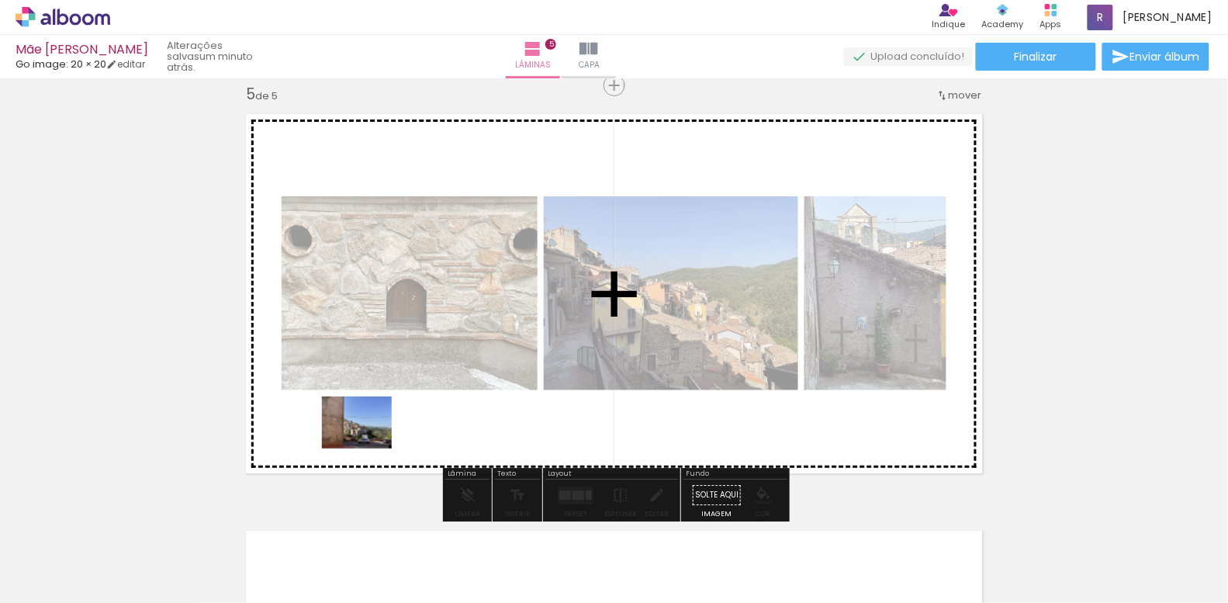
drag, startPoint x: 274, startPoint y: 569, endPoint x: 368, endPoint y: 443, distance: 157.3
click at [368, 443] on quentale-workspace at bounding box center [614, 301] width 1228 height 603
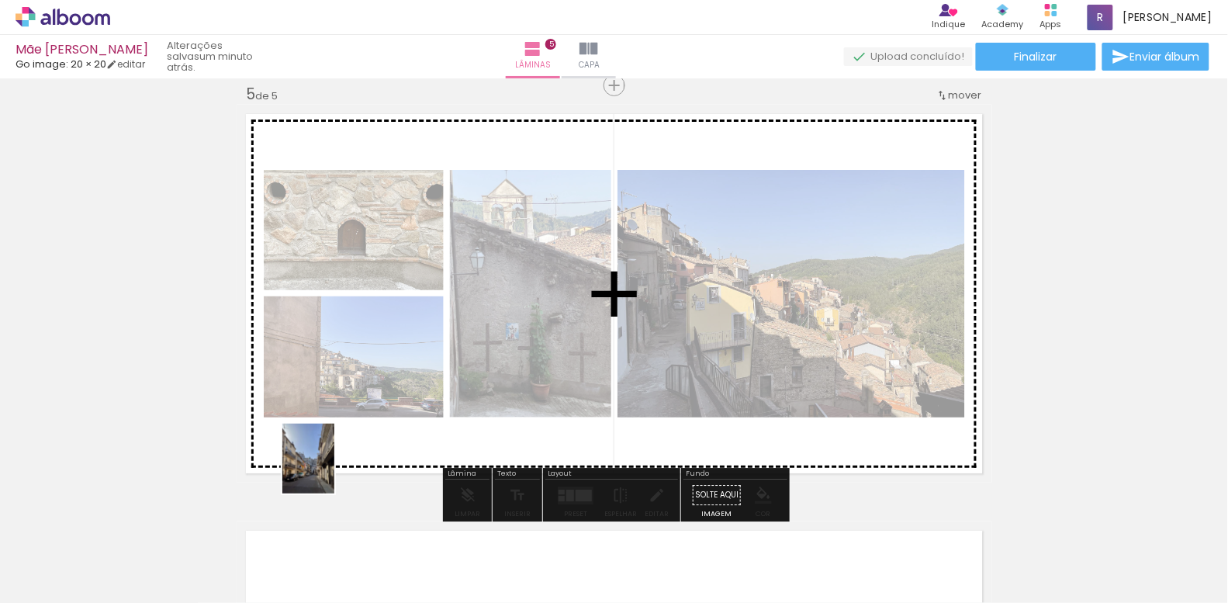
drag, startPoint x: 248, startPoint y: 572, endPoint x: 329, endPoint y: 470, distance: 129.8
click at [329, 470] on quentale-workspace at bounding box center [614, 301] width 1228 height 603
